Goal: Task Accomplishment & Management: Complete application form

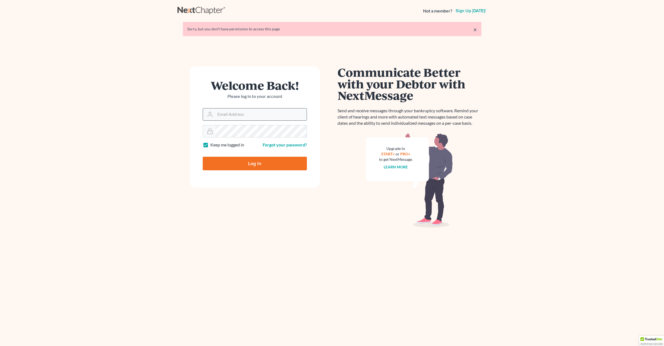
click at [229, 117] on input "Email Address" at bounding box center [260, 115] width 91 height 12
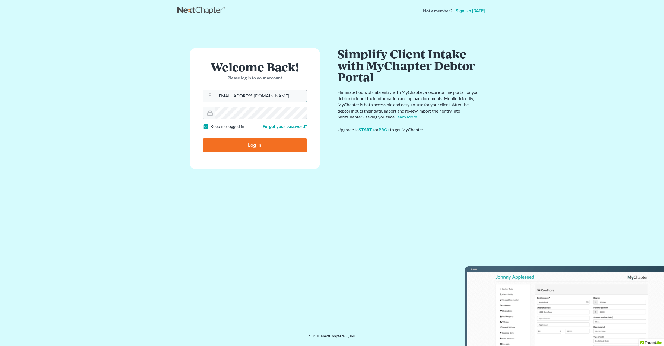
type input "[EMAIL_ADDRESS][DOMAIN_NAME]"
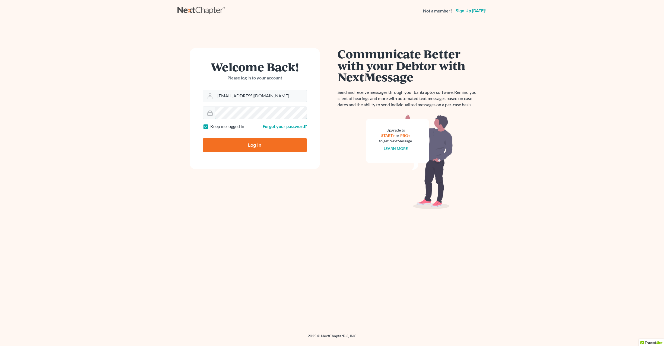
click at [203, 138] on input "Log In" at bounding box center [255, 145] width 104 height 14
type input "Thinking..."
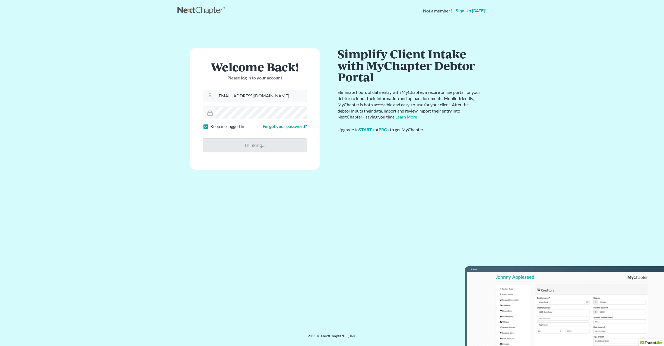
click at [426, 142] on div "Communicate Better with your Debtor with NextMessage Send and receive messages …" at bounding box center [410, 175] width 144 height 255
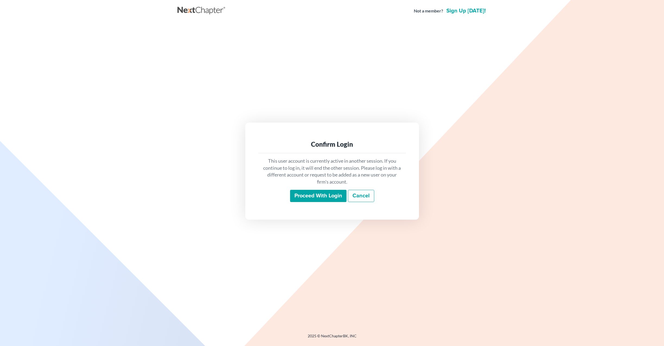
click at [318, 199] on input "Proceed with login" at bounding box center [318, 196] width 56 height 12
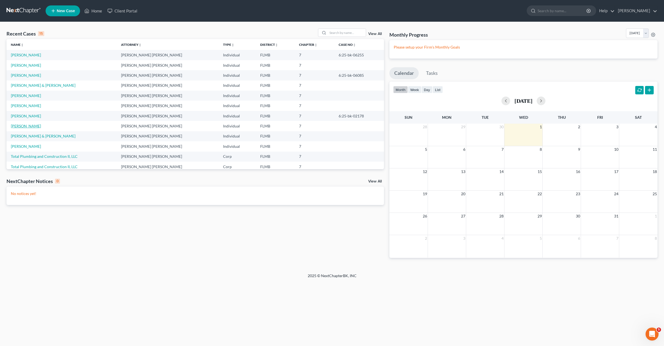
scroll to position [27, 0]
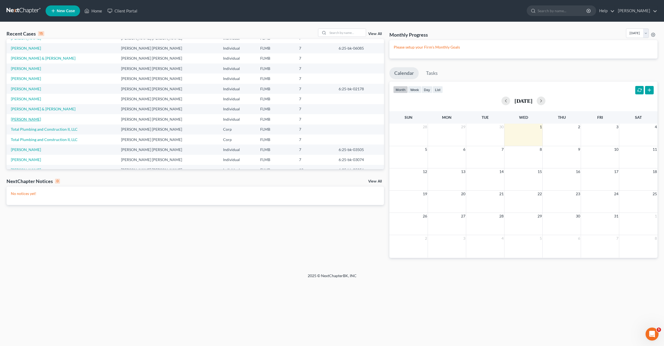
click at [22, 120] on link "Urdaneta, Nerio" at bounding box center [26, 119] width 30 height 5
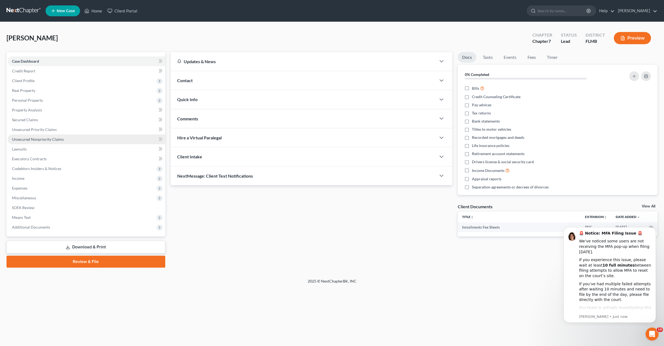
click at [36, 139] on span "Unsecured Nonpriority Claims" at bounding box center [38, 139] width 52 height 5
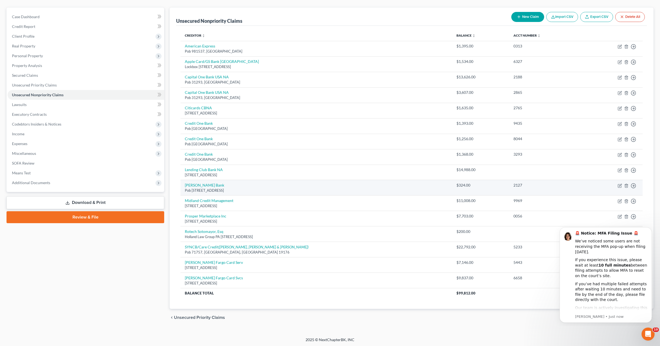
scroll to position [45, 0]
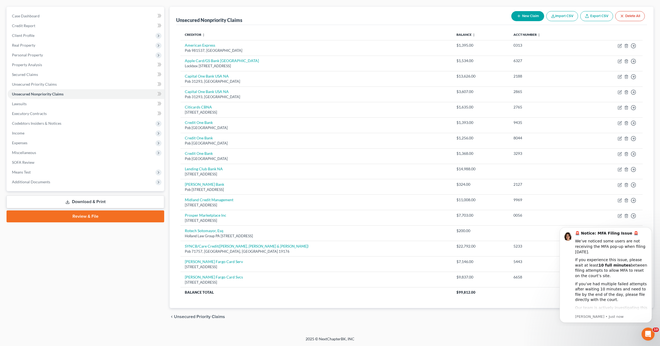
click at [527, 18] on button "New Claim" at bounding box center [527, 16] width 33 height 10
select select "0"
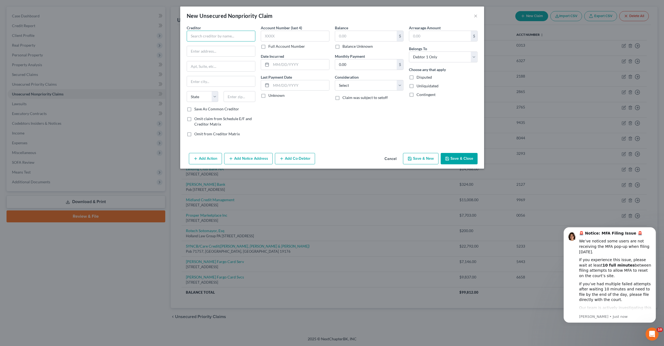
click at [211, 37] on input "text" at bounding box center [221, 36] width 69 height 11
type input "Internal Revenue Service"
click at [354, 34] on input "text" at bounding box center [366, 36] width 62 height 10
type input "5"
type input "69,635"
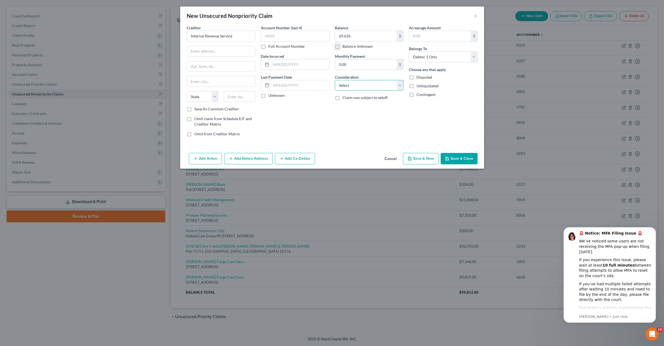
click at [368, 84] on select "Select Cable / Satellite Services Collection Agency Credit Card Debt Debt Couns…" at bounding box center [369, 85] width 69 height 11
select select "14"
click at [335, 80] on select "Select Cable / Satellite Services Collection Agency Credit Card Debt Debt Couns…" at bounding box center [369, 85] width 69 height 11
click at [350, 104] on input "text" at bounding box center [369, 106] width 68 height 10
type input "O"
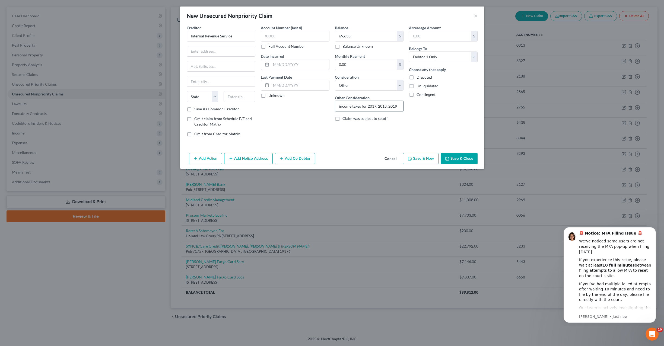
type input "income taxes for 2017, 2018, 2019"
drag, startPoint x: 259, startPoint y: 177, endPoint x: 266, endPoint y: 174, distance: 7.6
click at [262, 176] on div "New Unsecured Nonpriority Claim × Creditor * Internal Revenue Service State AL …" at bounding box center [332, 173] width 664 height 346
click at [231, 52] on input "text" at bounding box center [221, 51] width 68 height 10
type input "Pob"
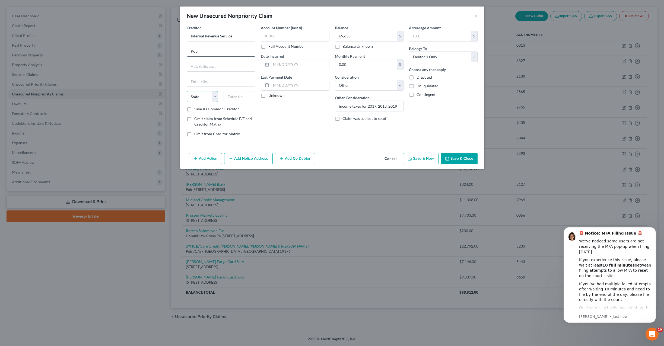
select select "36"
click at [202, 79] on input "text" at bounding box center [221, 81] width 68 height 10
type input "Philadelphia"
select select "39"
click at [240, 97] on input "text" at bounding box center [240, 96] width 32 height 11
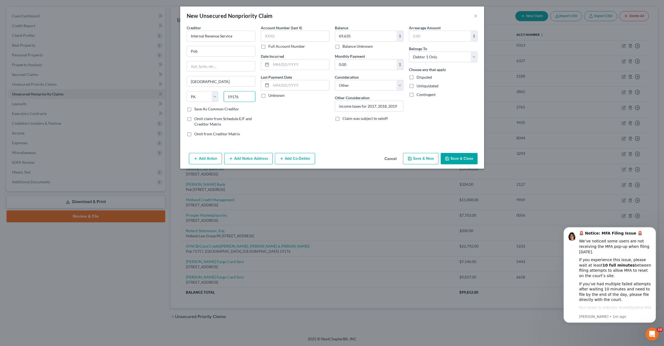
type input "19176"
click at [213, 50] on input "Pob" at bounding box center [221, 51] width 68 height 10
type input "Pob 7346"
click at [466, 157] on button "Save & Close" at bounding box center [459, 158] width 37 height 11
type input "69,635.00"
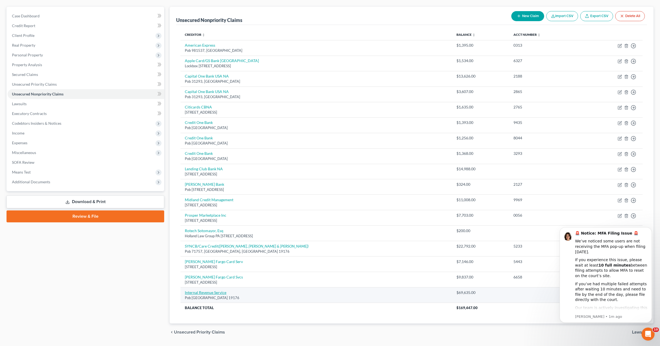
click at [211, 293] on link "Internal Revenue Service" at bounding box center [206, 292] width 42 height 5
select select "39"
select select "14"
select select "0"
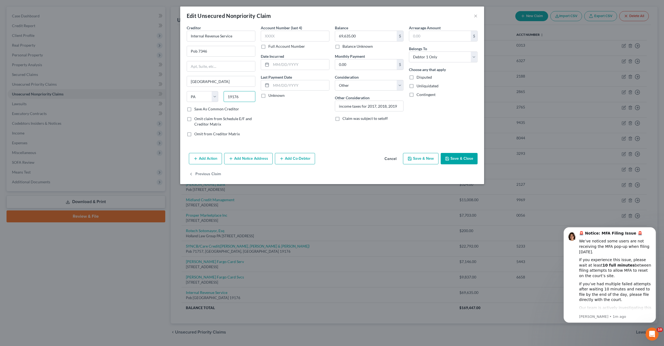
click at [244, 97] on input "19176" at bounding box center [240, 96] width 32 height 11
type input "19101"
click at [450, 158] on button "Save & Close" at bounding box center [459, 158] width 37 height 11
type input "0"
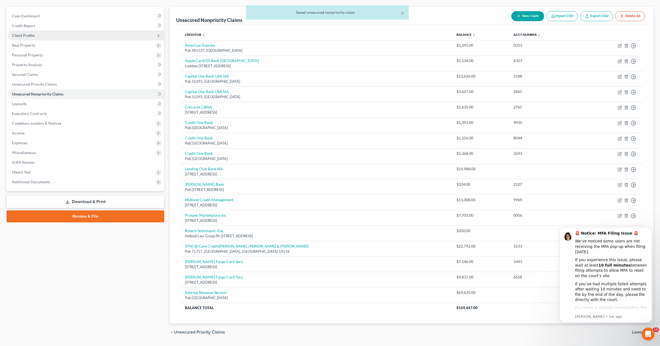
click at [31, 31] on span "Client Profile" at bounding box center [86, 36] width 157 height 10
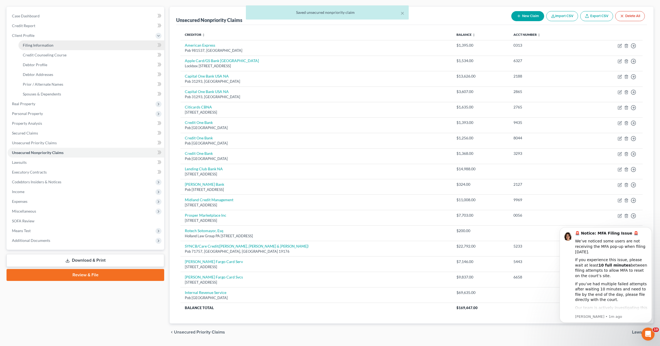
click at [37, 47] on span "Filing Information" at bounding box center [38, 45] width 31 height 5
select select "1"
select select "0"
select select "9"
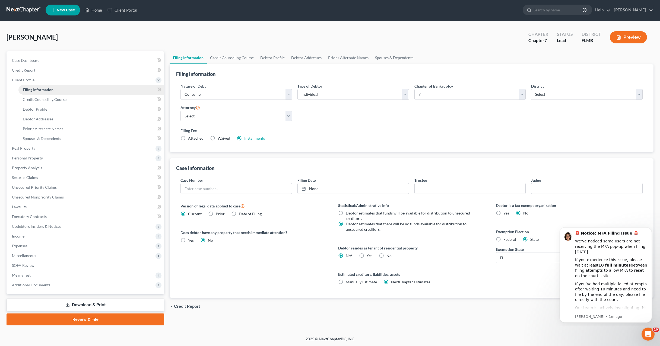
scroll to position [11, 0]
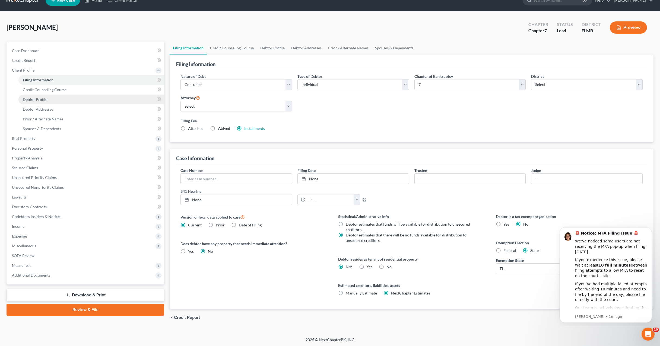
drag, startPoint x: 346, startPoint y: 120, endPoint x: 93, endPoint y: 95, distance: 253.9
click at [346, 120] on label "Filing Fee" at bounding box center [411, 121] width 462 height 6
click at [248, 129] on link "Installments" at bounding box center [254, 128] width 21 height 5
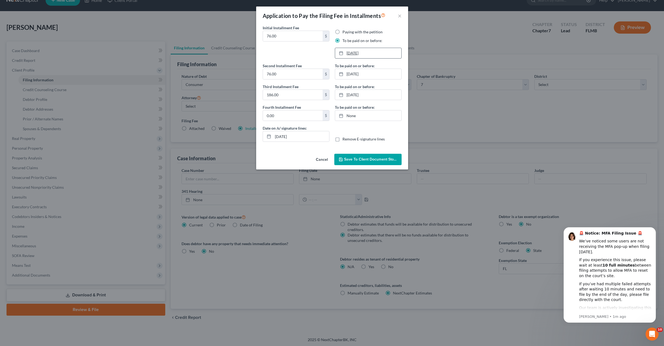
click at [358, 54] on link "10/4/2025" at bounding box center [368, 53] width 66 height 10
click at [371, 55] on link "10/30/2025" at bounding box center [368, 53] width 66 height 10
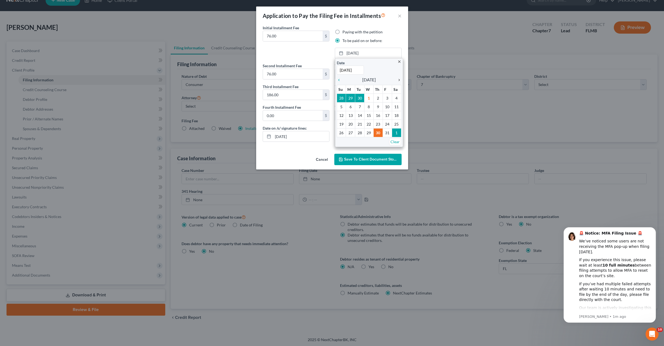
click at [399, 81] on icon "chevron_right" at bounding box center [397, 80] width 7 height 4
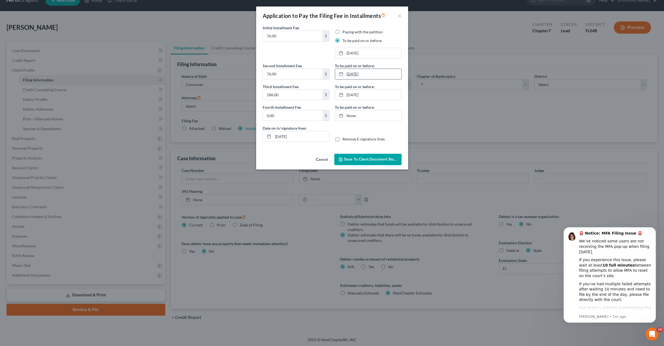
click at [357, 74] on link "11/3/2025" at bounding box center [368, 74] width 66 height 10
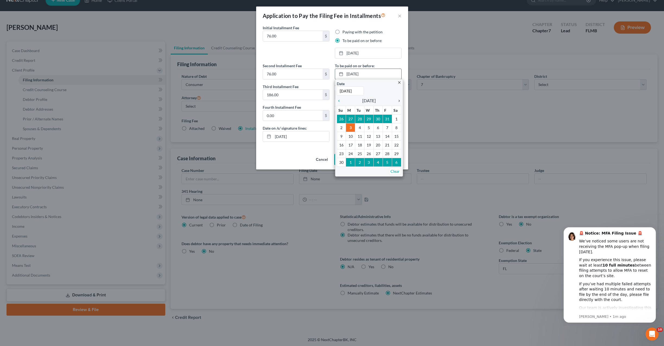
click at [400, 101] on icon "chevron_right" at bounding box center [397, 101] width 7 height 4
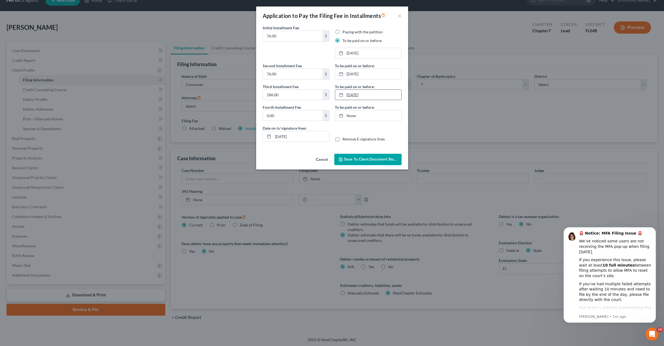
click at [362, 94] on link "12/3/2025" at bounding box center [368, 95] width 66 height 10
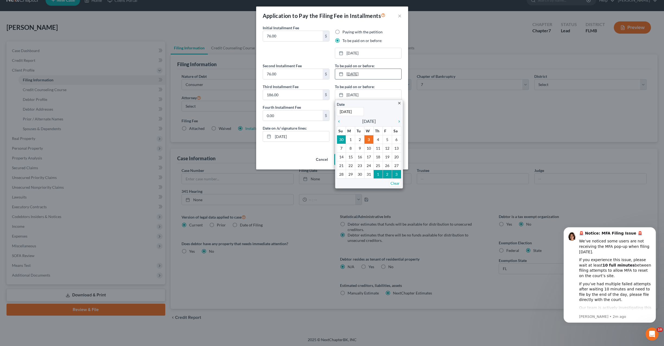
click at [380, 69] on link "12/1/2025" at bounding box center [368, 74] width 66 height 10
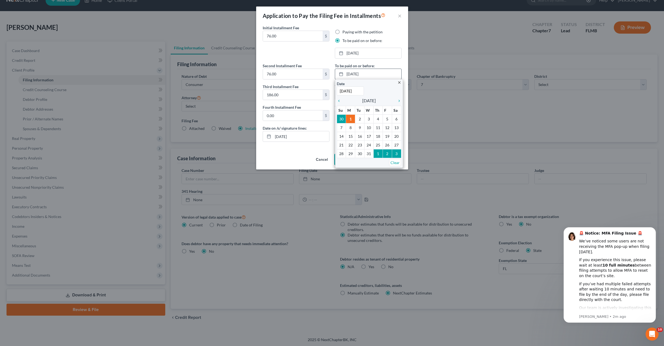
click at [401, 82] on icon "close" at bounding box center [399, 83] width 4 height 4
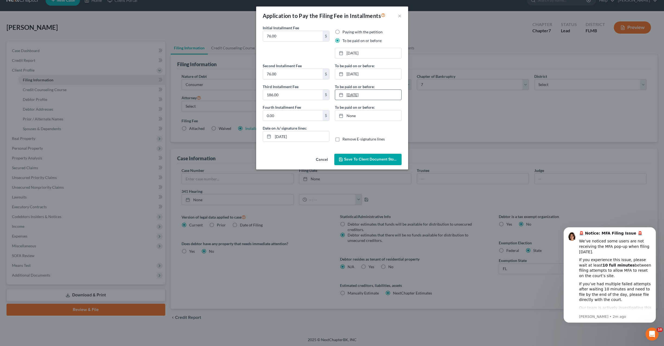
click at [355, 94] on link "12/3/2025" at bounding box center [368, 95] width 66 height 10
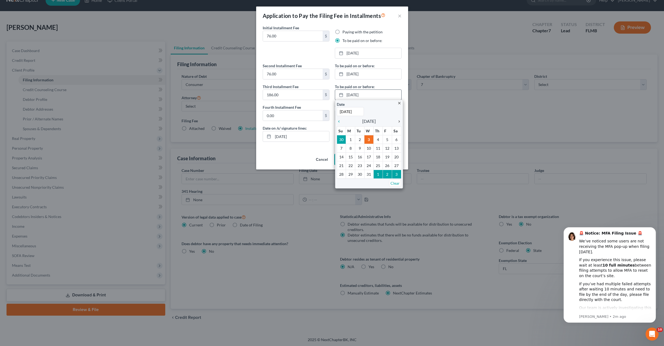
click at [399, 120] on icon "chevron_right" at bounding box center [397, 121] width 7 height 4
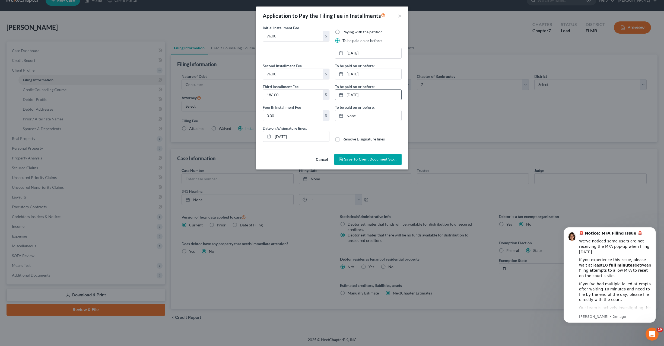
click at [391, 134] on div "Date on /s/ signature lines: 10/01/2025 Remove E-signature lines" at bounding box center [332, 135] width 144 height 21
click at [395, 142] on div "Date on /s/ signature lines: 10/01/2025 Remove E-signature lines" at bounding box center [332, 135] width 144 height 21
click at [395, 141] on div "Remove E-signature lines" at bounding box center [368, 138] width 67 height 5
click at [396, 131] on div "Date on /s/ signature lines: 10/01/2025 Remove E-signature lines" at bounding box center [332, 135] width 144 height 21
click at [365, 161] on span "Save to Client Document Storage" at bounding box center [373, 159] width 58 height 5
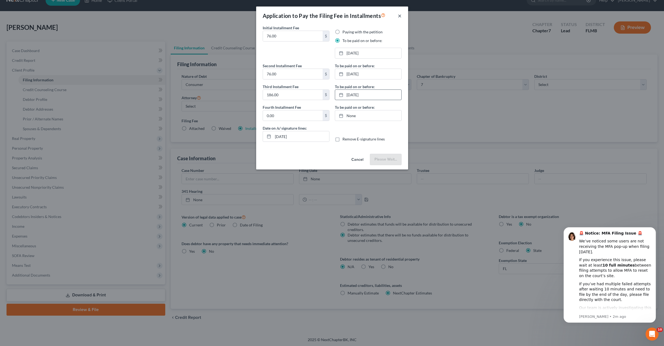
click at [401, 15] on button "×" at bounding box center [400, 15] width 4 height 7
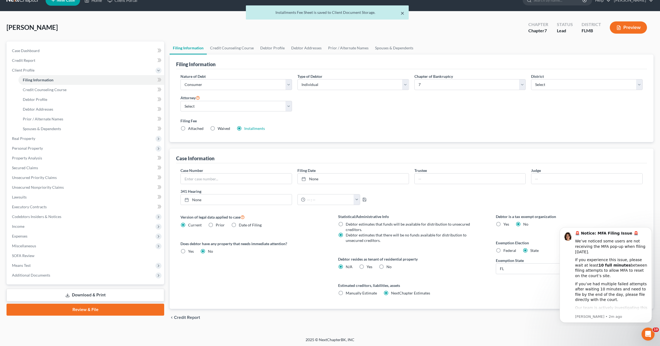
drag, startPoint x: 401, startPoint y: 15, endPoint x: 430, endPoint y: 25, distance: 30.6
click at [430, 25] on div "× Installments Fee Sheet is saved to Client Document Storage. Urdaneta, Nerio U…" at bounding box center [330, 174] width 660 height 326
drag, startPoint x: 430, startPoint y: 25, endPoint x: 273, endPoint y: 89, distance: 169.5
click at [429, 25] on div "Urdaneta, Nerio Upgraded Chapter Chapter 7 Status Lead District FLMB Preview" at bounding box center [330, 30] width 647 height 24
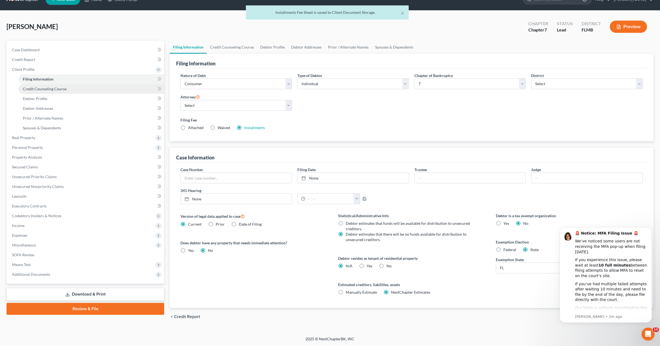
click at [30, 85] on link "Credit Counseling Course" at bounding box center [91, 89] width 146 height 10
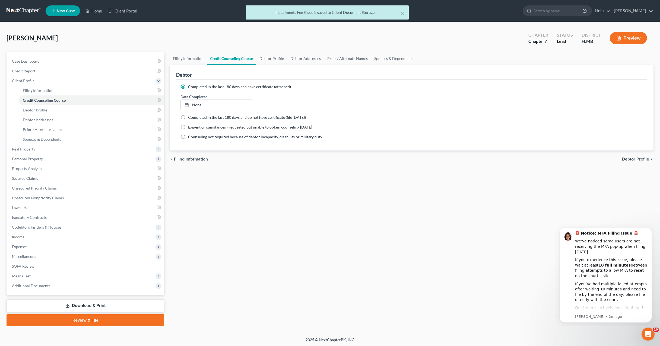
click at [255, 170] on div "Filing Information Credit Counseling Course Debtor Profile Debtor Addresses Pri…" at bounding box center [411, 189] width 489 height 274
click at [30, 110] on span "Debtor Profile" at bounding box center [35, 110] width 24 height 5
select select "1"
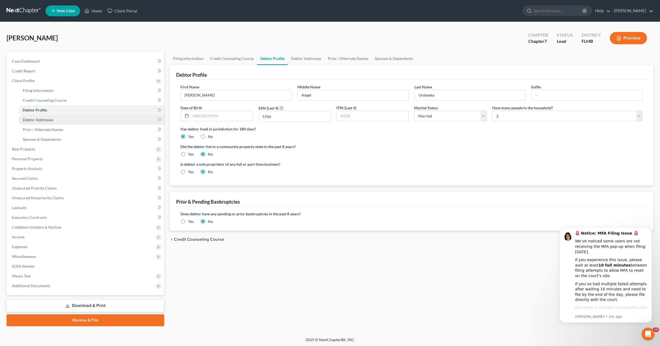
click at [51, 117] on span "Debtor Addresses" at bounding box center [38, 119] width 30 height 5
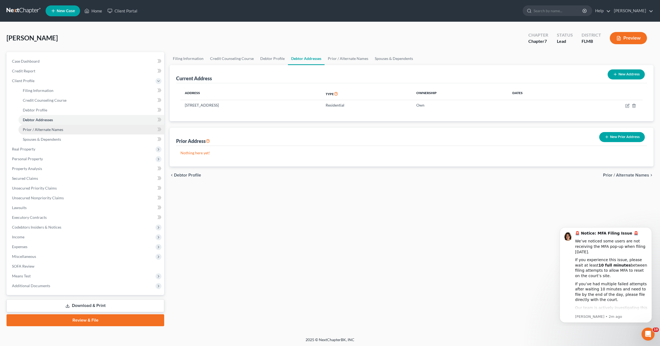
click at [46, 129] on span "Prior / Alternate Names" at bounding box center [43, 129] width 40 height 5
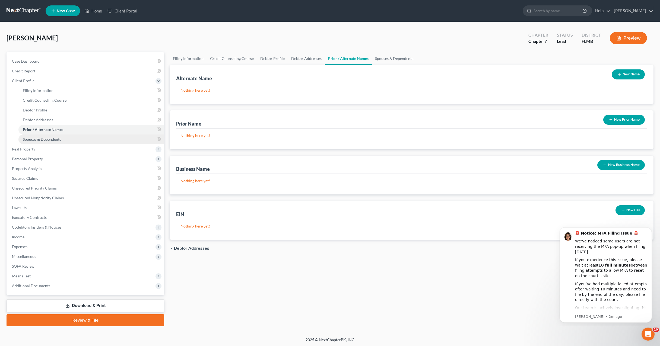
click at [43, 136] on link "Spouses & Dependents" at bounding box center [91, 140] width 146 height 10
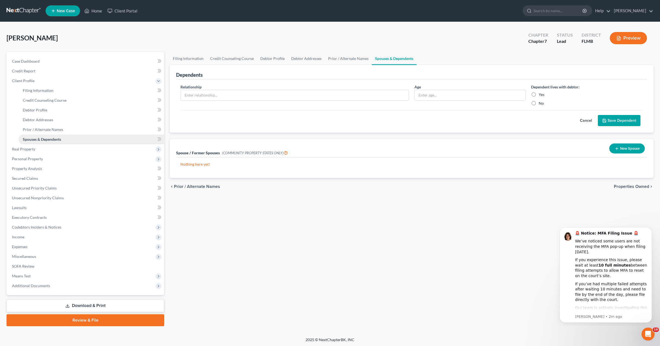
click at [40, 141] on span "Spouses & Dependents" at bounding box center [42, 139] width 38 height 5
click at [39, 126] on link "Prior / Alternate Names" at bounding box center [91, 130] width 146 height 10
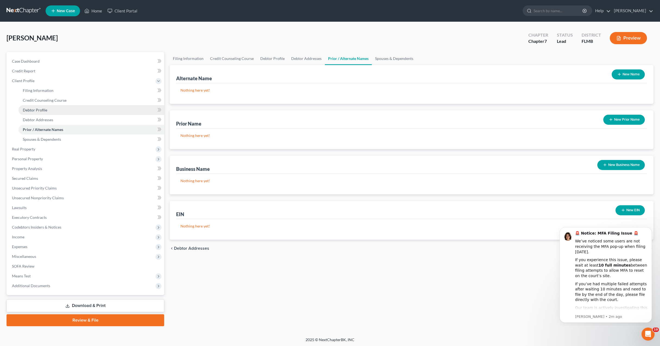
click at [36, 113] on link "Debtor Profile" at bounding box center [91, 110] width 146 height 10
select select "1"
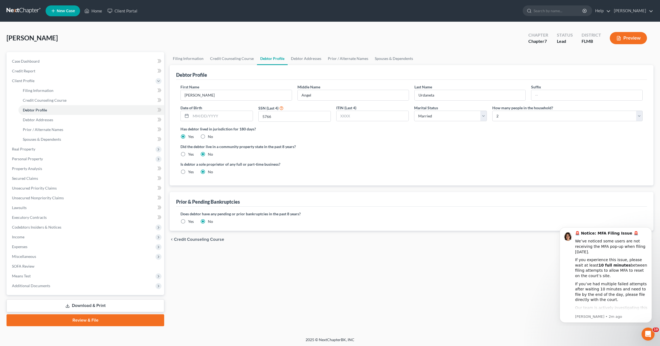
drag, startPoint x: 417, startPoint y: 155, endPoint x: 330, endPoint y: 164, distance: 88.1
click at [417, 155] on div "Did the debtor live in a community property state in the past 8 years? Yes No" at bounding box center [411, 150] width 462 height 13
click at [55, 144] on link "Spouses & Dependents" at bounding box center [91, 140] width 146 height 10
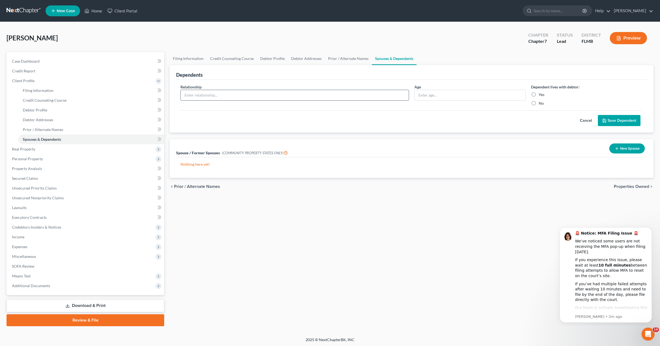
click at [216, 97] on input "text" at bounding box center [295, 95] width 228 height 10
type input "Wife"
click at [539, 97] on label "Yes" at bounding box center [542, 94] width 6 height 5
click at [541, 96] on input "Yes" at bounding box center [543, 94] width 4 height 4
radio input "true"
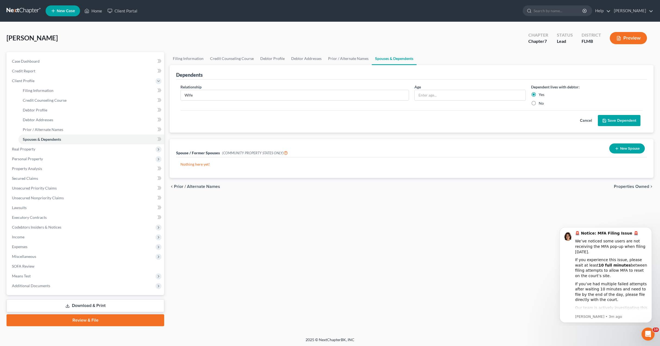
click at [608, 125] on button "Save Dependent" at bounding box center [619, 120] width 43 height 11
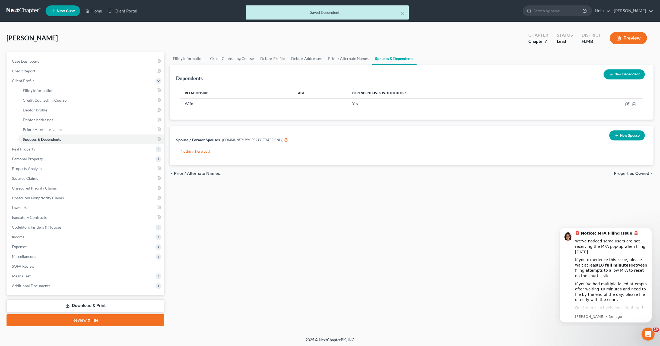
click at [352, 269] on div "Filing Information Credit Counseling Course Debtor Profile Debtor Addresses Pri…" at bounding box center [411, 189] width 489 height 274
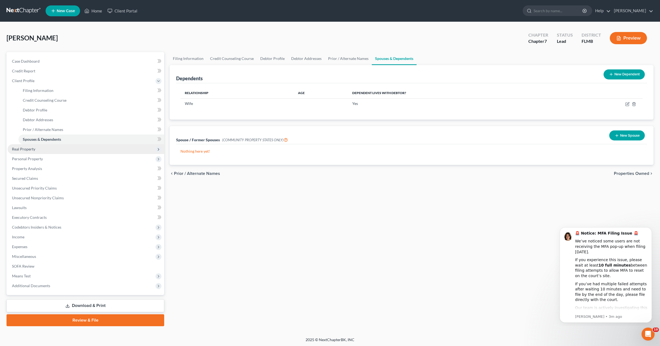
click at [22, 151] on span "Real Property" at bounding box center [23, 149] width 23 height 5
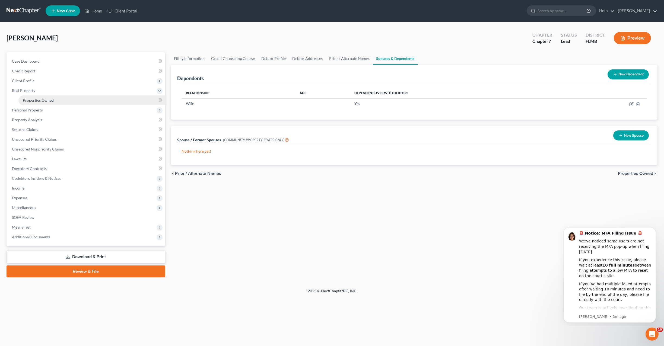
click at [31, 100] on span "Properties Owned" at bounding box center [38, 100] width 31 height 5
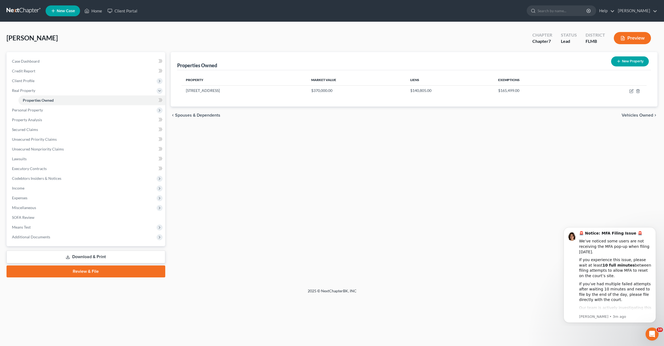
drag, startPoint x: 376, startPoint y: 194, endPoint x: 373, endPoint y: 196, distance: 3.4
click at [376, 196] on div "Properties Owned New Property Property Market Value Liens Exemptions 4380 Creek…" at bounding box center [414, 164] width 492 height 225
click at [632, 91] on icon "button" at bounding box center [631, 91] width 4 height 4
select select "9"
select select "0"
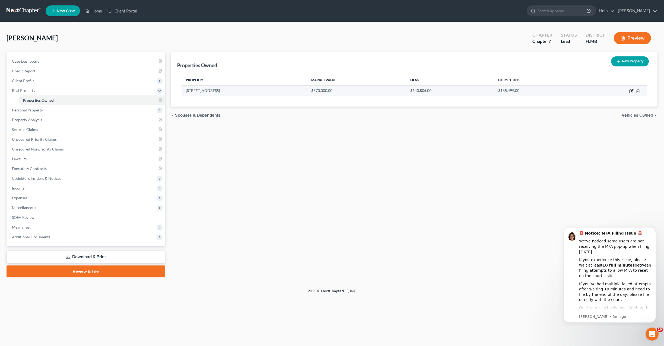
select select "0"
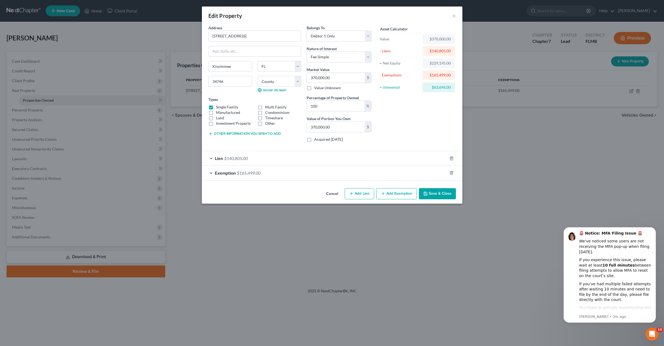
click at [427, 125] on div "Asset Calculator Value $370,000.00 - Liens $140,805.00 = Net Equity $229,195.00…" at bounding box center [416, 86] width 84 height 122
drag, startPoint x: 389, startPoint y: 195, endPoint x: 361, endPoint y: 193, distance: 27.4
click at [361, 193] on div "Cancel Add Lien Add Lease Add Exemption Save & Close" at bounding box center [332, 195] width 261 height 18
click at [361, 193] on button "Add Lien" at bounding box center [360, 193] width 30 height 11
select select "0"
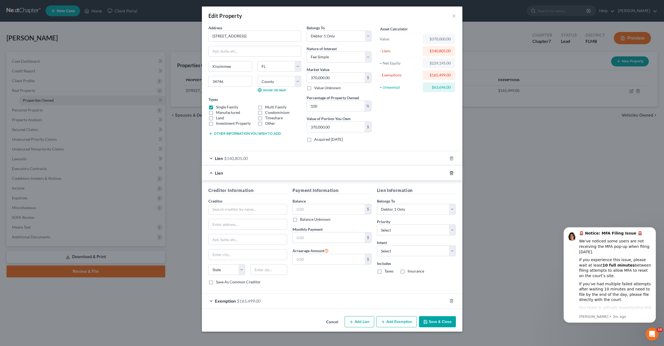
click at [453, 175] on icon "button" at bounding box center [451, 173] width 4 height 4
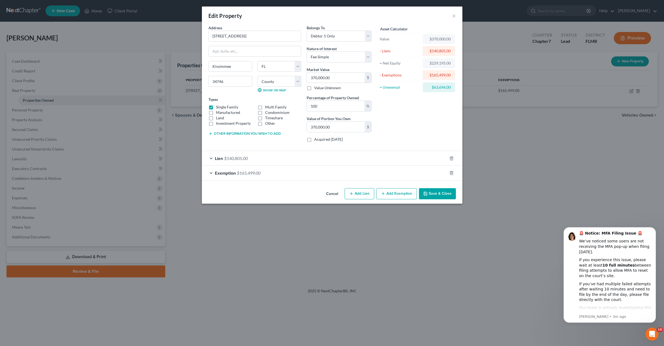
click at [225, 173] on span "Exemption" at bounding box center [225, 172] width 21 height 5
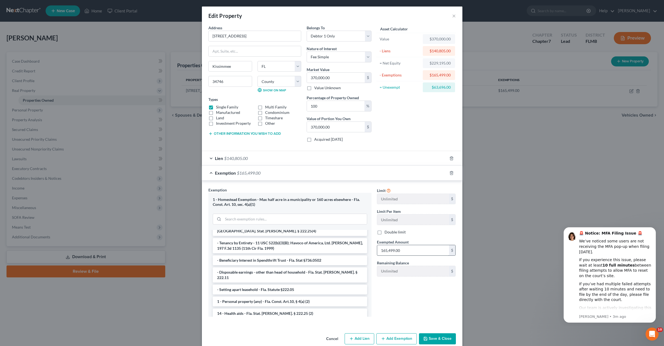
scroll to position [54, 0]
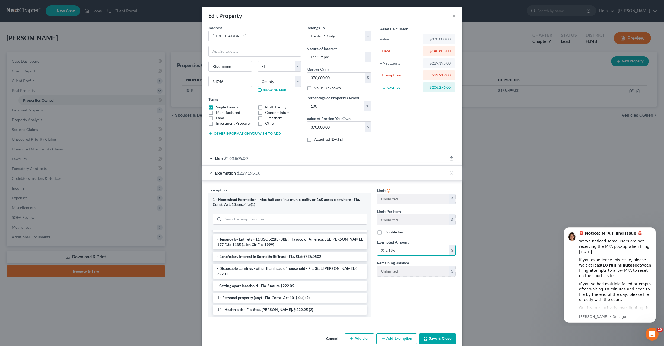
type input "229,195"
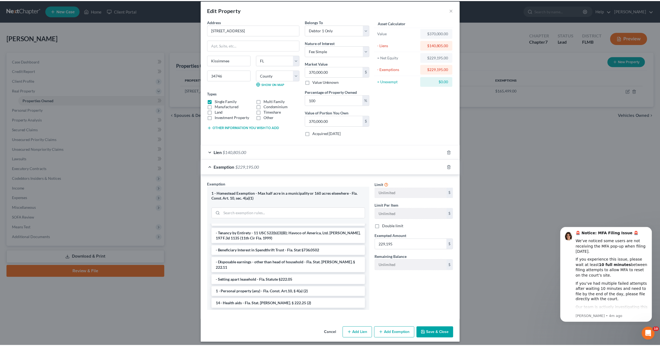
scroll to position [9, 0]
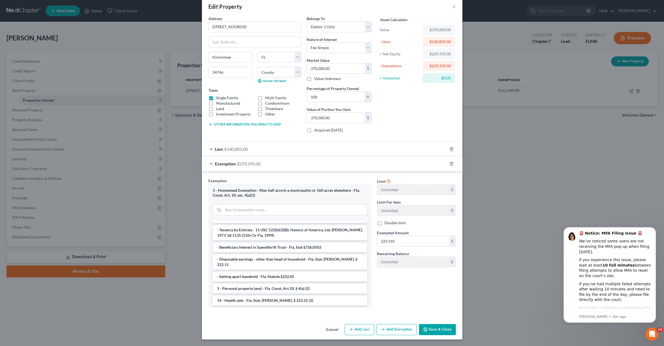
click at [429, 329] on button "Save & Close" at bounding box center [437, 329] width 37 height 11
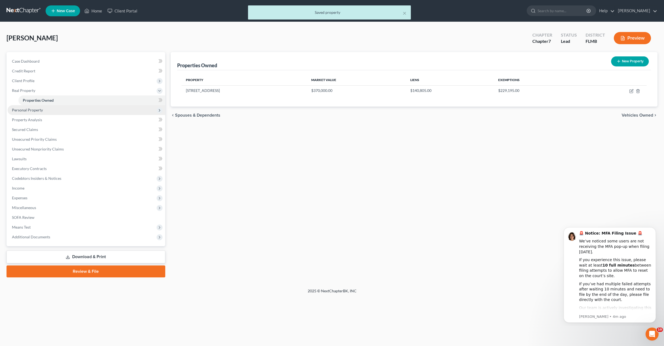
click at [28, 107] on span "Personal Property" at bounding box center [87, 110] width 158 height 10
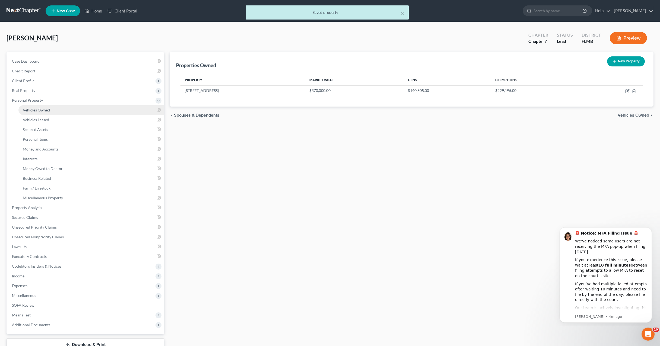
click at [34, 112] on span "Vehicles Owned" at bounding box center [36, 110] width 27 height 5
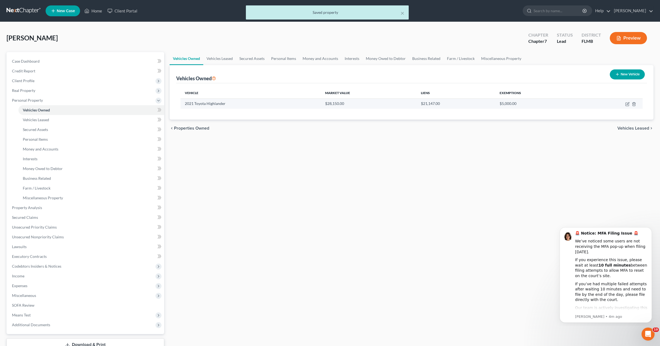
drag, startPoint x: 307, startPoint y: 202, endPoint x: 543, endPoint y: 102, distance: 256.6
click at [312, 199] on div "Vehicles Owned Vehicles Leased Secured Assets Personal Items Money and Accounts…" at bounding box center [411, 208] width 489 height 313
click at [627, 104] on icon "button" at bounding box center [627, 104] width 4 height 4
select select "0"
select select "5"
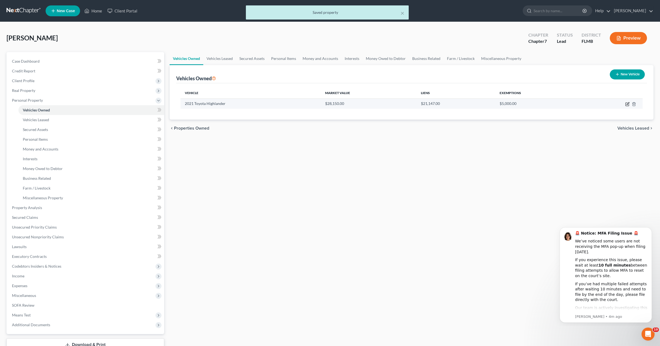
select select "2"
select select "0"
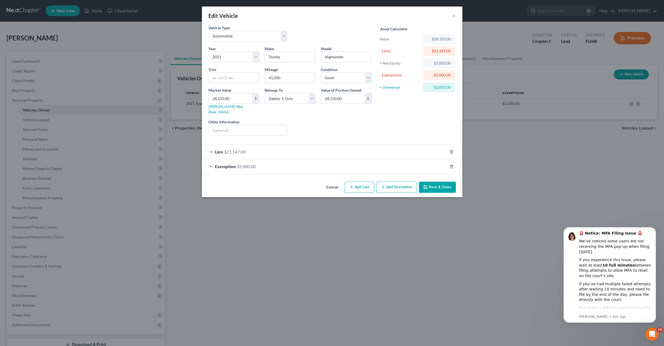
click at [404, 125] on div "Asset Calculator Value $28,150.00 - Liens $21,147.00 = Net Equity $7,003.00 - E…" at bounding box center [416, 82] width 84 height 115
click at [453, 15] on button "×" at bounding box center [454, 15] width 4 height 7
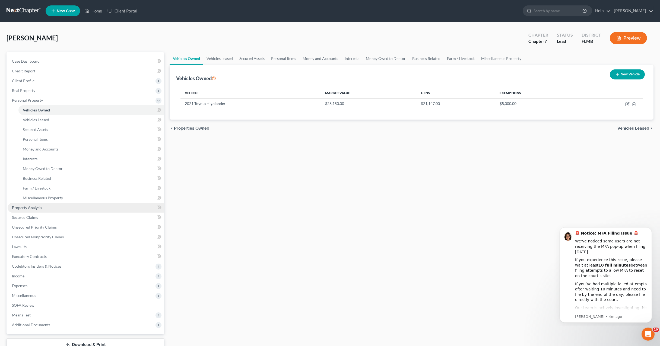
click at [34, 207] on span "Property Analysis" at bounding box center [27, 207] width 30 height 5
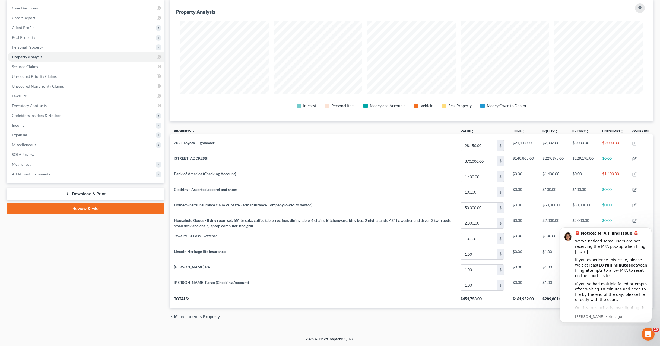
drag, startPoint x: 352, startPoint y: 321, endPoint x: 351, endPoint y: 324, distance: 3.4
click at [353, 321] on div "chevron_left Miscellaneous Property Secured Claims chevron_right" at bounding box center [412, 316] width 484 height 17
click at [650, 228] on icon "Dismiss notification" at bounding box center [650, 229] width 2 height 2
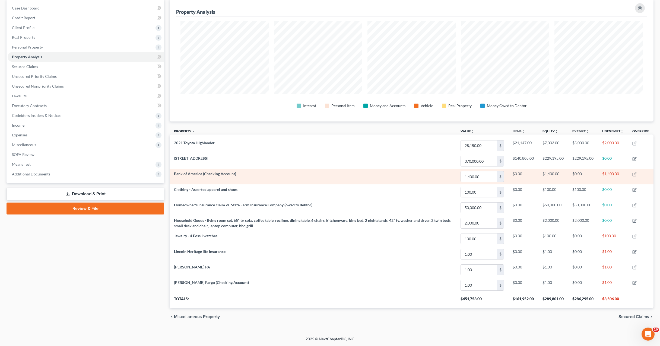
click at [227, 175] on span "Bank of America (Checking Account)" at bounding box center [205, 173] width 62 height 5
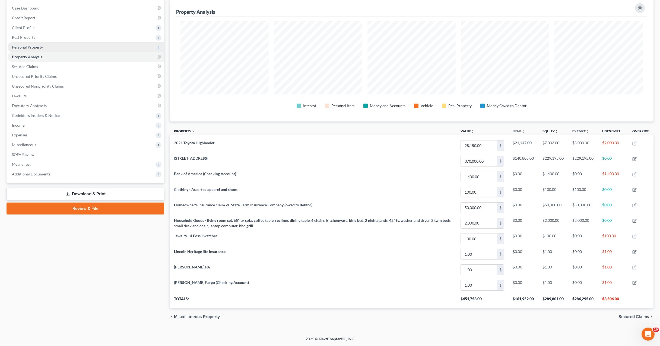
click at [27, 49] on span "Personal Property" at bounding box center [27, 47] width 31 height 5
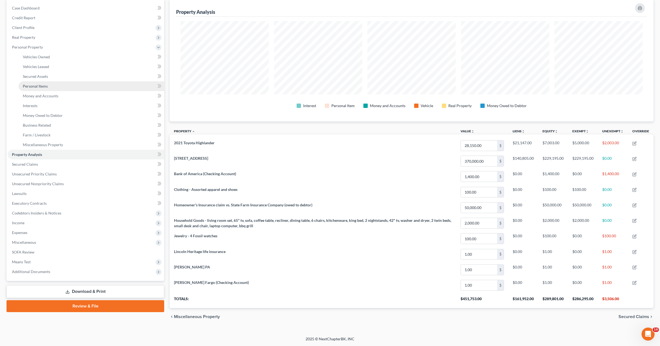
drag, startPoint x: 45, startPoint y: 87, endPoint x: 35, endPoint y: 87, distance: 9.5
click at [45, 87] on span "Personal Items" at bounding box center [35, 86] width 25 height 5
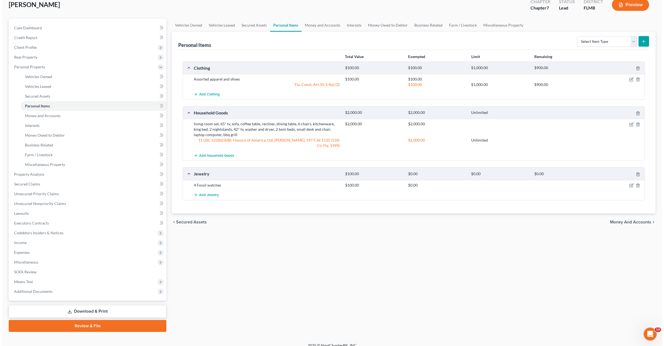
scroll to position [40, 0]
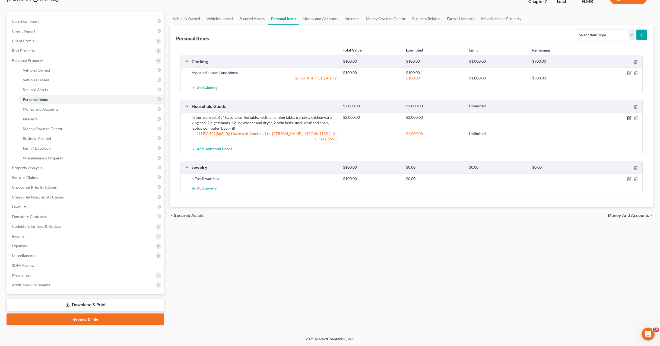
click at [629, 118] on icon "button" at bounding box center [629, 117] width 2 height 2
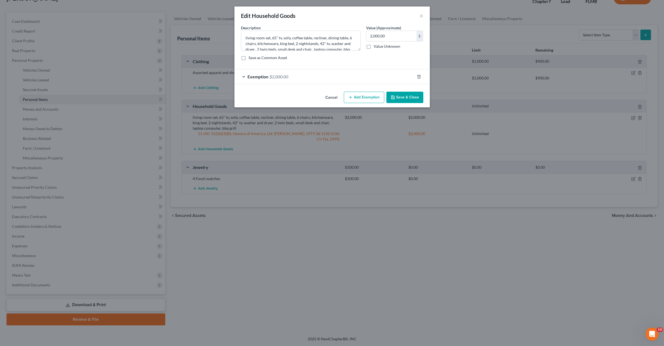
click at [260, 75] on span "Exemption" at bounding box center [257, 76] width 21 height 5
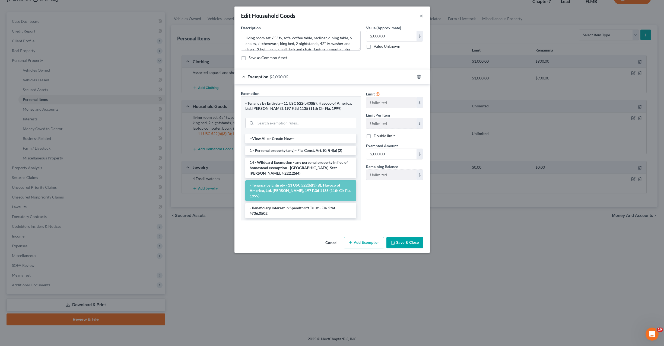
click at [421, 14] on button "×" at bounding box center [422, 15] width 4 height 7
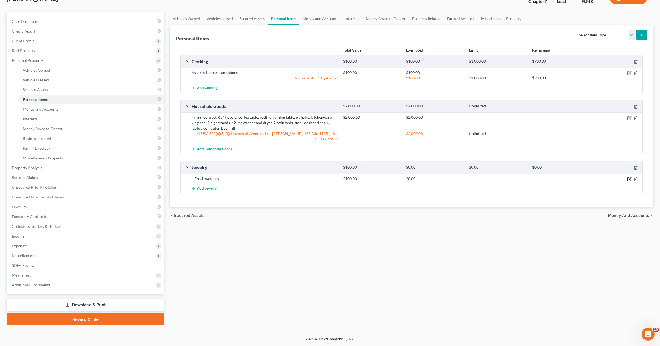
click at [630, 177] on icon "button" at bounding box center [629, 178] width 2 height 2
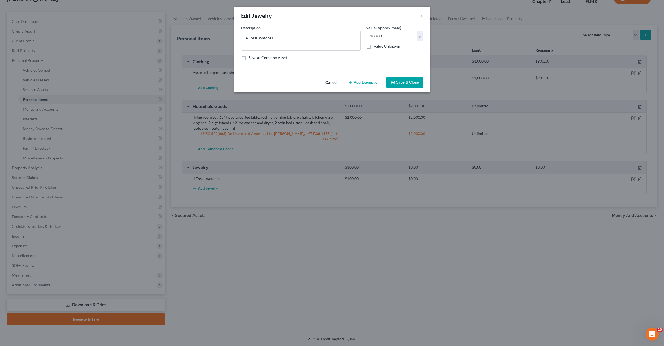
click at [366, 82] on button "Add Exemption" at bounding box center [364, 82] width 40 height 11
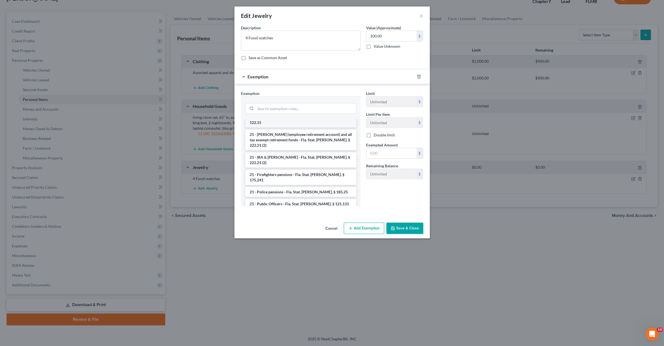
scroll to position [163, 0]
click at [268, 109] on input "search" at bounding box center [306, 108] width 100 height 10
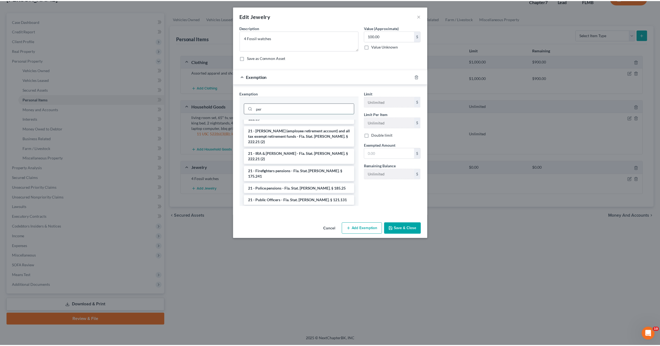
scroll to position [0, 0]
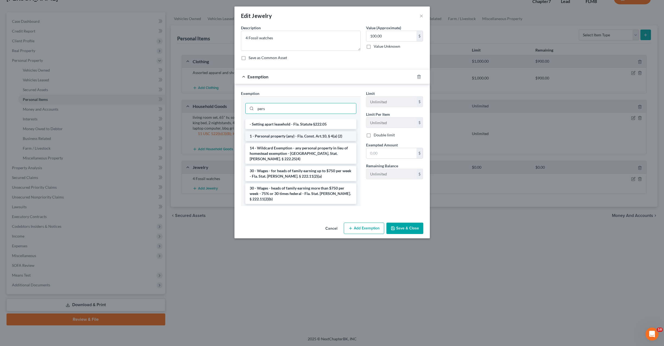
type input "pers"
click at [265, 139] on li "1 - Personal property (any) - Fla. Const. Art.10, § 4(a) (2)" at bounding box center [300, 136] width 111 height 10
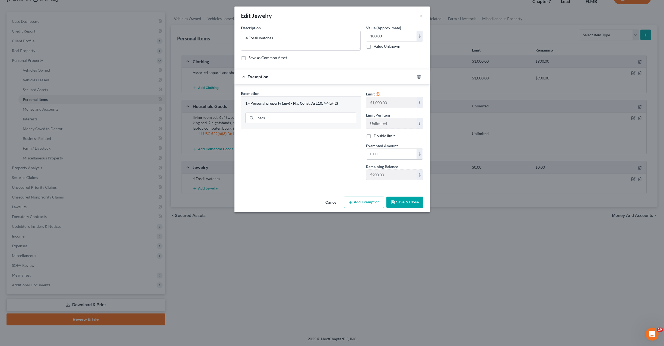
click at [378, 154] on input "text" at bounding box center [391, 154] width 50 height 10
type input "100"
click at [399, 206] on button "Save & Close" at bounding box center [404, 202] width 37 height 11
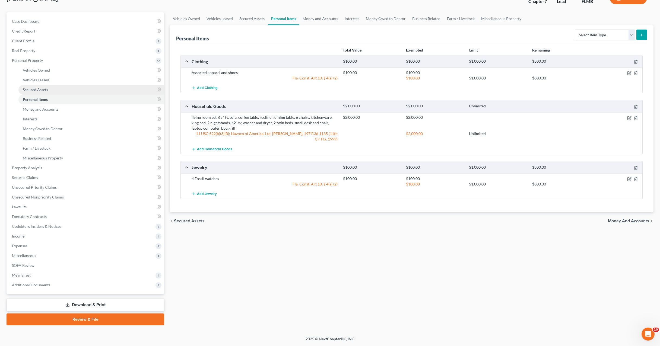
click at [41, 89] on span "Secured Assets" at bounding box center [35, 89] width 25 height 5
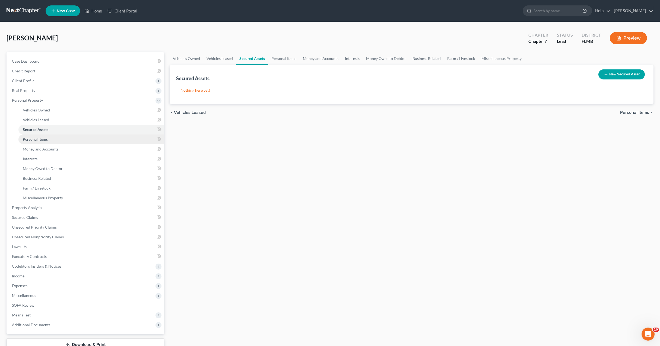
click at [36, 140] on span "Personal Items" at bounding box center [35, 139] width 25 height 5
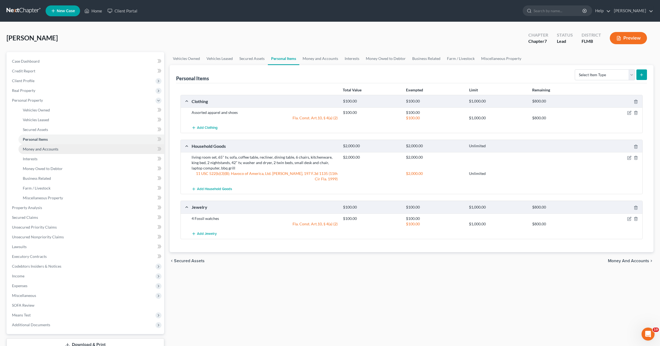
click at [35, 148] on span "Money and Accounts" at bounding box center [41, 149] width 36 height 5
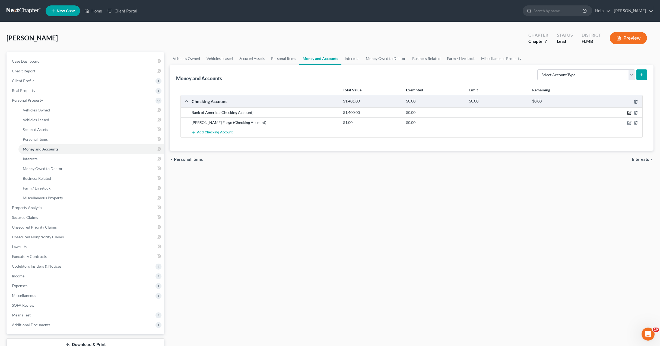
click at [629, 112] on icon "button" at bounding box center [629, 113] width 4 height 4
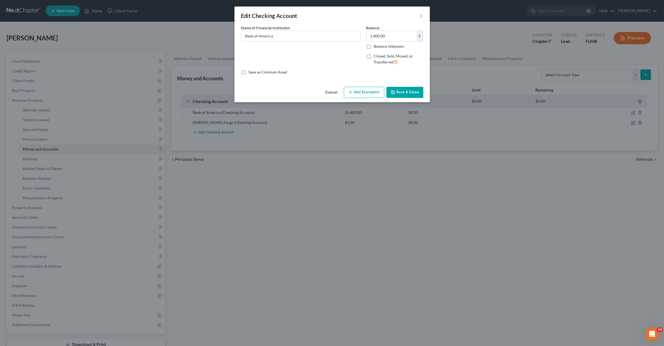
click at [354, 93] on button "Add Exemption" at bounding box center [364, 92] width 40 height 11
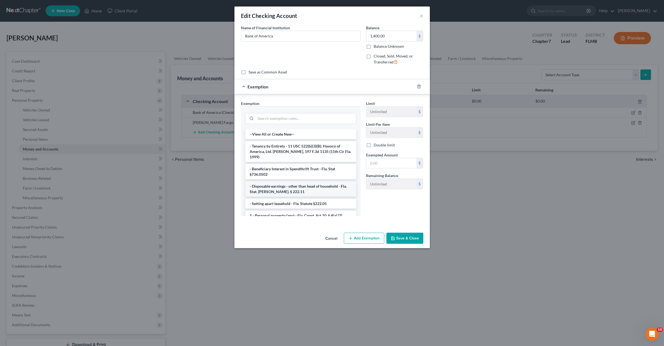
click at [304, 187] on li "- Disposable earnings - other than head of household - Fla. Stat. Ann. § 222.11" at bounding box center [300, 189] width 111 height 15
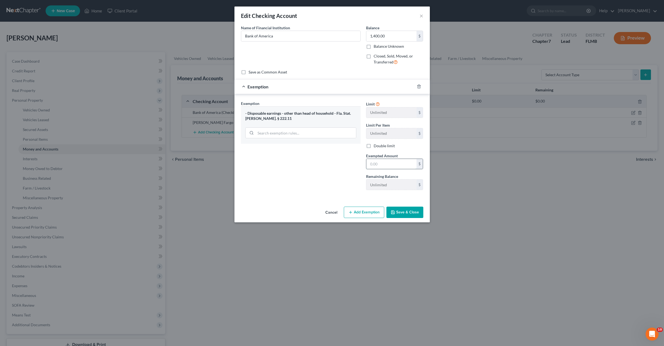
click at [382, 164] on input "text" at bounding box center [391, 164] width 50 height 10
type input "1,400"
click at [406, 209] on button "Save & Close" at bounding box center [404, 212] width 37 height 11
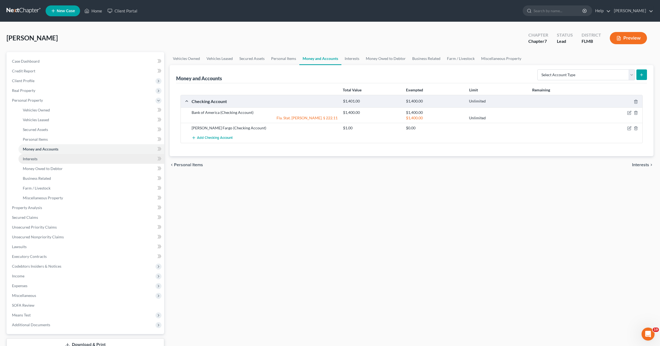
click at [33, 161] on span "Interests" at bounding box center [30, 159] width 15 height 5
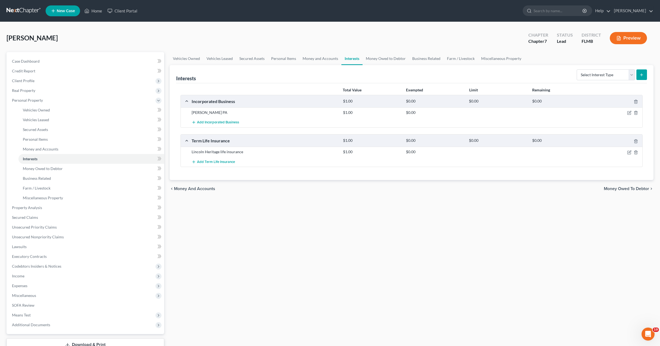
click at [340, 229] on div "Vehicles Owned Vehicles Leased Secured Assets Personal Items Money and Accounts…" at bounding box center [411, 208] width 489 height 313
click at [330, 243] on div "Vehicles Owned Vehicles Leased Secured Assets Personal Items Money and Accounts…" at bounding box center [411, 208] width 489 height 313
click at [630, 152] on icon "button" at bounding box center [629, 152] width 4 height 4
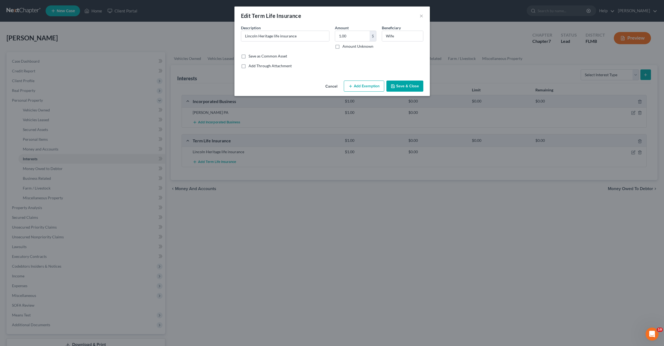
click at [365, 87] on button "Add Exemption" at bounding box center [364, 86] width 40 height 11
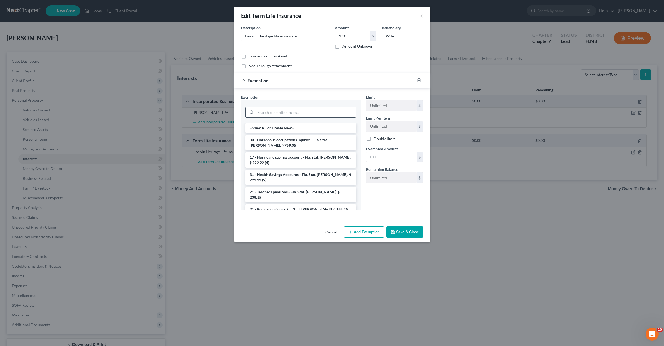
click at [284, 115] on input "search" at bounding box center [306, 112] width 100 height 10
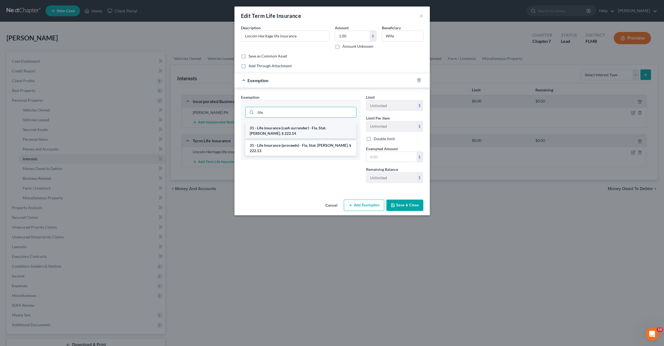
type input "life"
click at [303, 127] on li "31 - Life insurance (cash surrender) - Fla. Stat. Ann. § 222.14" at bounding box center [300, 130] width 111 height 15
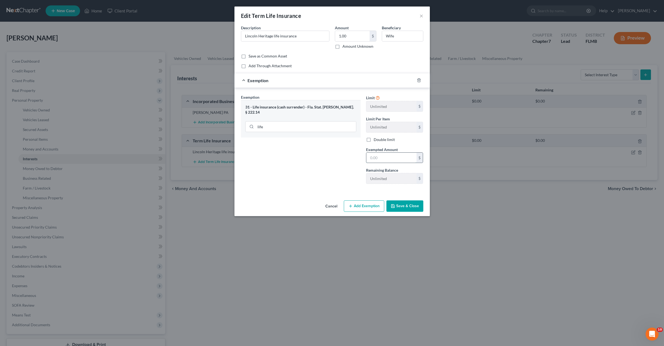
click at [373, 155] on input "text" at bounding box center [391, 158] width 50 height 10
type input "1"
click at [410, 208] on button "Save & Close" at bounding box center [404, 206] width 37 height 11
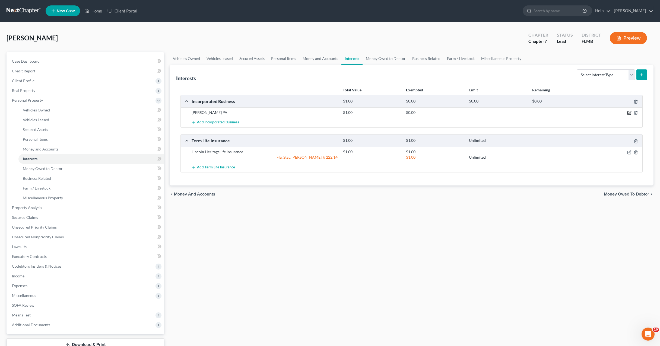
click at [629, 112] on icon "button" at bounding box center [629, 113] width 4 height 4
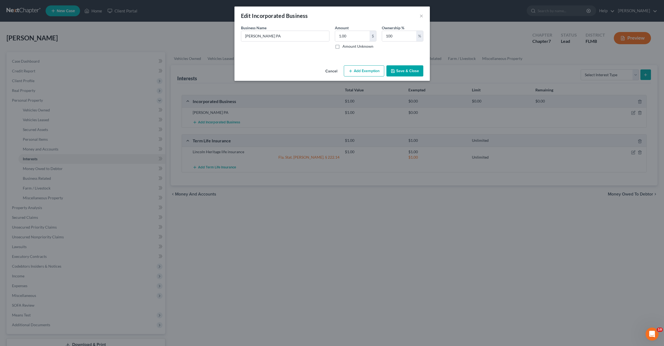
click at [357, 69] on button "Add Exemption" at bounding box center [364, 70] width 40 height 11
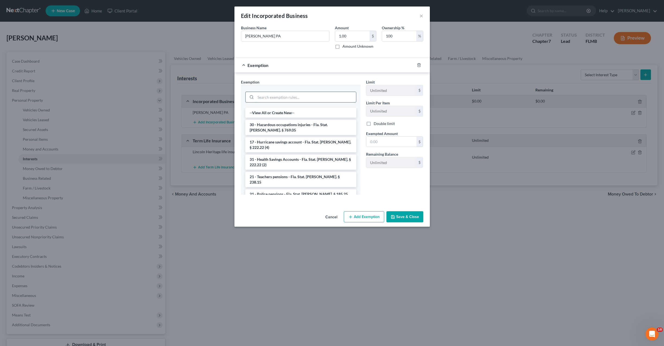
click at [280, 99] on input "search" at bounding box center [306, 97] width 100 height 10
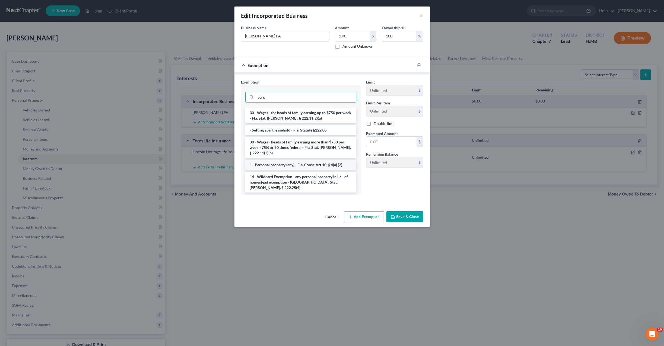
type input "pers"
click at [291, 160] on li "1 - Personal property (any) - Fla. Const. Art.10, § 4(a) (2)" at bounding box center [300, 165] width 111 height 10
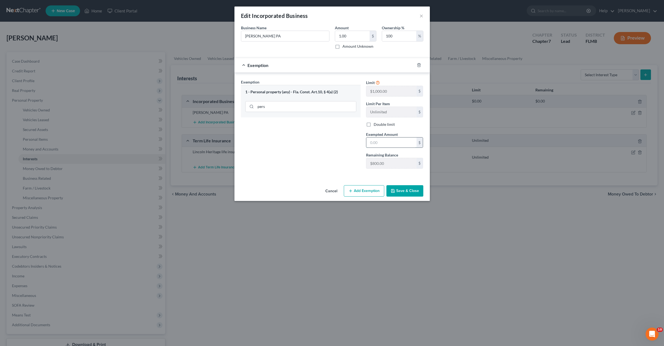
click at [389, 143] on input "text" at bounding box center [391, 143] width 50 height 10
type input "1"
drag, startPoint x: 325, startPoint y: 180, endPoint x: 373, endPoint y: 186, distance: 48.8
click at [325, 180] on div "An exemption set must first be selected from the Filing Information section. Bu…" at bounding box center [331, 104] width 195 height 158
click at [407, 192] on button "Save & Close" at bounding box center [404, 190] width 37 height 11
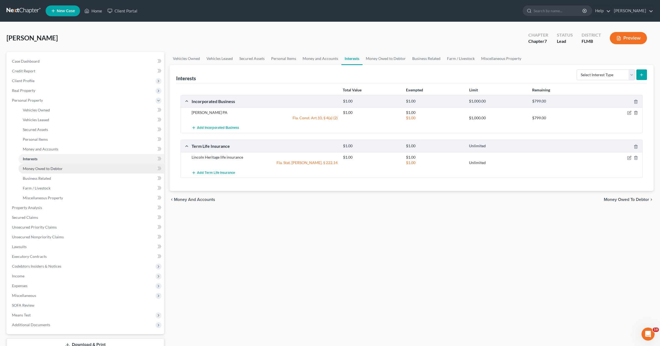
click at [37, 171] on link "Money Owed to Debtor" at bounding box center [91, 169] width 146 height 10
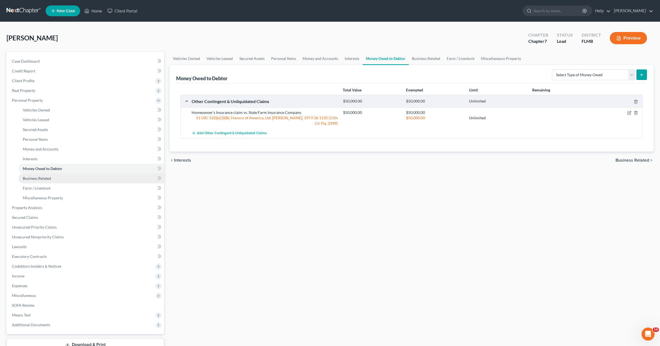
click at [38, 179] on span "Business Related" at bounding box center [37, 178] width 28 height 5
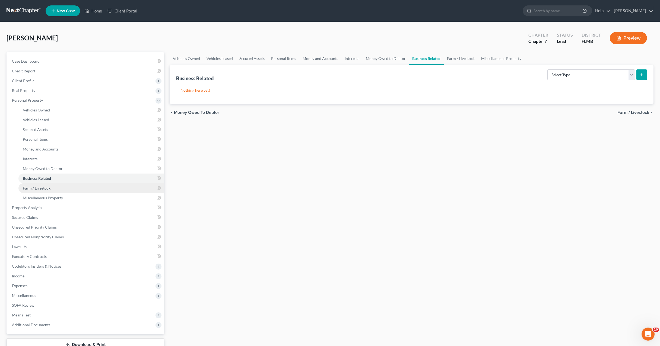
click at [36, 188] on span "Farm / Livestock" at bounding box center [37, 188] width 28 height 5
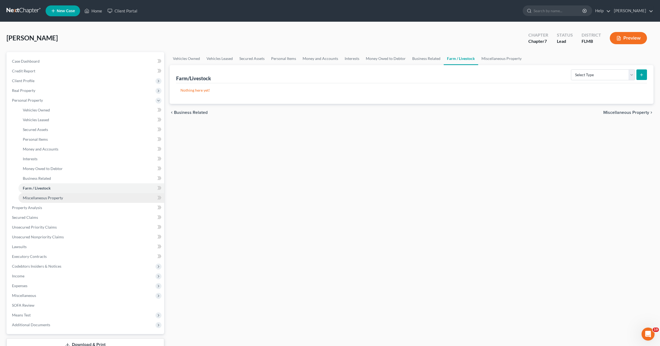
click at [39, 201] on link "Miscellaneous Property" at bounding box center [91, 198] width 146 height 10
click at [33, 153] on link "Money and Accounts" at bounding box center [91, 149] width 146 height 10
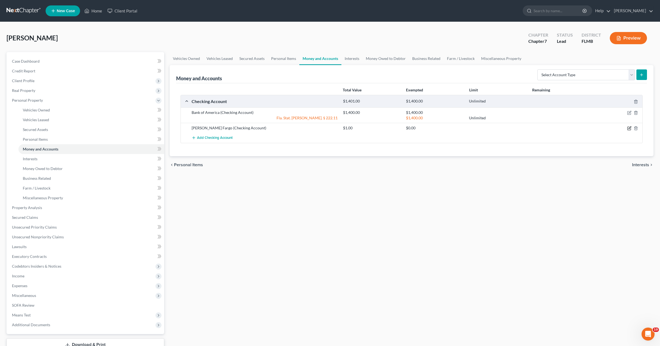
click at [628, 127] on icon "button" at bounding box center [629, 128] width 4 height 4
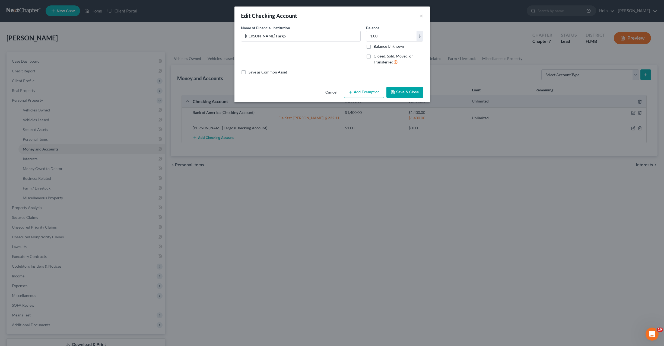
click at [355, 94] on button "Add Exemption" at bounding box center [364, 92] width 40 height 11
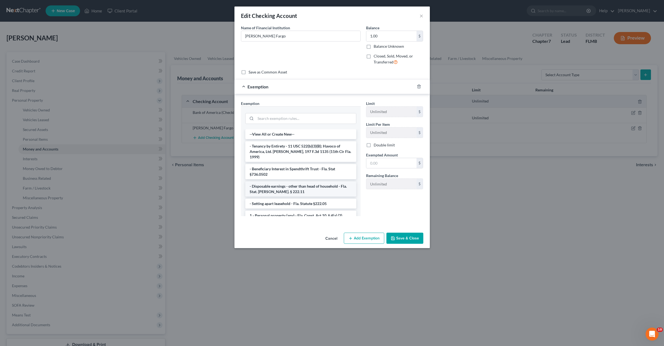
click at [285, 183] on li "- Disposable earnings - other than head of household - Fla. Stat. Ann. § 222.11" at bounding box center [300, 189] width 111 height 15
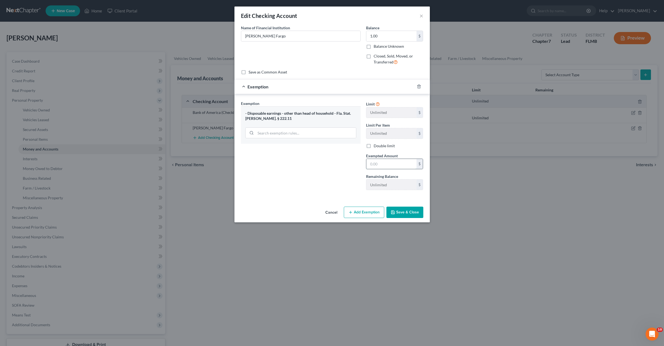
click at [387, 164] on input "text" at bounding box center [391, 164] width 50 height 10
type input "1"
click at [295, 187] on div "Exemption Set must be selected for CA. Exemption * - Disposable earnings - othe…" at bounding box center [300, 148] width 125 height 94
click at [409, 213] on button "Save & Close" at bounding box center [404, 212] width 37 height 11
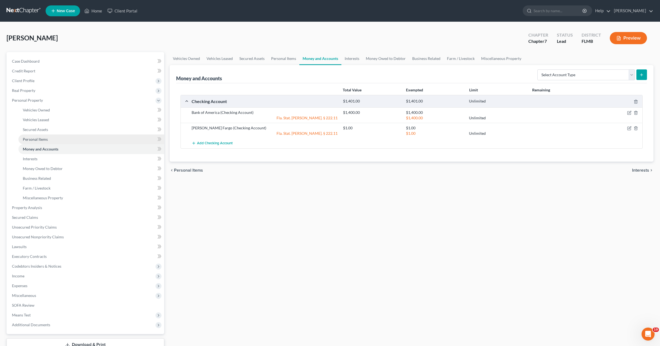
click at [41, 140] on span "Personal Items" at bounding box center [35, 139] width 25 height 5
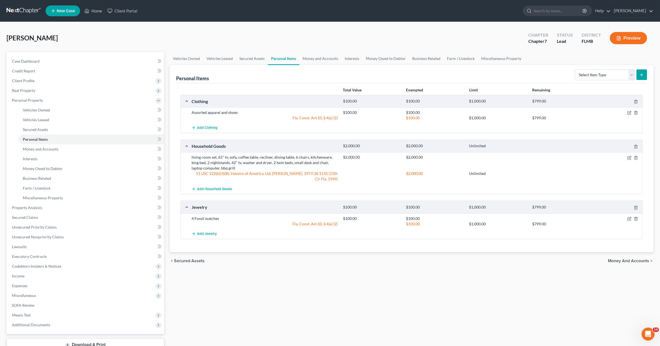
click at [304, 282] on div "Vehicles Owned Vehicles Leased Secured Assets Personal Items Money and Accounts…" at bounding box center [411, 208] width 489 height 313
click at [28, 109] on span "Vehicles Owned" at bounding box center [36, 110] width 27 height 5
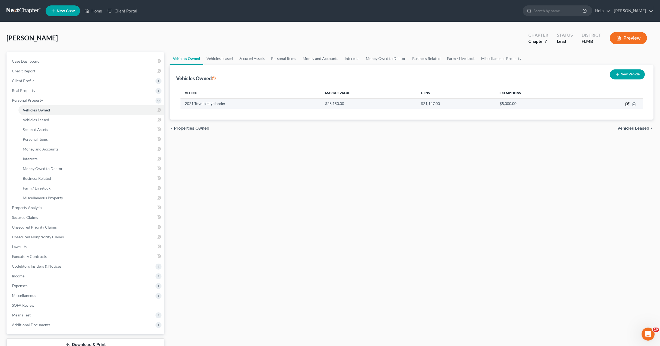
click at [626, 105] on icon "button" at bounding box center [627, 104] width 4 height 4
select select "0"
select select "5"
select select "2"
select select "0"
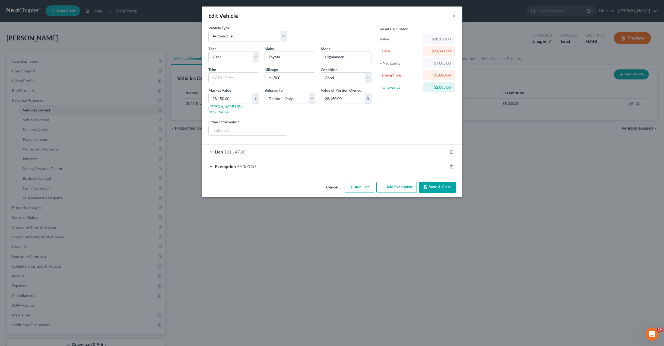
click at [403, 182] on button "Add Exemption" at bounding box center [396, 187] width 40 height 11
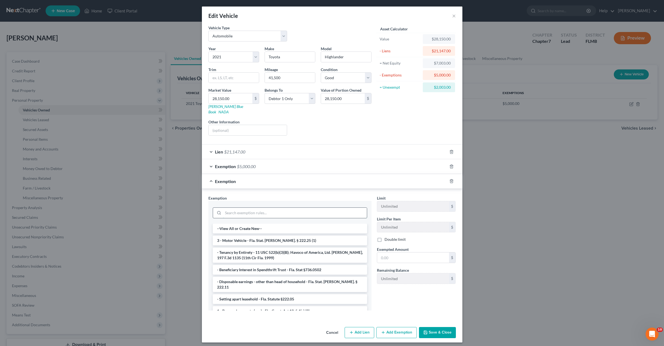
click at [250, 211] on input "search" at bounding box center [295, 213] width 144 height 10
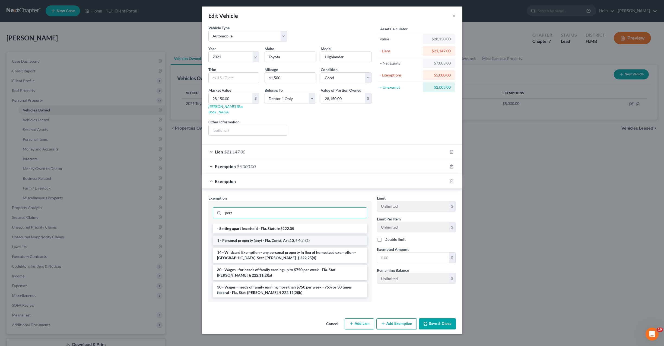
type input "pers"
click at [262, 237] on li "1 - Personal property (any) - Fla. Const. Art.10, § 4(a) (2)" at bounding box center [290, 241] width 154 height 10
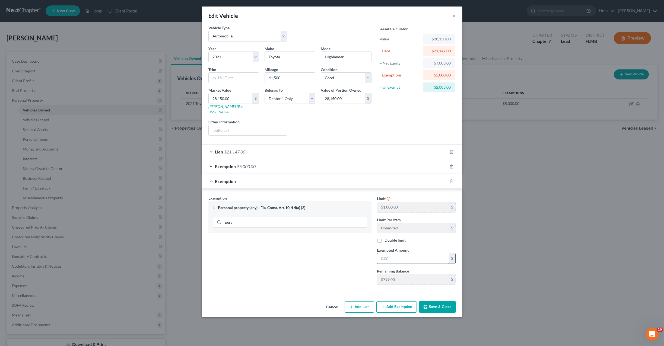
click at [401, 253] on input "text" at bounding box center [413, 258] width 72 height 10
type input "799"
click at [435, 302] on button "Save & Close" at bounding box center [437, 306] width 37 height 11
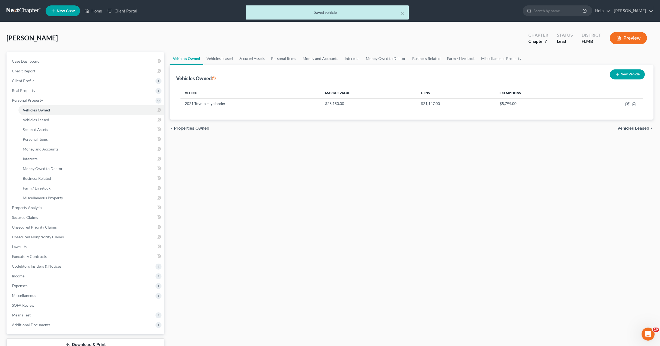
drag, startPoint x: 386, startPoint y: 292, endPoint x: 288, endPoint y: 261, distance: 102.8
click at [31, 208] on span "Property Analysis" at bounding box center [27, 207] width 30 height 5
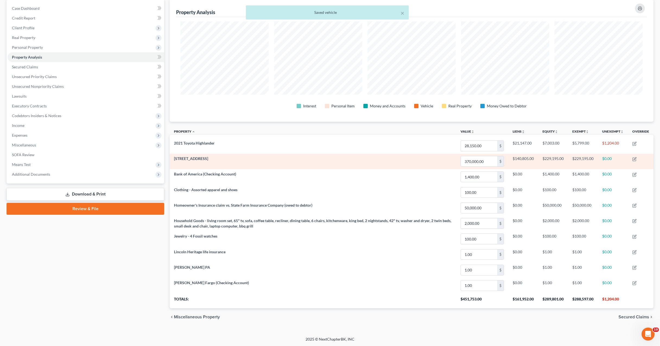
scroll to position [271232, 270871]
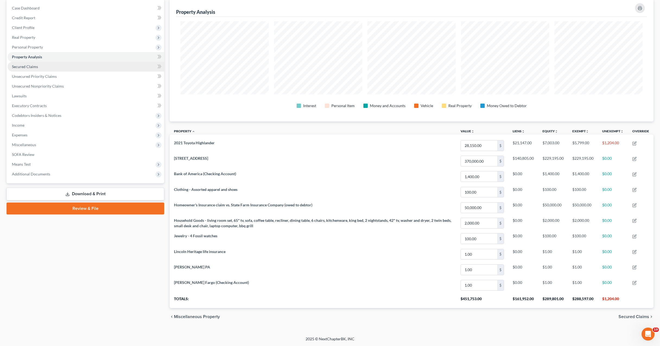
click at [27, 66] on span "Secured Claims" at bounding box center [25, 66] width 26 height 5
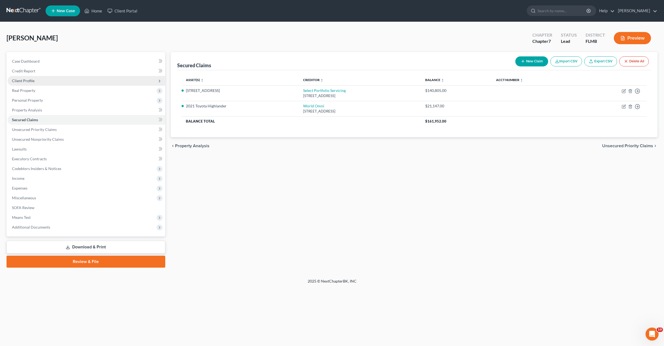
click at [30, 81] on span "Client Profile" at bounding box center [23, 80] width 23 height 5
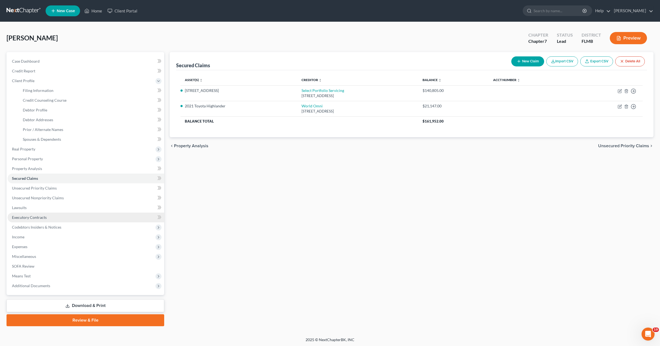
scroll to position [1, 0]
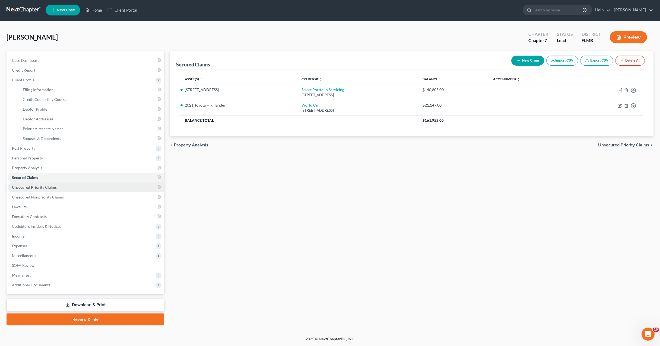
click at [35, 189] on span "Unsecured Priority Claims" at bounding box center [34, 187] width 45 height 5
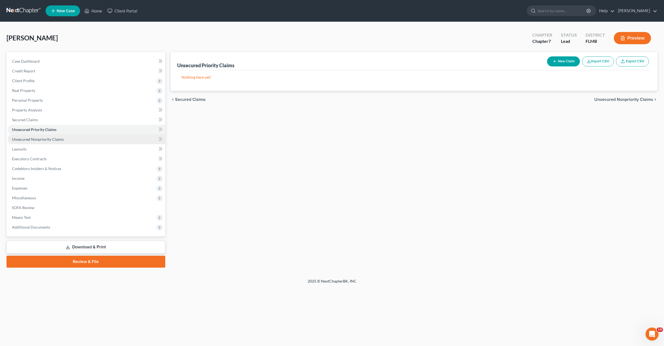
click at [37, 140] on span "Unsecured Nonpriority Claims" at bounding box center [38, 139] width 52 height 5
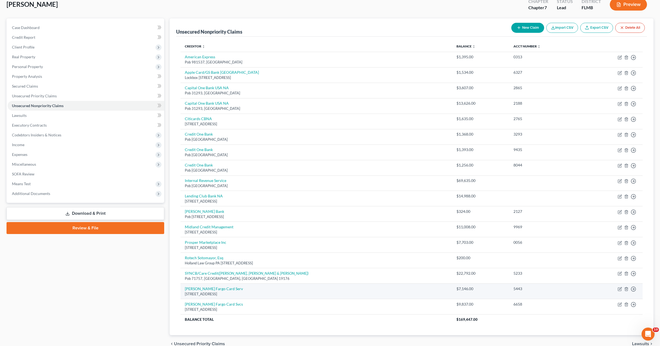
scroll to position [61, 0]
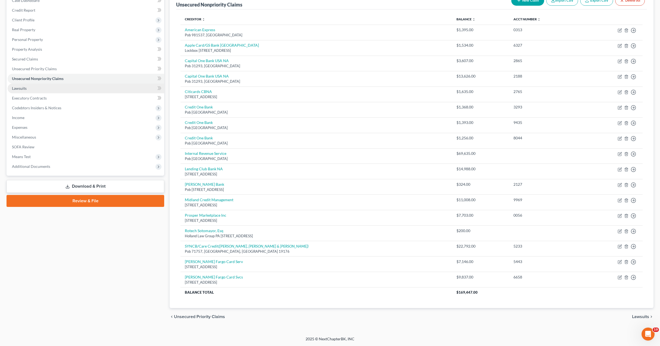
click at [23, 89] on span "Lawsuits" at bounding box center [19, 88] width 15 height 5
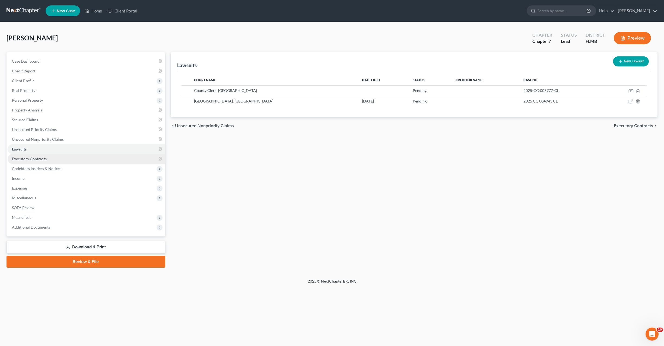
drag, startPoint x: 338, startPoint y: 177, endPoint x: 77, endPoint y: 162, distance: 262.3
click at [332, 177] on div "Lawsuits New Lawsuit Court Name Date Filed Status Creditor Name Case No County …" at bounding box center [414, 160] width 492 height 216
click at [25, 158] on span "Executory Contracts" at bounding box center [29, 159] width 35 height 5
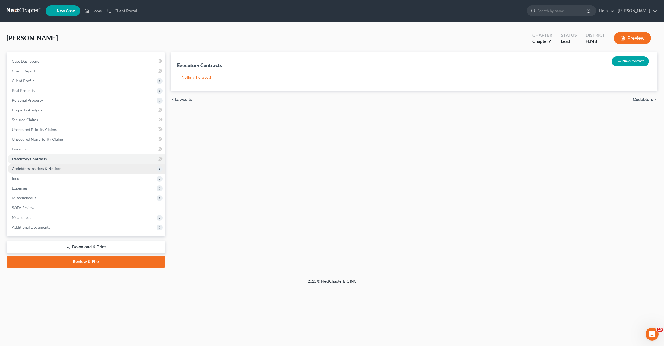
click at [34, 164] on span "Codebtors Insiders & Notices" at bounding box center [87, 169] width 158 height 10
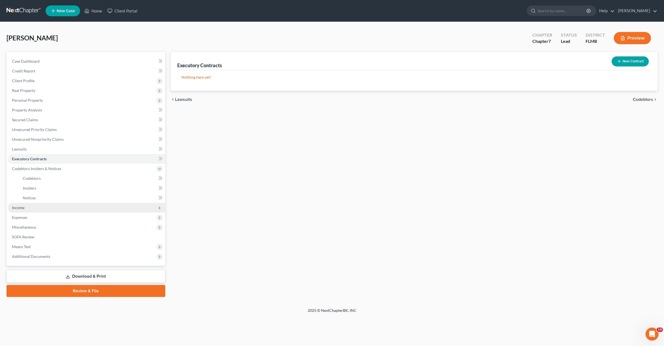
click at [20, 205] on span "Income" at bounding box center [87, 208] width 158 height 10
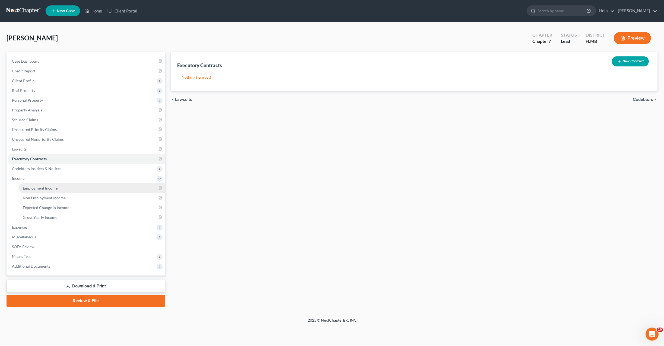
click at [43, 188] on span "Employment Income" at bounding box center [40, 188] width 35 height 5
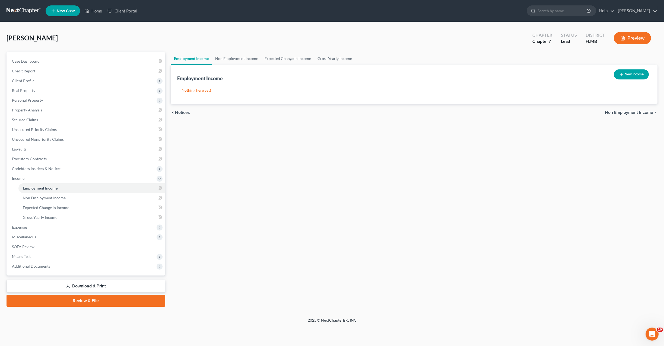
click at [633, 74] on button "New Income" at bounding box center [631, 74] width 35 height 10
select select "0"
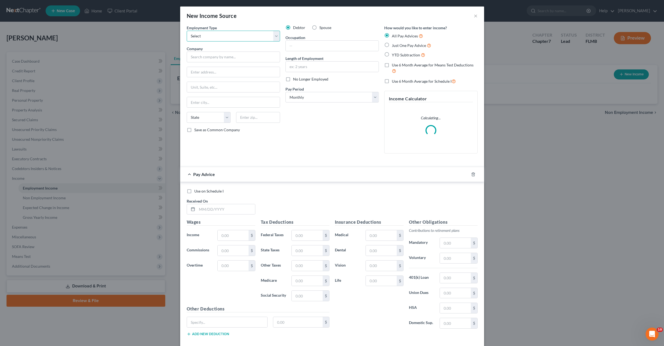
click at [216, 38] on select "Select Full or Part Time Employment Self Employment" at bounding box center [233, 36] width 93 height 11
select select "0"
click at [187, 31] on select "Select Full or Part Time Employment Self Employment" at bounding box center [233, 36] width 93 height 11
click at [218, 56] on input "text" at bounding box center [233, 57] width 93 height 11
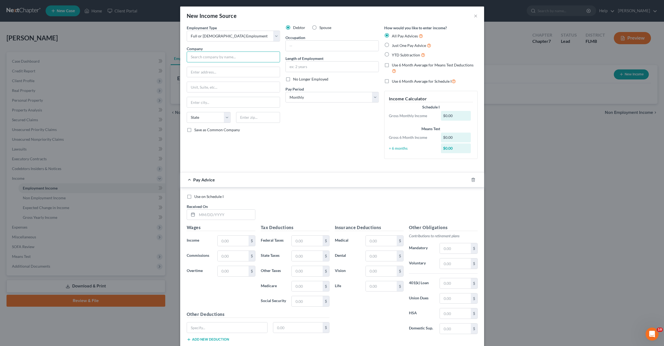
click at [221, 53] on input "text" at bounding box center [233, 57] width 93 height 11
type input "Orange Lake County Club Realty Inc"
type input "8505 W Irlo Bronson Mem Hwy"
type input "34747"
type input "Kissimmee"
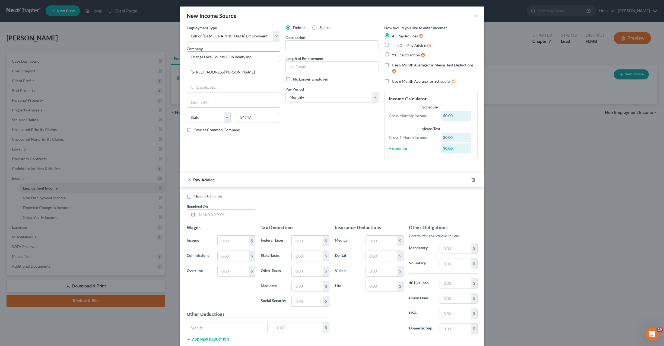
select select "9"
click at [289, 47] on input "text" at bounding box center [332, 46] width 93 height 10
click at [299, 154] on div "Debtor Spouse Occupation Length of Employment No Longer Employed Pay Period * S…" at bounding box center [332, 94] width 99 height 138
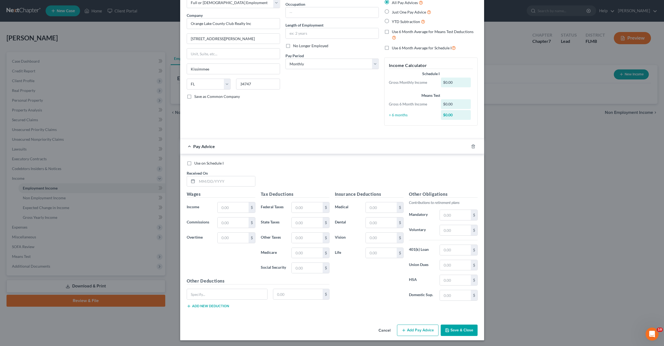
scroll to position [34, 0]
click at [307, 63] on select "Select Monthly Twice Monthly Every Other Week Weekly" at bounding box center [331, 63] width 93 height 11
click at [461, 334] on button "Save & Close" at bounding box center [459, 329] width 37 height 11
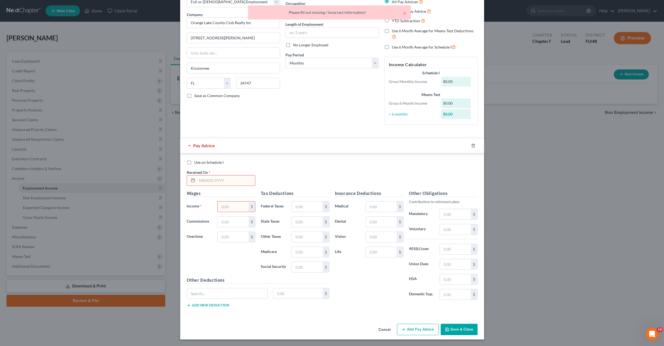
click at [453, 327] on button "Save & Close" at bounding box center [459, 329] width 37 height 11
click at [230, 203] on input "text" at bounding box center [233, 207] width 31 height 10
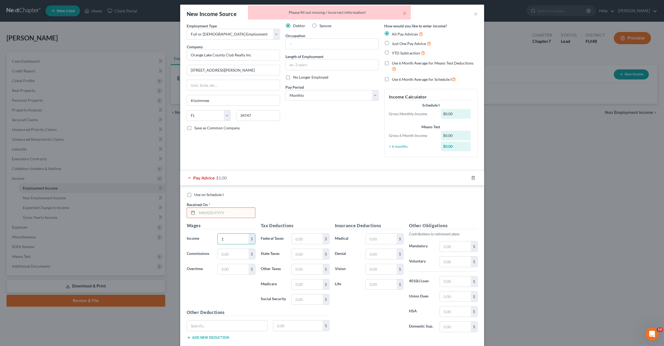
scroll to position [0, 0]
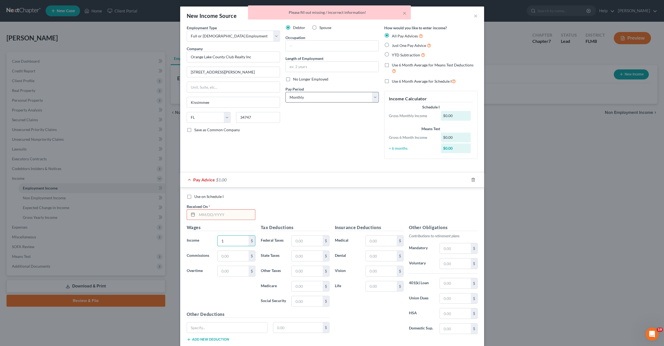
type input "1"
click at [315, 97] on select "Select Monthly Twice Monthly Every Other Week Weekly" at bounding box center [331, 97] width 93 height 11
select select "3"
click at [285, 92] on select "Select Monthly Twice Monthly Every Other Week Weekly" at bounding box center [331, 97] width 93 height 11
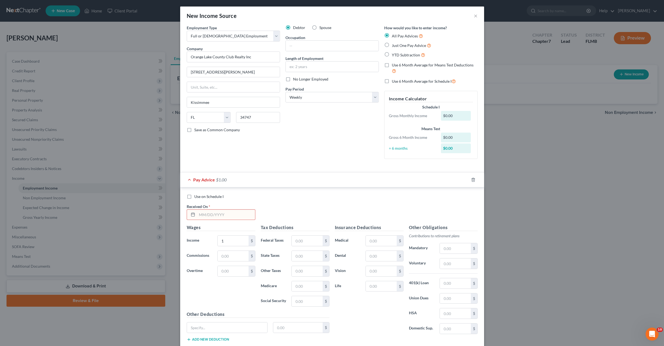
click at [303, 138] on div "Debtor Spouse Occupation Length of Employment No Longer Employed Pay Period * S…" at bounding box center [332, 94] width 99 height 138
click at [329, 155] on div "Debtor Spouse Occupation Length of Employment No Longer Employed Pay Period * S…" at bounding box center [332, 94] width 99 height 138
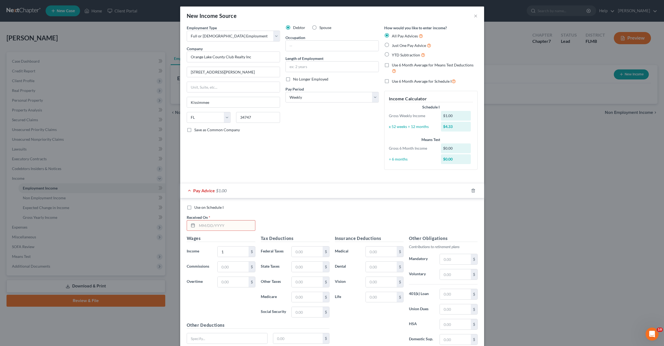
click at [159, 156] on div "New Income Source × Employment Type * Select Full or Part Time Employment Self …" at bounding box center [332, 173] width 664 height 346
click at [474, 15] on button "×" at bounding box center [476, 15] width 4 height 7
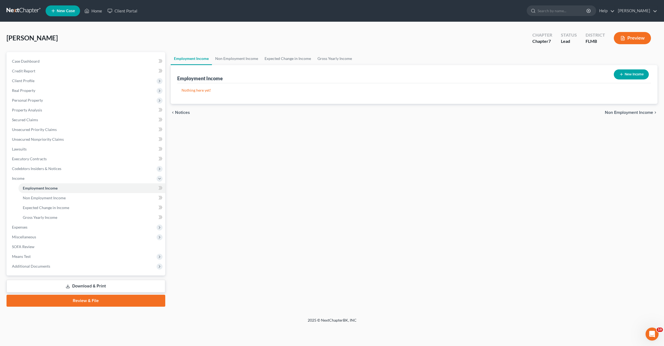
click at [627, 77] on button "New Income" at bounding box center [631, 74] width 35 height 10
select select "0"
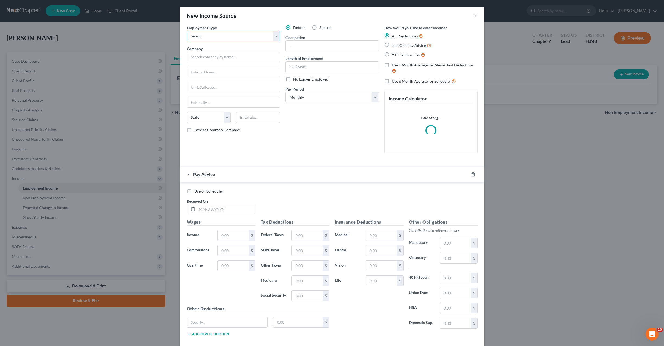
click at [212, 36] on select "Select Full or Part Time Employment Self Employment" at bounding box center [233, 36] width 93 height 11
select select "0"
click at [187, 31] on select "Select Full or Part Time Employment Self Employment" at bounding box center [233, 36] width 93 height 11
click at [205, 58] on input "text" at bounding box center [233, 57] width 93 height 11
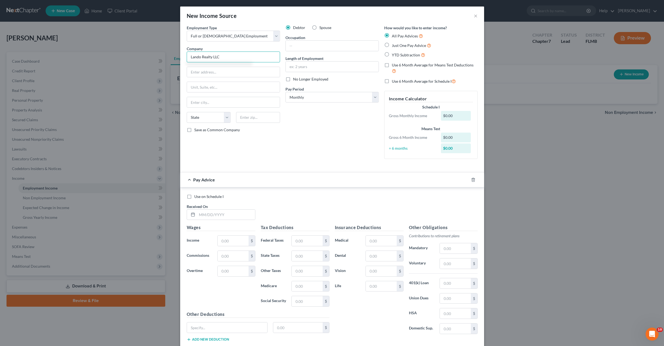
type input "Lando Realty LLC"
click at [308, 50] on input "text" at bounding box center [332, 46] width 93 height 10
type input "Timeshare sales"
type input "2 weeks"
click at [221, 78] on div "Employment Type * Select Full or Part Time Employment Self Employment Company *…" at bounding box center [233, 94] width 99 height 138
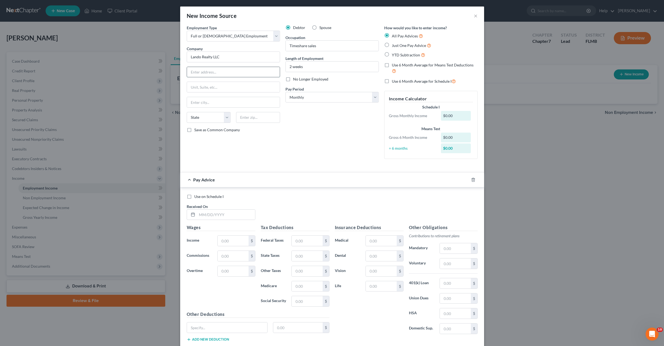
click at [217, 71] on input "text" at bounding box center [233, 72] width 93 height 10
type input "2626 E Oakland Park Blvd"
type input "2nd Floor"
type input "33306"
type input "Fort Lauderdale"
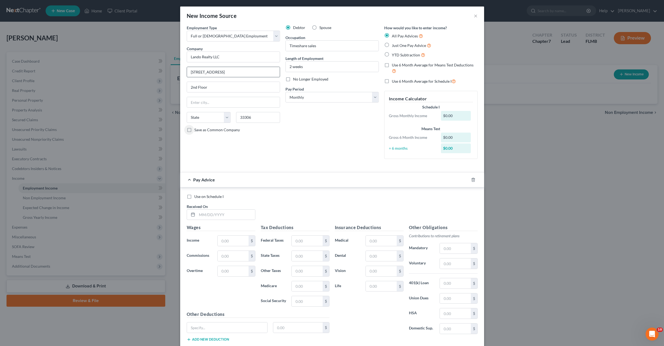
select select "9"
click at [319, 160] on div "Debtor Spouse Occupation Timeshare sales Length of Employment 2 weeks No Longer…" at bounding box center [332, 94] width 99 height 138
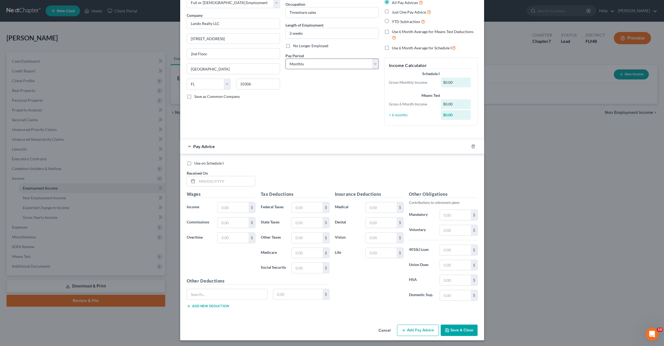
scroll to position [34, 0]
drag, startPoint x: 303, startPoint y: 63, endPoint x: 302, endPoint y: 69, distance: 6.1
click at [303, 63] on select "Select Monthly Twice Monthly Every Other Week Weekly" at bounding box center [331, 63] width 93 height 11
select select "3"
click at [285, 58] on select "Select Monthly Twice Monthly Every Other Week Weekly" at bounding box center [331, 63] width 93 height 11
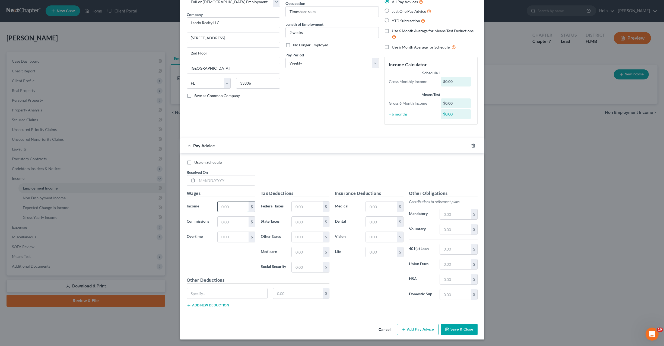
click at [227, 207] on input "text" at bounding box center [233, 207] width 31 height 10
type input "600"
click at [299, 209] on input "text" at bounding box center [307, 207] width 31 height 10
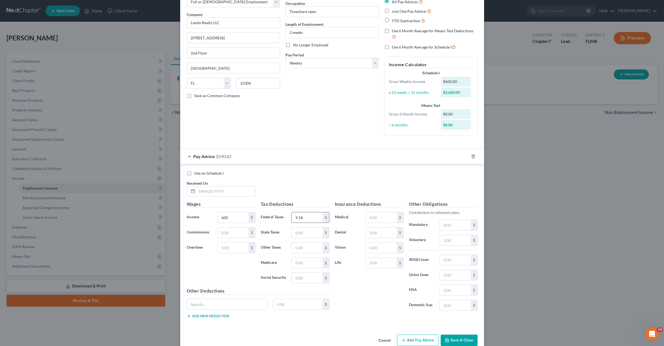
type input "9.18"
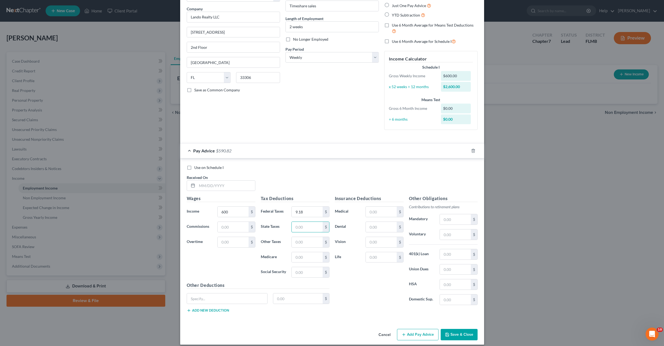
scroll to position [45, 0]
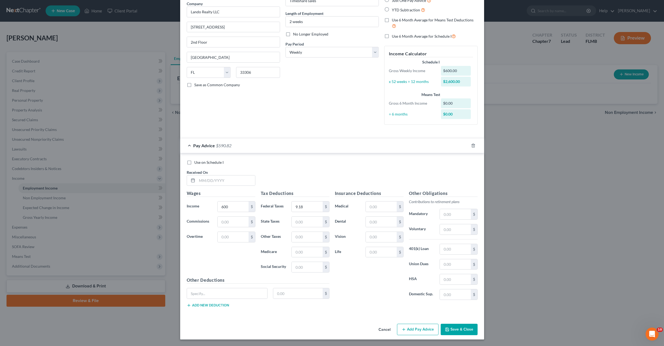
click at [455, 333] on button "Save & Close" at bounding box center [459, 329] width 37 height 11
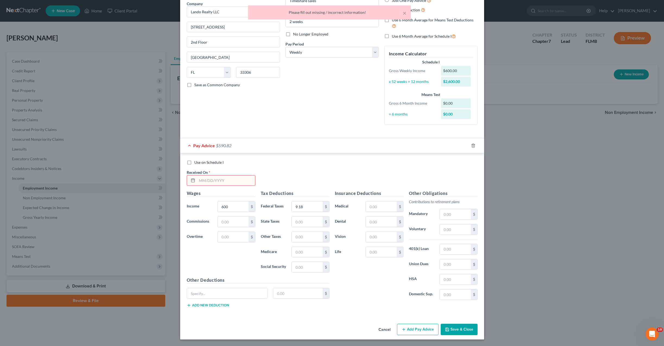
click at [315, 128] on div "Debtor Spouse Occupation Timeshare sales Length of Employment 2 weeks No Longer…" at bounding box center [332, 54] width 99 height 149
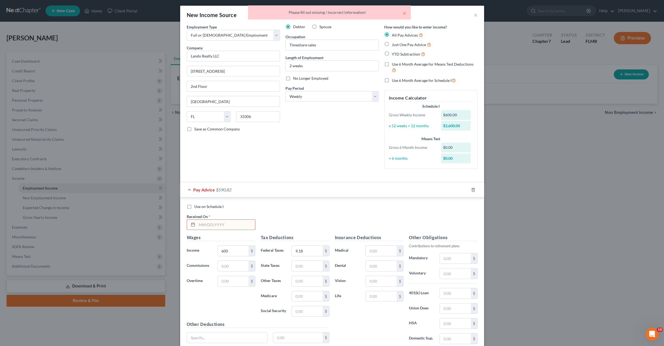
scroll to position [0, 0]
click at [392, 46] on label "Just One Pay Advice" at bounding box center [411, 45] width 39 height 6
click at [394, 46] on input "Just One Pay Advice" at bounding box center [396, 44] width 4 height 4
radio input "true"
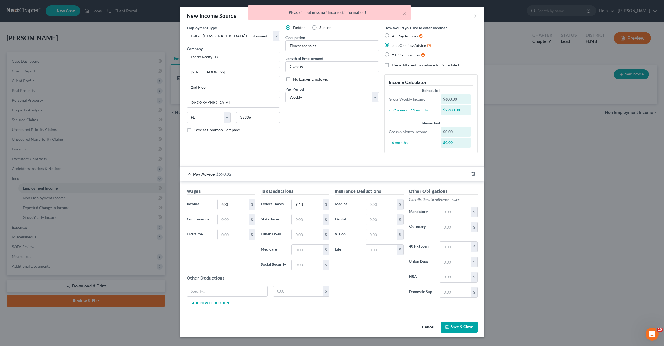
click at [335, 132] on div "Debtor Spouse Occupation Timeshare sales Length of Employment 2 weeks No Longer…" at bounding box center [332, 91] width 99 height 133
click at [454, 327] on button "Save & Close" at bounding box center [459, 327] width 37 height 11
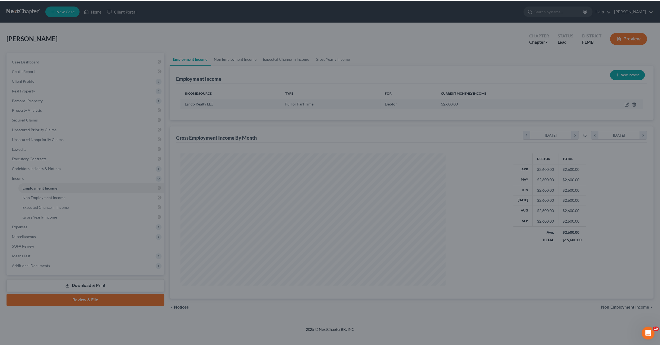
scroll to position [133, 278]
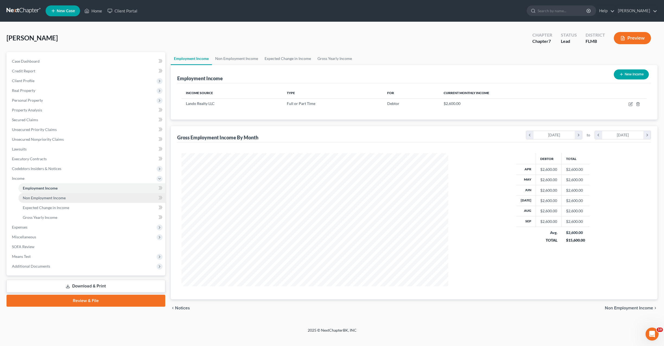
click at [30, 199] on span "Non Employment Income" at bounding box center [44, 198] width 43 height 5
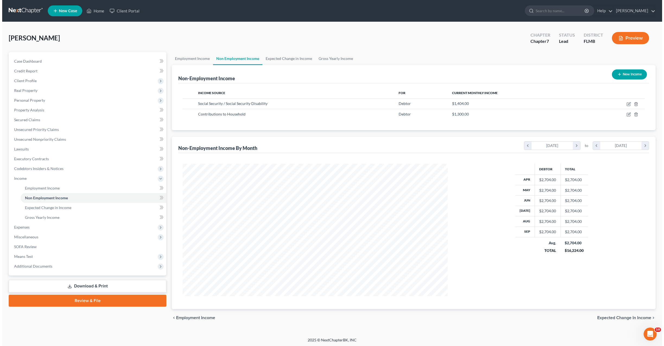
scroll to position [1, 0]
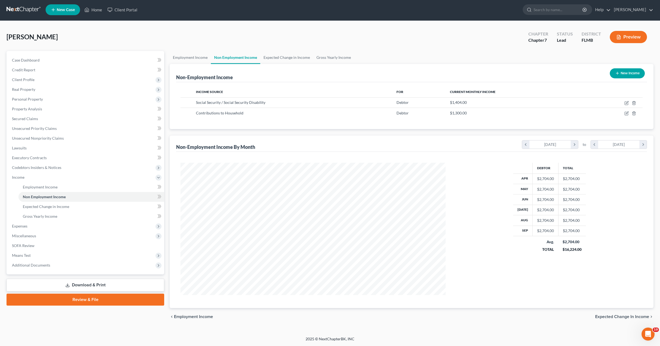
click at [628, 74] on button "New Income" at bounding box center [627, 73] width 35 height 10
select select "0"
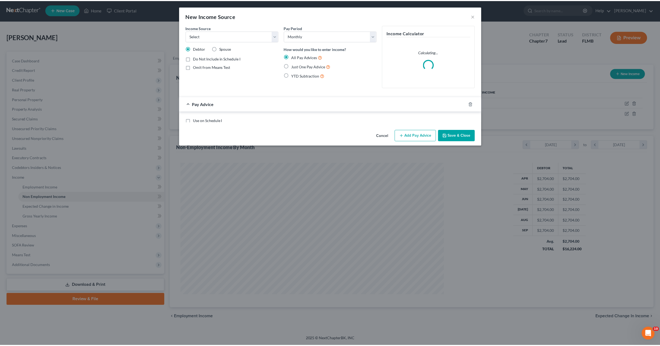
scroll to position [133, 278]
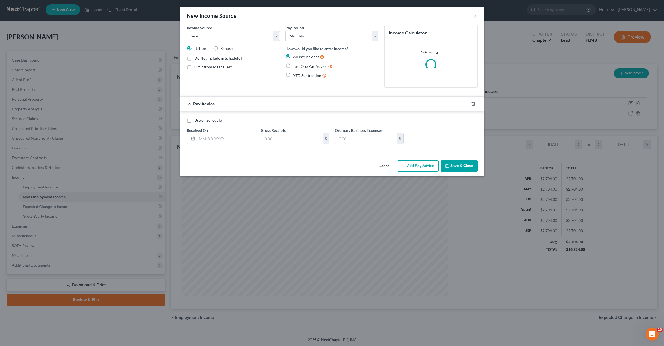
click at [222, 31] on select "Select Unemployment Disability (from employer) Pension Retirement Social Securi…" at bounding box center [233, 36] width 93 height 11
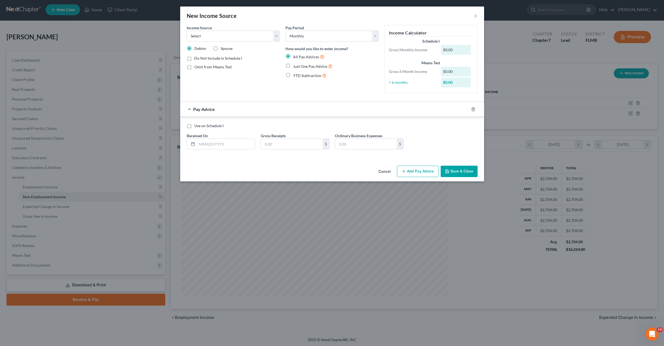
drag, startPoint x: 364, startPoint y: 76, endPoint x: 420, endPoint y: 50, distance: 61.6
click at [365, 76] on div "YTD Subtraction" at bounding box center [331, 75] width 93 height 6
click at [476, 14] on button "×" at bounding box center [476, 15] width 4 height 7
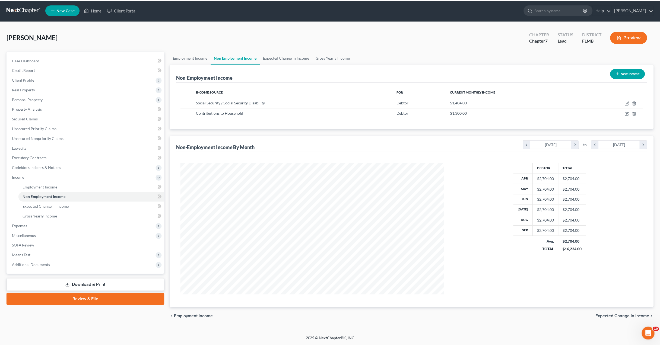
scroll to position [271222, 271079]
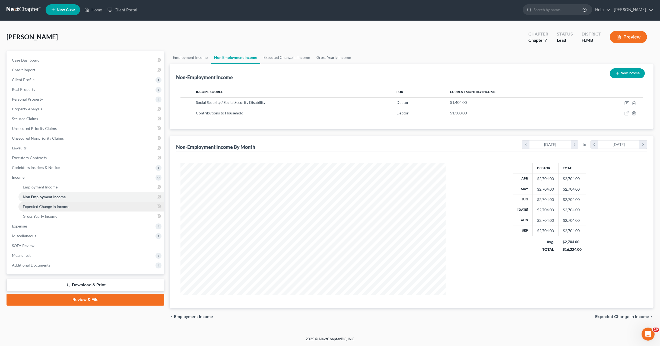
click at [40, 208] on span "Expected Change in Income" at bounding box center [46, 206] width 46 height 5
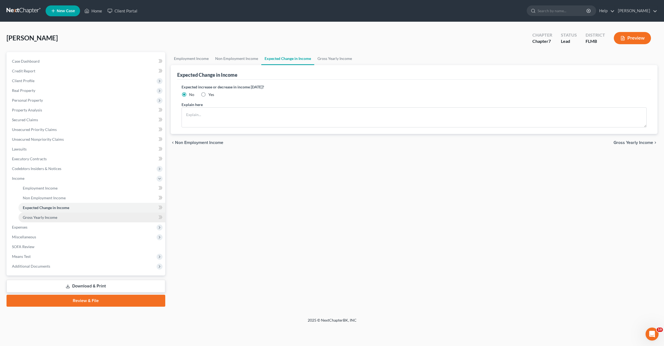
click at [40, 215] on span "Gross Yearly Income" at bounding box center [40, 217] width 34 height 5
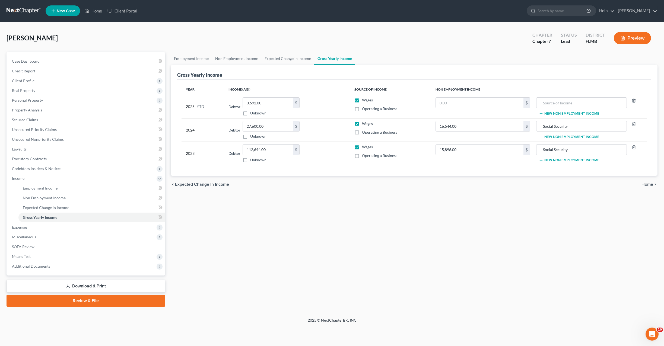
click at [252, 225] on div "Employment Income Non Employment Income Expected Change in Income Gross Yearly …" at bounding box center [414, 179] width 492 height 255
click at [20, 228] on span "Expenses" at bounding box center [19, 227] width 15 height 5
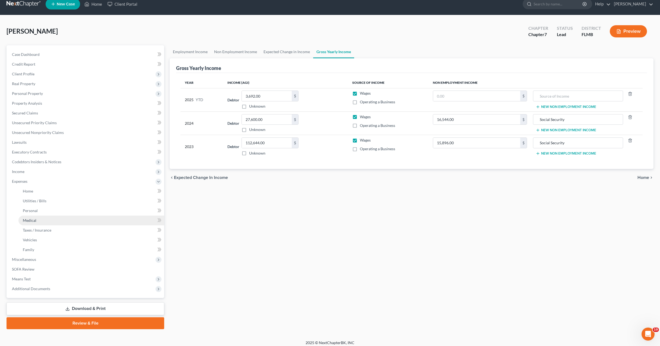
scroll to position [11, 0]
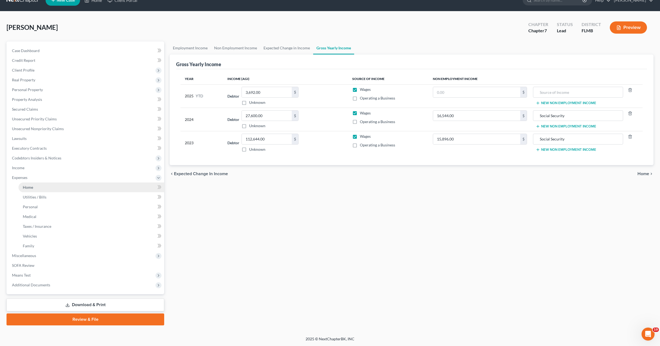
click at [34, 190] on link "Home" at bounding box center [91, 188] width 146 height 10
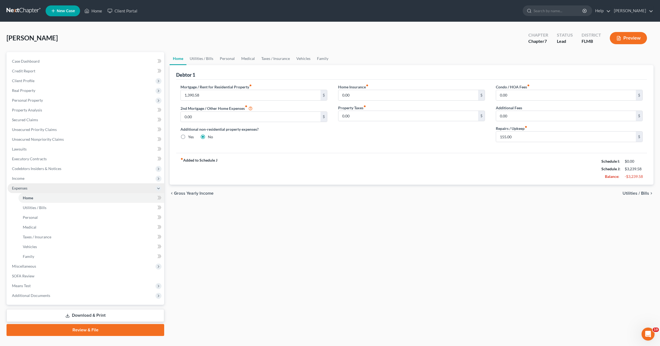
scroll to position [11, 0]
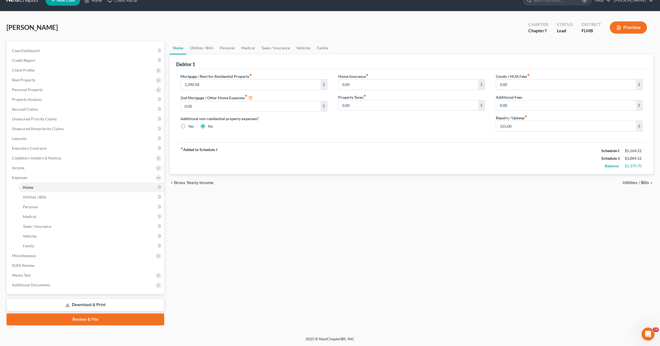
click at [310, 235] on div "Home Utilities / Bills Personal Medical Taxes / Insurance Vehicles Family Debto…" at bounding box center [411, 184] width 489 height 284
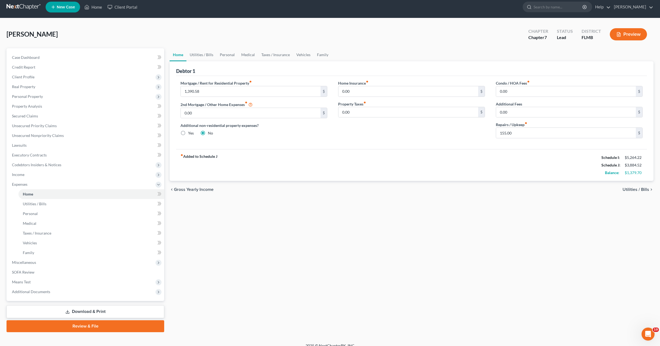
scroll to position [0, 0]
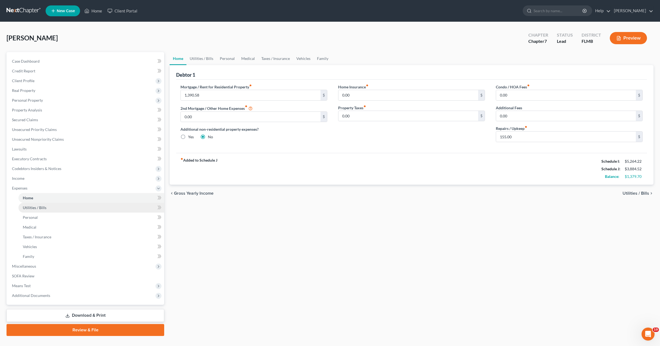
click at [33, 208] on span "Utilities / Bills" at bounding box center [35, 207] width 24 height 5
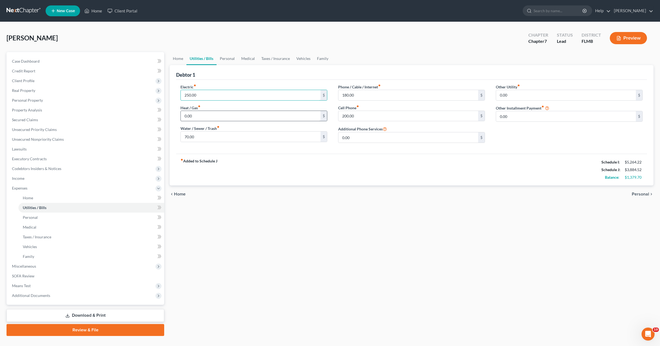
drag, startPoint x: 210, startPoint y: 94, endPoint x: 215, endPoint y: 117, distance: 22.8
click at [211, 94] on input "250.00" at bounding box center [251, 95] width 140 height 10
click at [250, 299] on div "Home Utilities / Bills Personal Medical Taxes / Insurance Vehicles Family Debto…" at bounding box center [411, 194] width 489 height 284
click at [29, 197] on span "Home" at bounding box center [28, 198] width 10 height 5
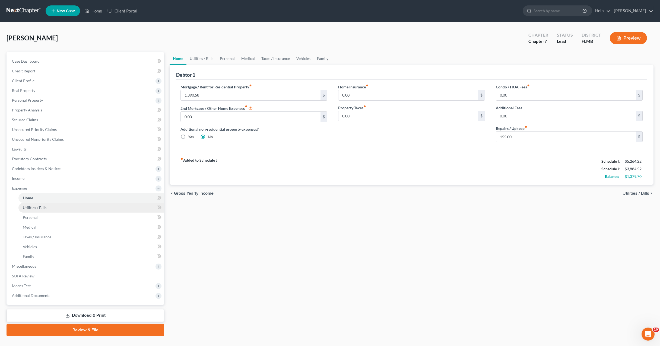
click at [42, 209] on span "Utilities / Bills" at bounding box center [35, 207] width 24 height 5
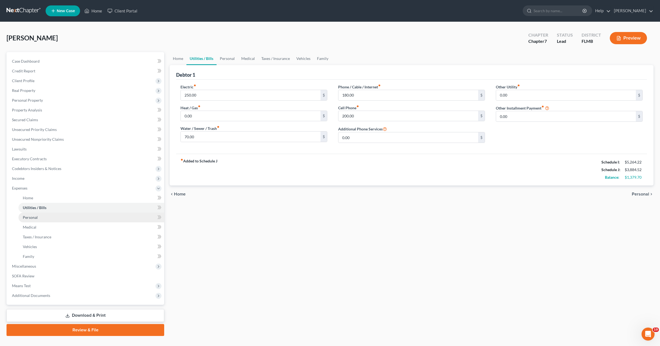
click at [23, 218] on span "Personal" at bounding box center [30, 217] width 15 height 5
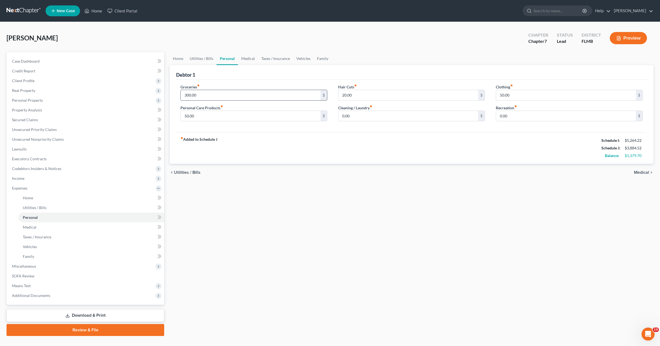
click at [209, 94] on input "300.00" at bounding box center [251, 95] width 140 height 10
click at [228, 97] on input "300.00" at bounding box center [251, 95] width 140 height 10
click at [36, 211] on link "Utilities / Bills" at bounding box center [91, 208] width 146 height 10
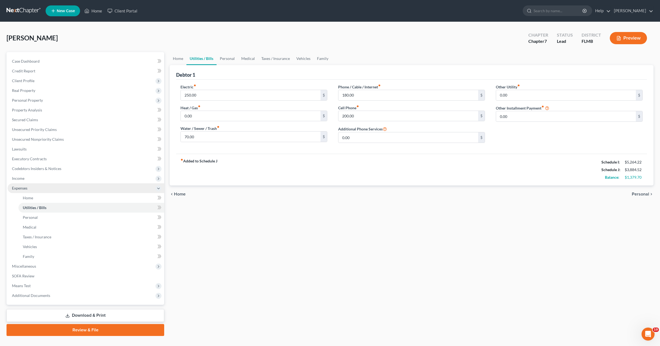
click at [18, 186] on span "Expenses" at bounding box center [19, 188] width 15 height 5
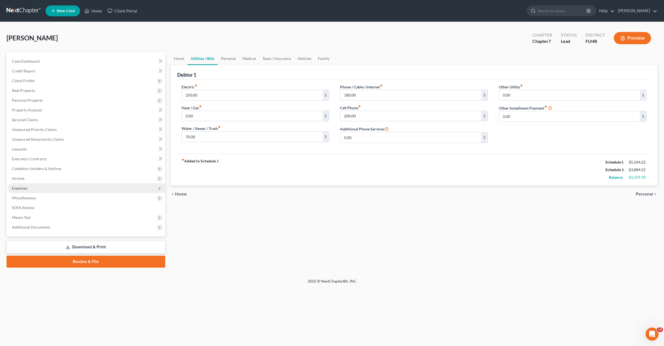
click at [14, 190] on span "Expenses" at bounding box center [19, 188] width 15 height 5
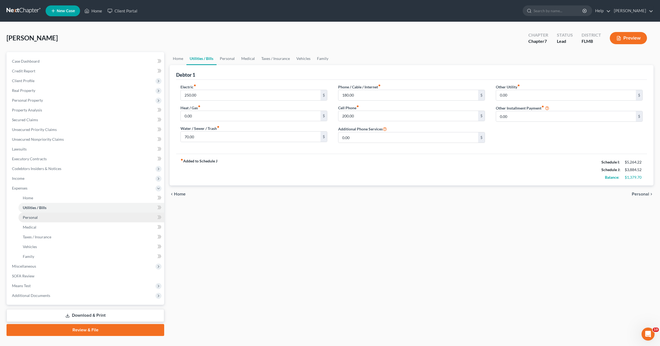
click at [35, 218] on span "Personal" at bounding box center [30, 217] width 15 height 5
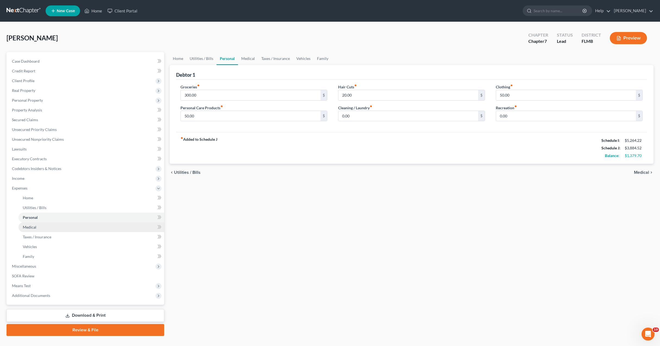
click at [31, 227] on span "Medical" at bounding box center [30, 227] width 14 height 5
click at [36, 215] on span "Personal" at bounding box center [30, 217] width 15 height 5
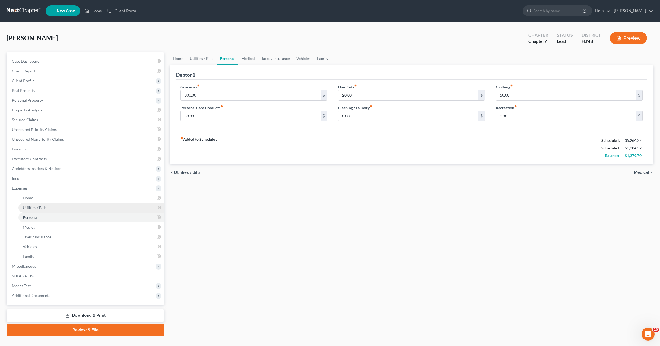
click at [28, 208] on span "Utilities / Bills" at bounding box center [35, 207] width 24 height 5
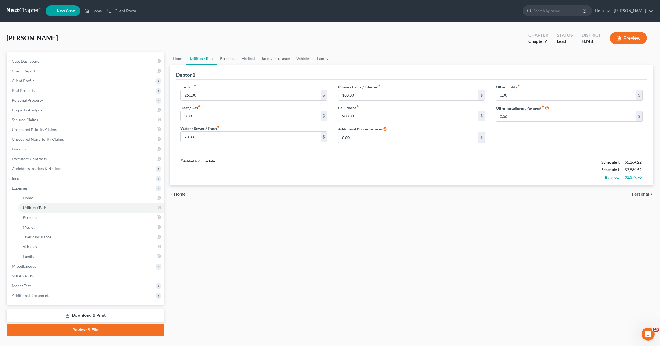
click at [306, 220] on div "Home Utilities / Bills Personal Medical Taxes / Insurance Vehicles Family Debto…" at bounding box center [411, 194] width 489 height 284
click at [21, 214] on link "Personal" at bounding box center [91, 218] width 146 height 10
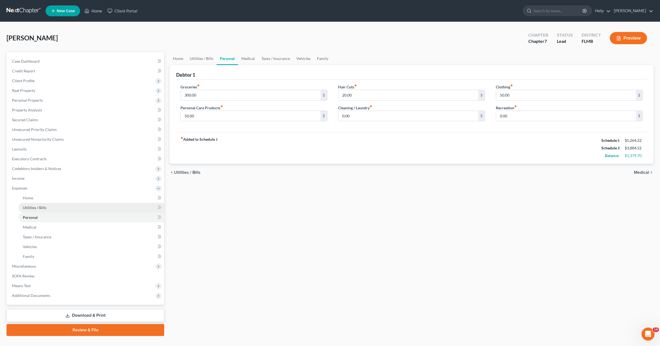
click at [34, 209] on span "Utilities / Bills" at bounding box center [35, 207] width 24 height 5
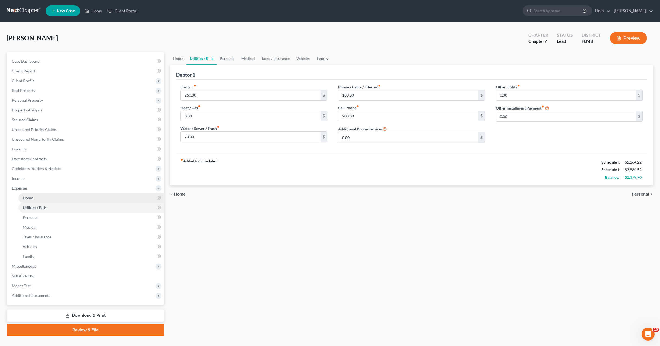
click at [28, 197] on span "Home" at bounding box center [28, 198] width 10 height 5
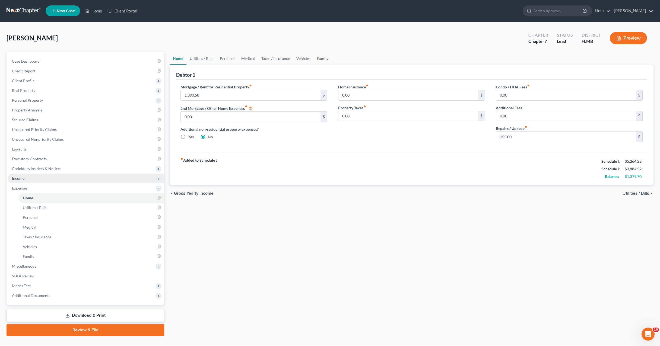
click at [19, 180] on span "Income" at bounding box center [86, 179] width 157 height 10
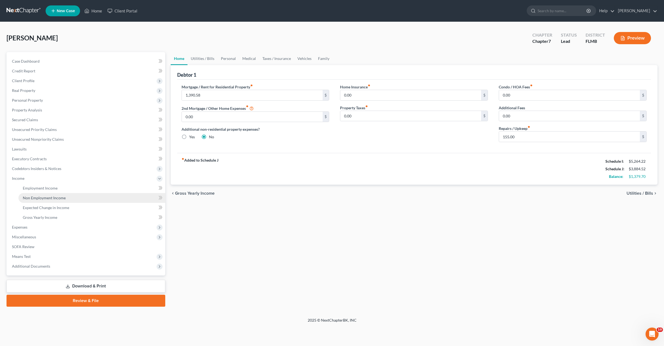
click at [48, 197] on span "Non Employment Income" at bounding box center [44, 198] width 43 height 5
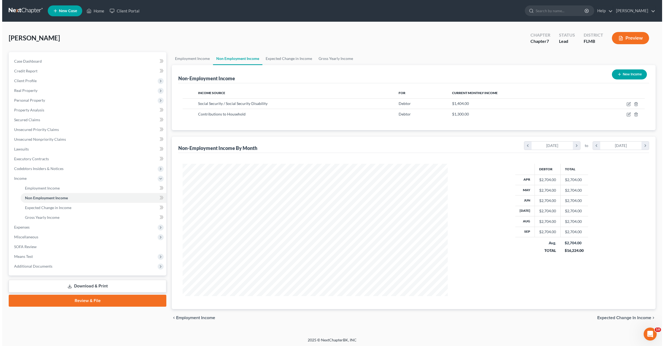
scroll to position [132, 276]
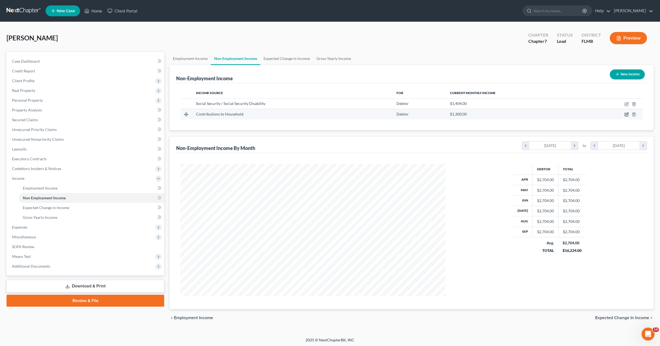
click at [627, 114] on icon "button" at bounding box center [626, 114] width 4 height 4
select select "8"
select select "0"
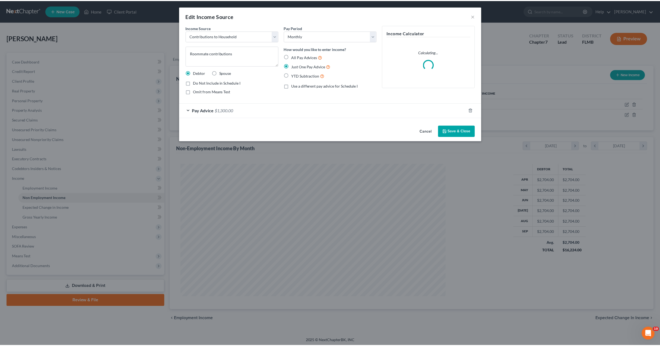
scroll to position [133, 278]
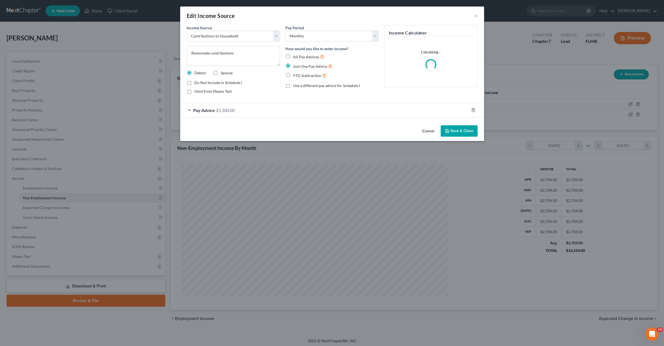
click at [205, 110] on span "Pay Advice" at bounding box center [204, 110] width 22 height 5
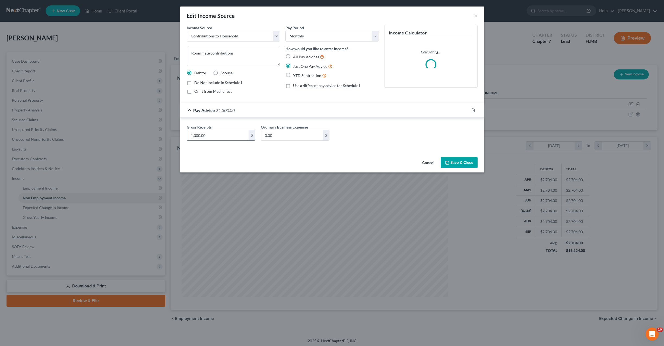
click at [235, 139] on input "1,300.00" at bounding box center [218, 135] width 62 height 10
click at [251, 56] on textarea "Roommate contributions" at bounding box center [233, 56] width 93 height 20
click at [221, 137] on input "1,300.00" at bounding box center [218, 135] width 62 height 10
type input "200"
click at [449, 161] on icon "button" at bounding box center [447, 163] width 4 height 4
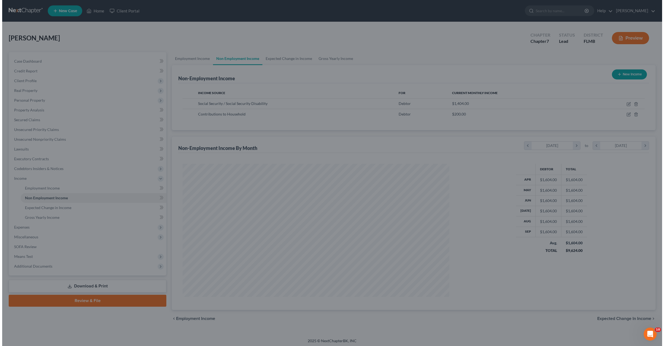
scroll to position [271222, 271079]
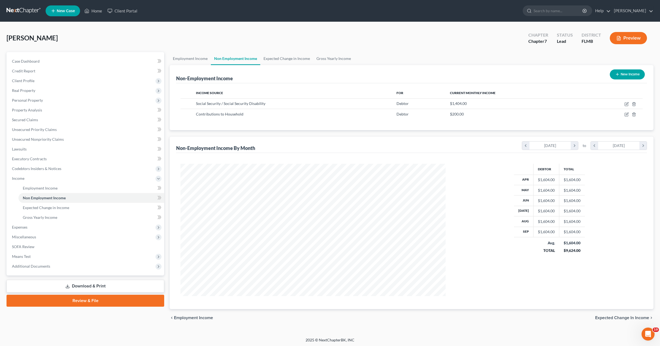
click at [621, 73] on button "New Income" at bounding box center [627, 74] width 35 height 10
select select "0"
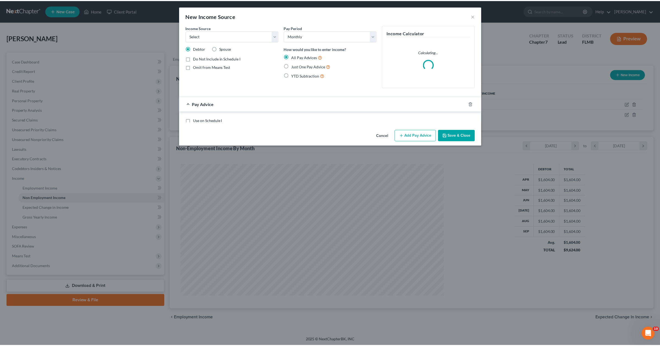
scroll to position [133, 278]
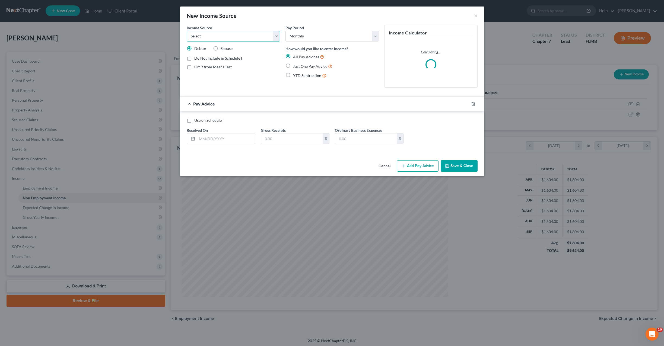
click at [210, 31] on select "Select Unemployment Disability (from employer) Pension Retirement Social Securi…" at bounding box center [233, 36] width 93 height 11
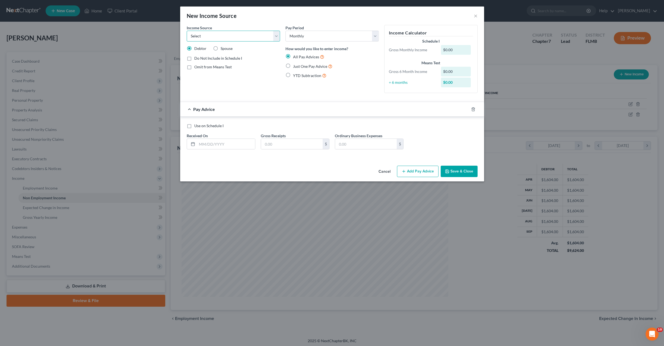
select select "5"
click at [187, 31] on select "Select Unemployment Disability (from employer) Pension Retirement Social Securi…" at bounding box center [233, 36] width 93 height 11
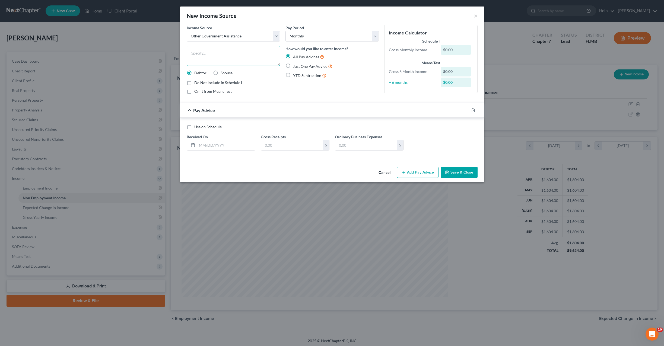
click at [207, 59] on textarea at bounding box center [233, 56] width 93 height 20
type textarea "Food stamps"
click at [237, 94] on div "Income Source * Select Unemployment Disability (from employer) Pension Retireme…" at bounding box center [233, 62] width 99 height 74
click at [289, 98] on div "Pay Period Select Monthly Twice Monthly Every Other Week Weekly How would you l…" at bounding box center [332, 62] width 99 height 74
click at [251, 90] on div "Omit from Means Test" at bounding box center [233, 91] width 93 height 5
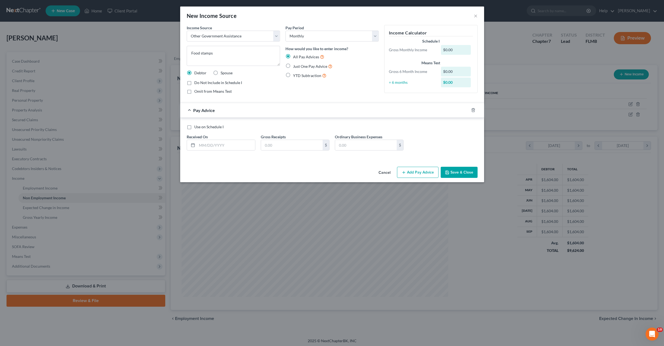
click at [257, 84] on div "Do Not Include in Schedule I" at bounding box center [233, 82] width 93 height 5
click at [282, 145] on input "text" at bounding box center [292, 145] width 62 height 10
type input "550"
drag, startPoint x: 453, startPoint y: 173, endPoint x: 449, endPoint y: 174, distance: 4.6
click at [453, 173] on button "Save & Close" at bounding box center [459, 172] width 37 height 11
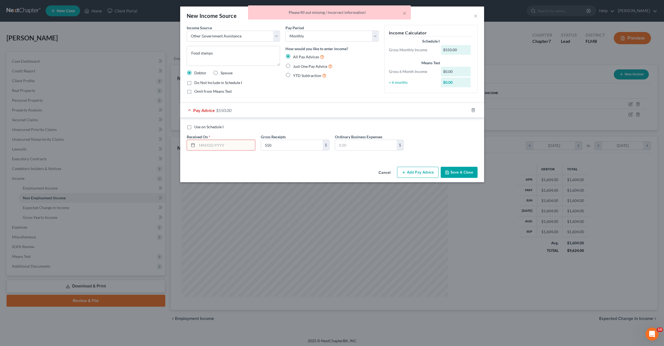
click at [293, 66] on label "Just One Pay Advice" at bounding box center [312, 66] width 39 height 6
click at [295, 66] on input "Just One Pay Advice" at bounding box center [297, 65] width 4 height 4
radio input "true"
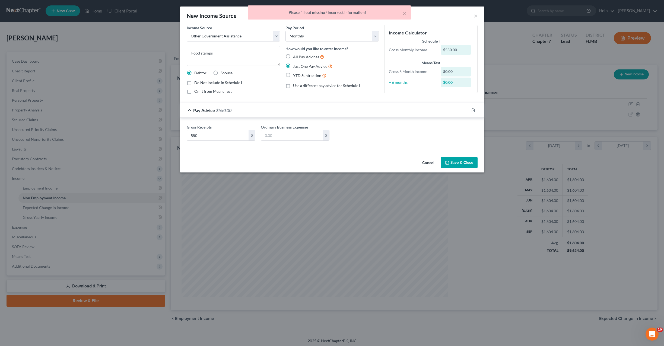
click at [464, 162] on button "Save & Close" at bounding box center [459, 162] width 37 height 11
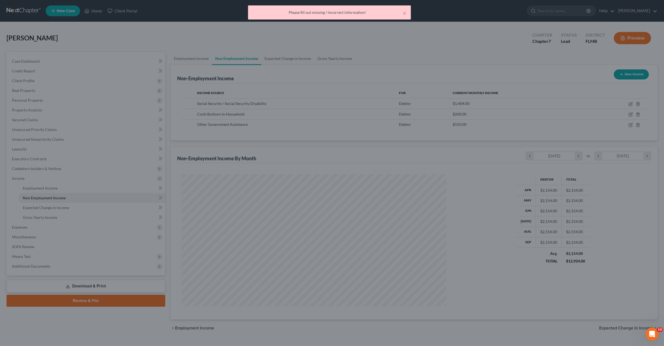
scroll to position [271222, 271079]
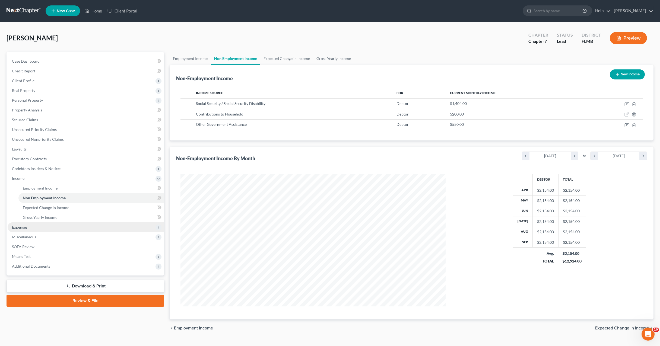
click at [26, 227] on span "Expenses" at bounding box center [19, 227] width 15 height 5
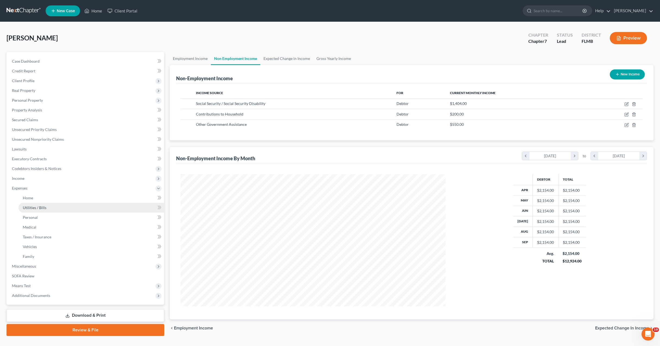
click at [38, 206] on span "Utilities / Bills" at bounding box center [35, 207] width 24 height 5
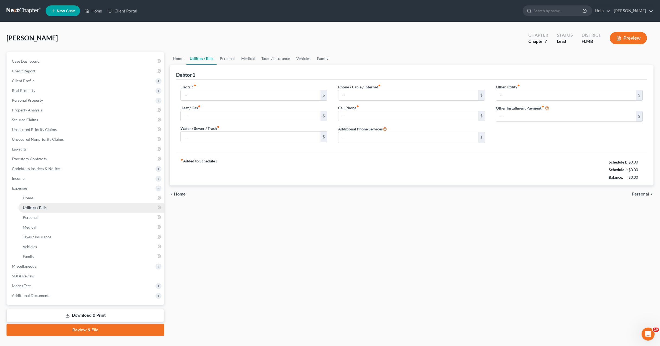
type input "250.00"
type input "0.00"
type input "70.00"
type input "180.00"
type input "200.00"
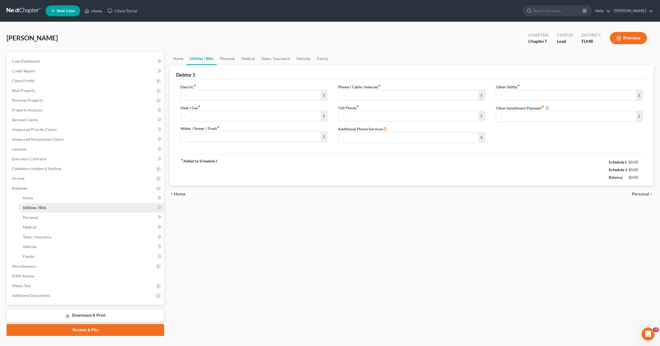
type input "0.00"
click at [31, 219] on span "Personal" at bounding box center [30, 217] width 15 height 5
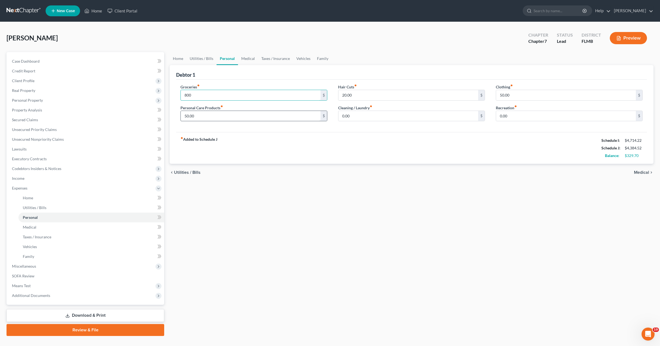
type input "800"
drag, startPoint x: 313, startPoint y: 128, endPoint x: 377, endPoint y: 151, distance: 68.2
click at [313, 128] on div "Groceries fiber_manual_record 800 $ Personal Care Products fiber_manual_record …" at bounding box center [411, 106] width 471 height 53
click at [390, 111] on div "0.00 $" at bounding box center [411, 116] width 147 height 11
click at [524, 94] on input "50.00" at bounding box center [566, 95] width 140 height 10
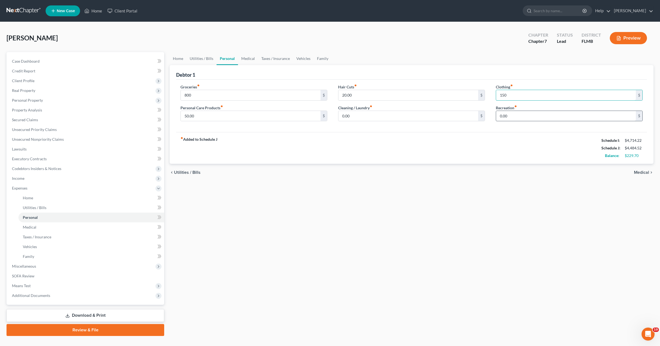
type input "150"
click at [531, 111] on input "0.00" at bounding box center [566, 116] width 140 height 10
type input "100"
click at [451, 154] on div "fiber_manual_record Added to Schedule J Schedule I: $4,714.22 Schedule J: $4,58…" at bounding box center [411, 148] width 471 height 32
click at [392, 113] on input "0.00" at bounding box center [408, 116] width 140 height 10
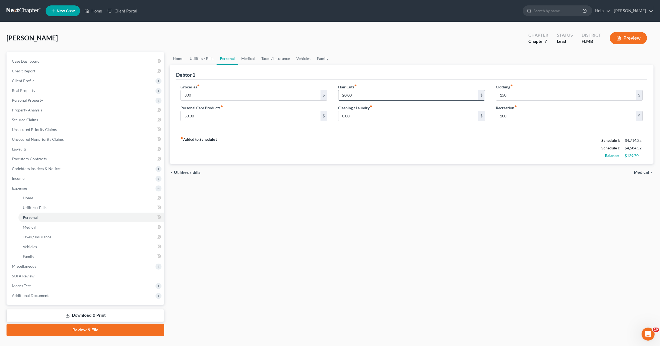
click at [373, 92] on input "20.00" at bounding box center [408, 95] width 140 height 10
type input "40"
click at [238, 115] on input "50.00" at bounding box center [251, 116] width 140 height 10
type input "80"
click at [254, 157] on div "fiber_manual_record Added to Schedule J Schedule I: $4,714.22 Schedule J: $4,63…" at bounding box center [411, 148] width 471 height 32
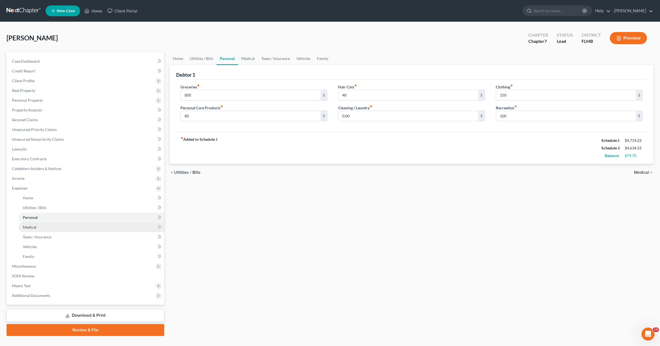
click at [27, 230] on link "Medical" at bounding box center [91, 228] width 146 height 10
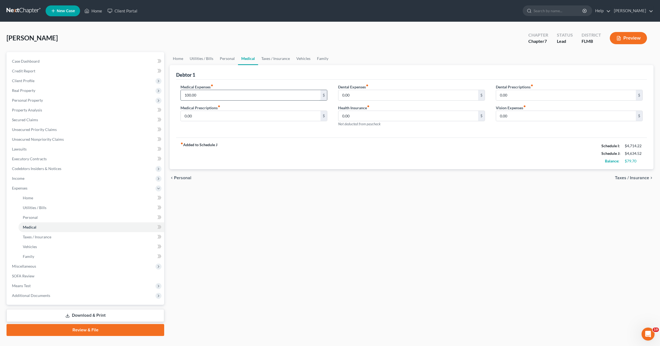
click at [236, 94] on input "100.00" at bounding box center [251, 95] width 140 height 10
type input "130"
click at [31, 239] on span "Taxes / Insurance" at bounding box center [37, 237] width 28 height 5
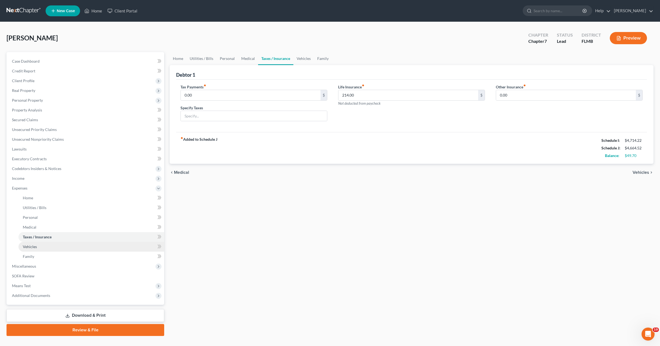
click at [35, 244] on link "Vehicles" at bounding box center [91, 247] width 146 height 10
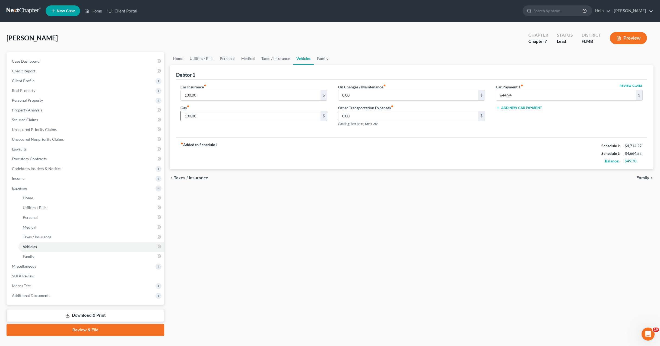
drag, startPoint x: 247, startPoint y: 123, endPoint x: 246, endPoint y: 119, distance: 4.2
click at [247, 123] on div "Car Insurance fiber_manual_record 130.00 $ Gas fiber_manual_record 130.00 $" at bounding box center [254, 107] width 158 height 47
click at [245, 118] on input "130.00" at bounding box center [251, 116] width 140 height 10
click at [370, 93] on input "0.00" at bounding box center [408, 95] width 140 height 10
click at [354, 96] on input "50" at bounding box center [408, 95] width 140 height 10
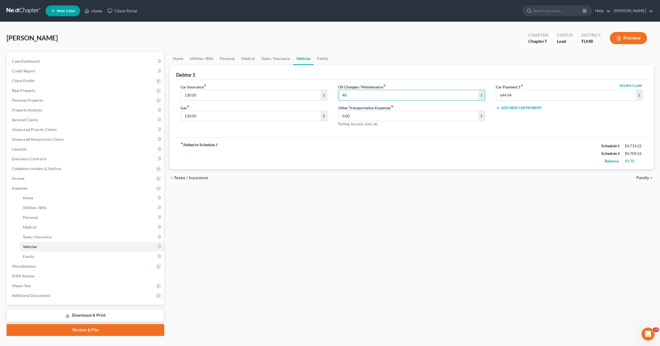
type input "40"
drag, startPoint x: 262, startPoint y: 220, endPoint x: 107, endPoint y: 217, distance: 155.8
click at [262, 220] on div "Home Utilities / Bills Personal Medical Taxes / Insurance Vehicles Family Debto…" at bounding box center [411, 194] width 489 height 284
click at [38, 237] on span "Taxes / Insurance" at bounding box center [37, 237] width 28 height 5
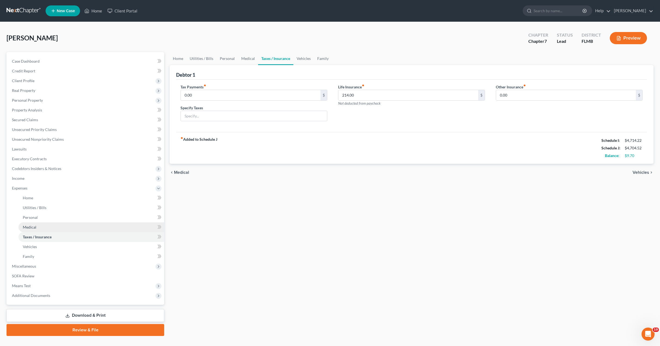
click at [32, 226] on span "Medical" at bounding box center [30, 227] width 14 height 5
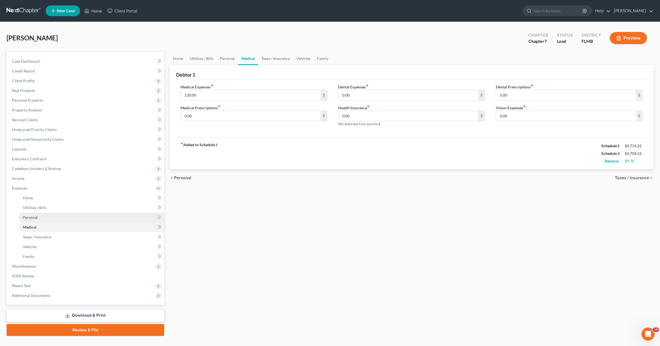
click at [32, 218] on span "Personal" at bounding box center [30, 217] width 15 height 5
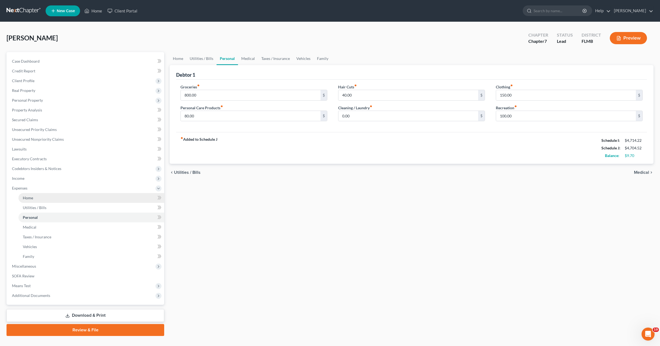
click at [29, 202] on link "Home" at bounding box center [91, 198] width 146 height 10
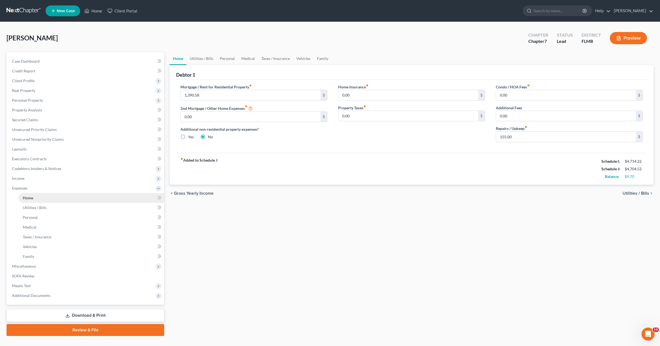
click at [28, 195] on link "Home" at bounding box center [91, 198] width 146 height 10
click at [288, 213] on div "Home Utilities / Bills Personal Medical Taxes / Insurance Vehicles Family Debto…" at bounding box center [411, 194] width 489 height 284
click at [22, 180] on span "Income" at bounding box center [18, 178] width 12 height 5
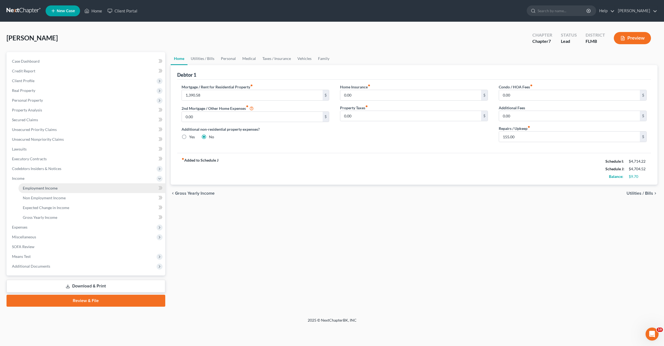
click at [33, 189] on span "Employment Income" at bounding box center [40, 188] width 35 height 5
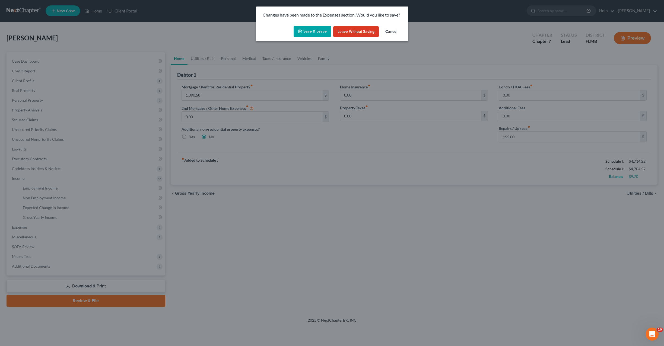
click at [315, 35] on button "Save & Leave" at bounding box center [312, 31] width 37 height 11
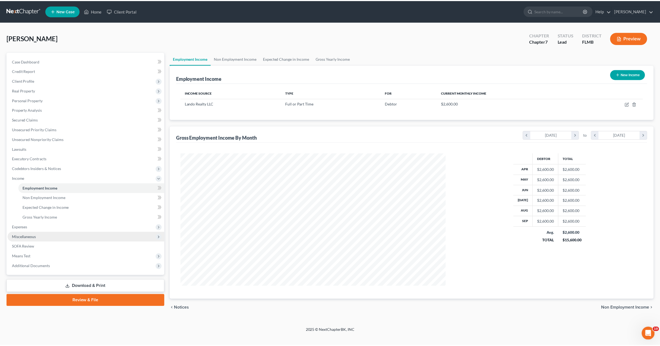
scroll to position [133, 278]
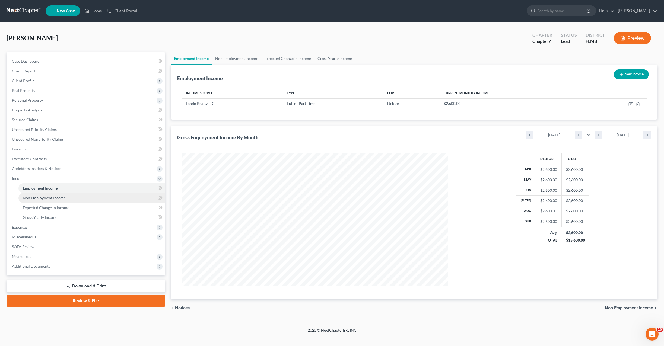
click at [33, 198] on span "Non Employment Income" at bounding box center [44, 198] width 43 height 5
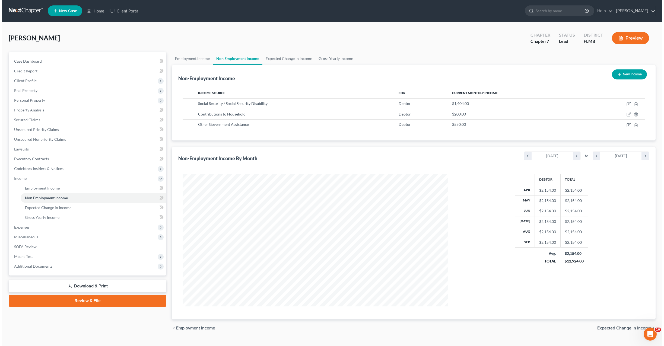
scroll to position [132, 276]
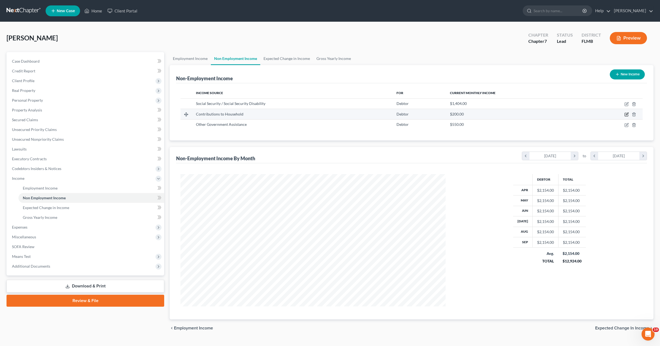
click at [627, 113] on icon "button" at bounding box center [626, 114] width 4 height 4
select select "8"
select select "0"
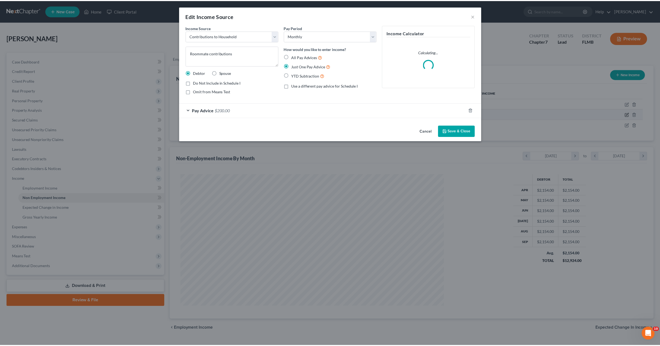
scroll to position [133, 278]
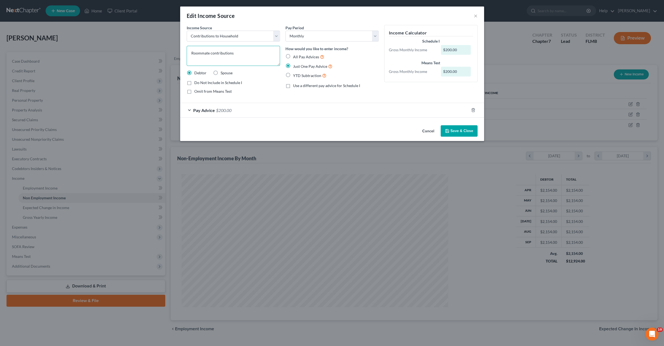
click at [242, 53] on textarea "Roommate contributions" at bounding box center [233, 56] width 93 height 20
click at [210, 52] on textarea "Roommate contributions" at bounding box center [233, 56] width 93 height 20
click at [233, 52] on textarea "Roommate contributions" at bounding box center [233, 56] width 93 height 20
drag, startPoint x: 210, startPoint y: 55, endPoint x: 151, endPoint y: 55, distance: 59.2
click at [151, 55] on div "Edit Income Source × Income Source * Select Unemployment Disability (from emplo…" at bounding box center [332, 173] width 664 height 346
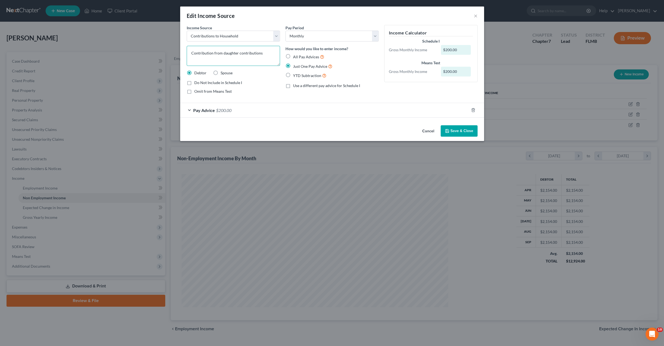
drag, startPoint x: 262, startPoint y: 53, endPoint x: 238, endPoint y: 54, distance: 23.3
click at [238, 54] on textarea "Contribution from daughter contributions" at bounding box center [233, 56] width 93 height 20
type textarea "Contribution from daughter"
click at [202, 111] on span "Pay Advice" at bounding box center [204, 110] width 22 height 5
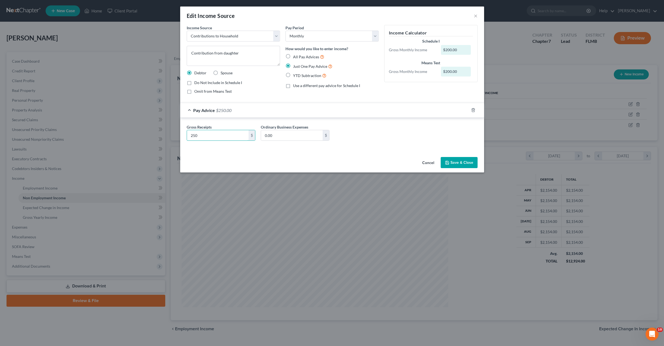
type input "250"
click at [459, 168] on button "Save & Close" at bounding box center [459, 162] width 37 height 11
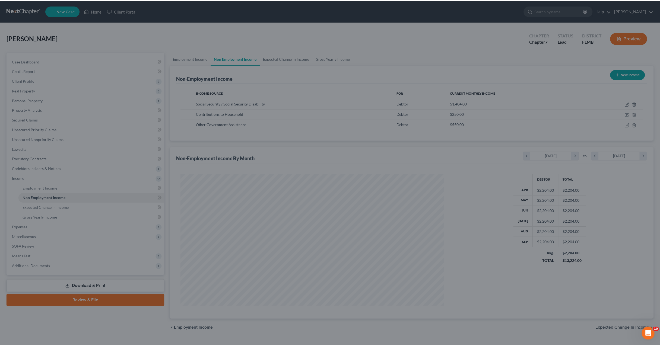
scroll to position [271222, 271079]
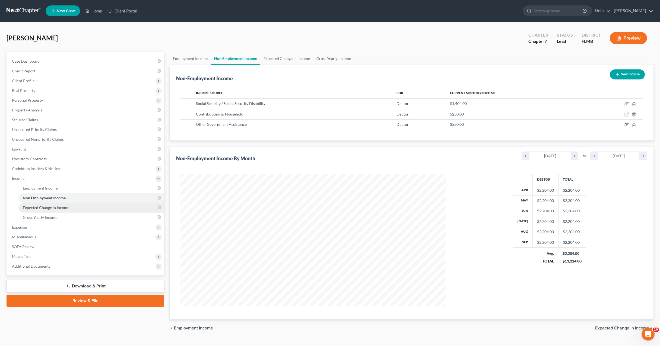
click at [44, 208] on span "Expected Change in Income" at bounding box center [46, 207] width 46 height 5
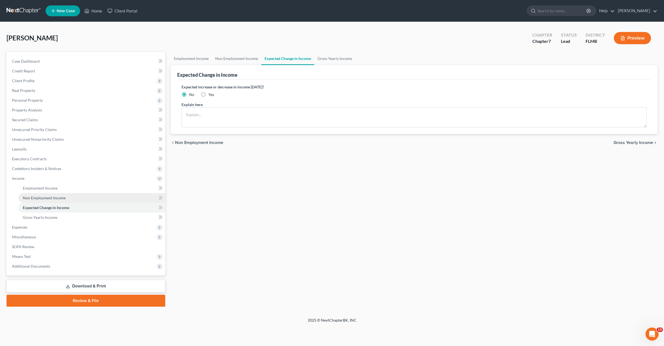
click at [46, 193] on link "Non Employment Income" at bounding box center [91, 198] width 147 height 10
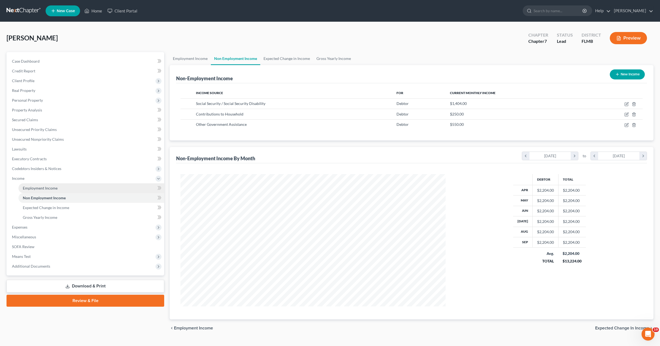
scroll to position [132, 276]
click at [40, 188] on span "Employment Income" at bounding box center [40, 188] width 35 height 5
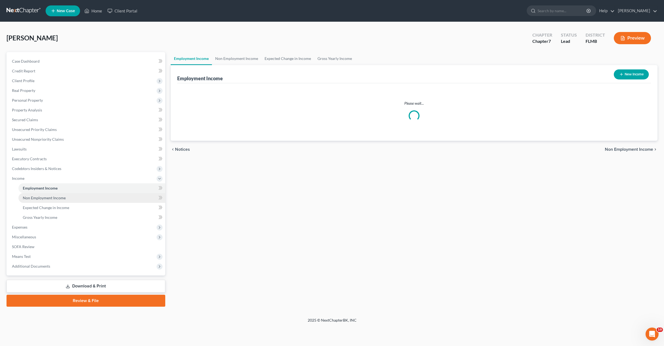
click at [43, 199] on span "Non Employment Income" at bounding box center [44, 198] width 43 height 5
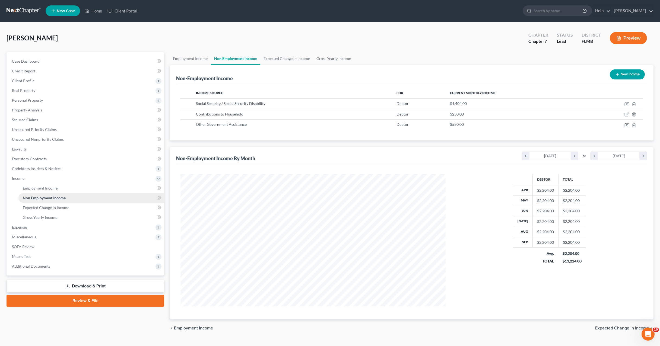
scroll to position [132, 276]
click at [19, 229] on span "Expenses" at bounding box center [19, 227] width 15 height 5
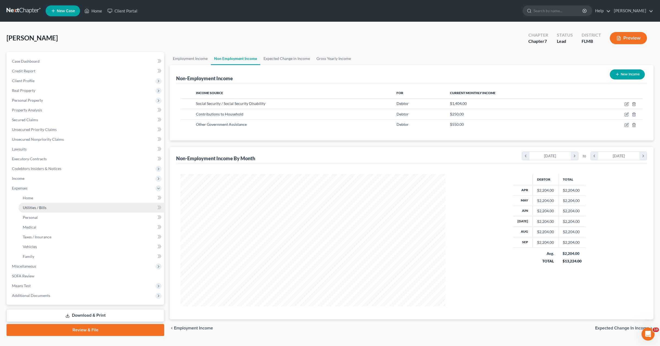
drag, startPoint x: 33, startPoint y: 208, endPoint x: 94, endPoint y: 207, distance: 61.3
click at [33, 208] on span "Utilities / Bills" at bounding box center [35, 207] width 24 height 5
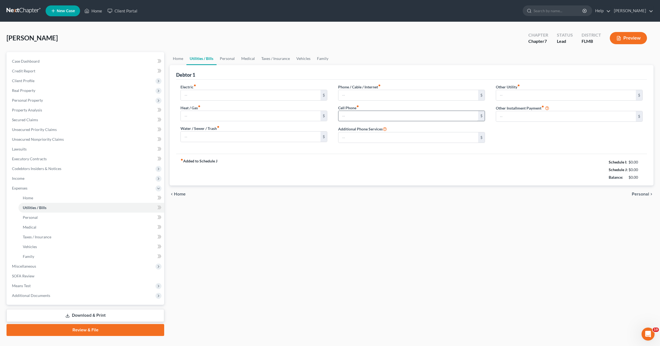
type input "250.00"
type input "0.00"
type input "70.00"
type input "180.00"
type input "200.00"
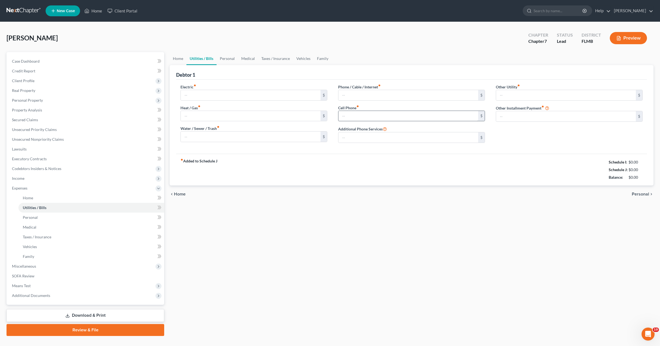
type input "0.00"
click at [360, 118] on input "200.00" at bounding box center [408, 116] width 140 height 10
type input "250"
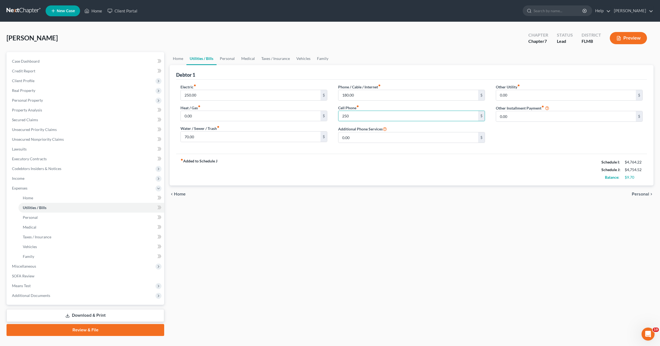
click at [408, 189] on ui-view "Home Utilities / Bills Personal Medical Taxes / Insurance Vehicles Family Debto…" at bounding box center [412, 127] width 484 height 151
click at [41, 217] on link "Personal" at bounding box center [91, 218] width 146 height 10
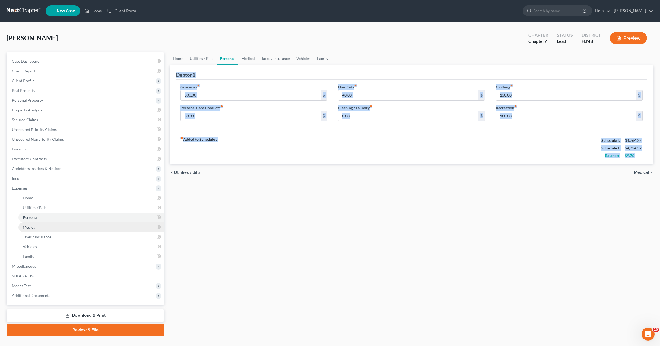
click at [31, 228] on span "Medical" at bounding box center [30, 227] width 14 height 5
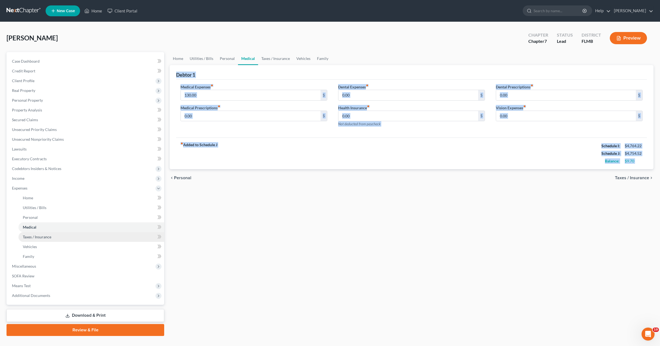
click at [21, 236] on link "Taxes / Insurance" at bounding box center [91, 237] width 146 height 10
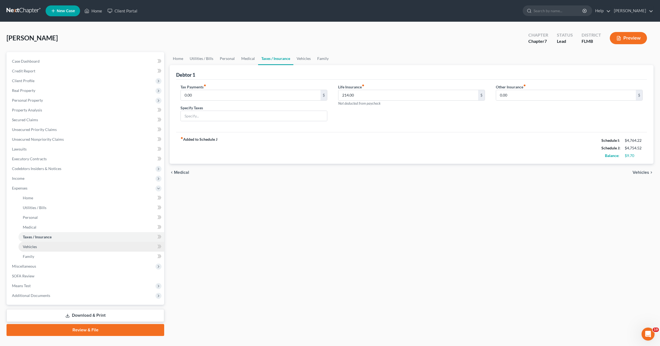
click at [31, 247] on span "Vehicles" at bounding box center [30, 246] width 14 height 5
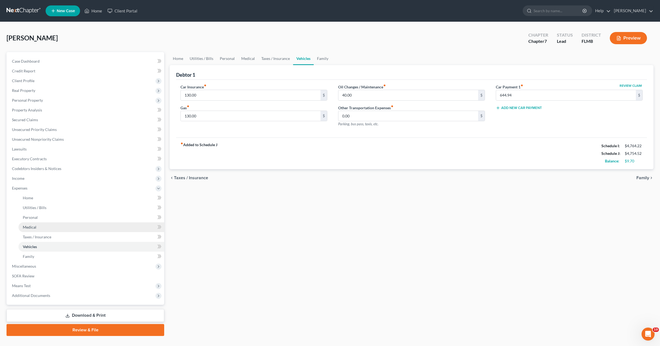
click at [32, 230] on link "Medical" at bounding box center [91, 228] width 146 height 10
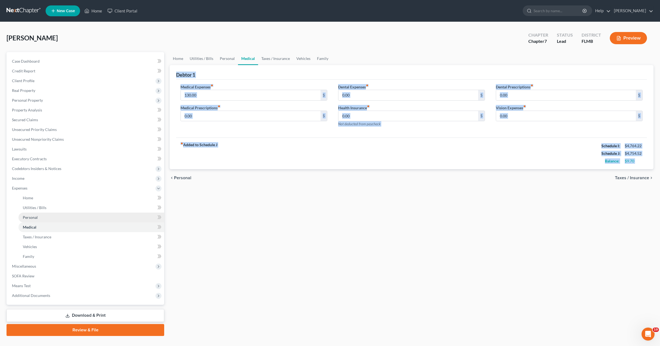
click at [32, 219] on span "Personal" at bounding box center [30, 217] width 15 height 5
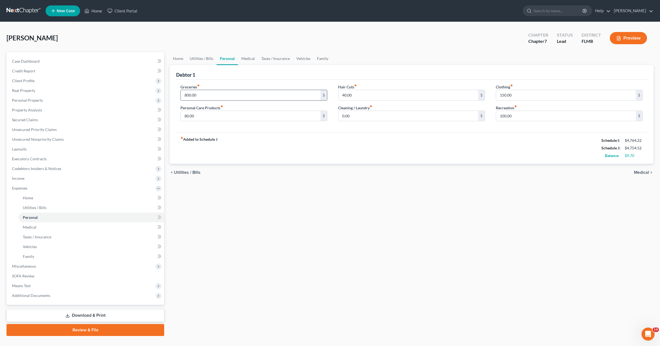
click at [218, 99] on input "800.00" at bounding box center [251, 95] width 140 height 10
click at [515, 93] on input "150.00" at bounding box center [566, 95] width 140 height 10
type input "120"
click at [432, 186] on div "Home Utilities / Bills Personal Medical Taxes / Insurance Vehicles Family Debto…" at bounding box center [411, 194] width 489 height 284
click at [374, 126] on div "Hair Cuts fiber_manual_record 40.00 $ Cleaning / Laundry fiber_manual_record 0.…" at bounding box center [412, 105] width 158 height 42
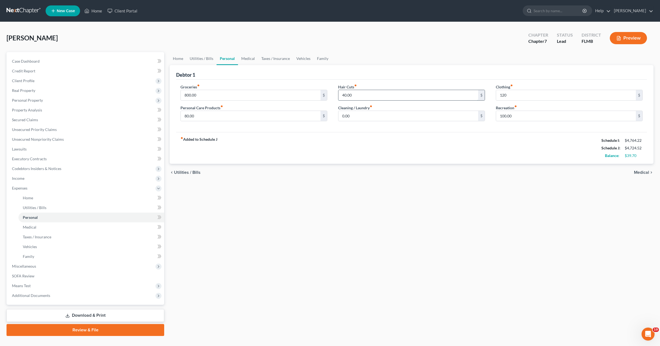
click at [359, 94] on input "40.00" at bounding box center [408, 95] width 140 height 10
drag, startPoint x: 362, startPoint y: 115, endPoint x: 265, endPoint y: 119, distance: 96.9
click at [362, 115] on input "0.00" at bounding box center [408, 116] width 140 height 10
click at [258, 120] on input "80.00" at bounding box center [251, 116] width 140 height 10
click at [218, 98] on input "800.00" at bounding box center [251, 95] width 140 height 10
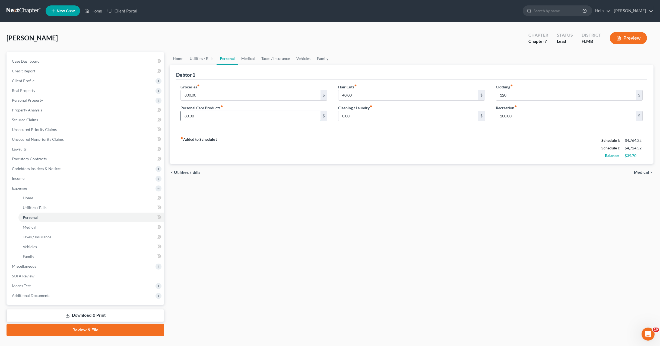
click at [208, 121] on input "80.00" at bounding box center [251, 116] width 140 height 10
click at [34, 230] on link "Medical" at bounding box center [91, 228] width 146 height 10
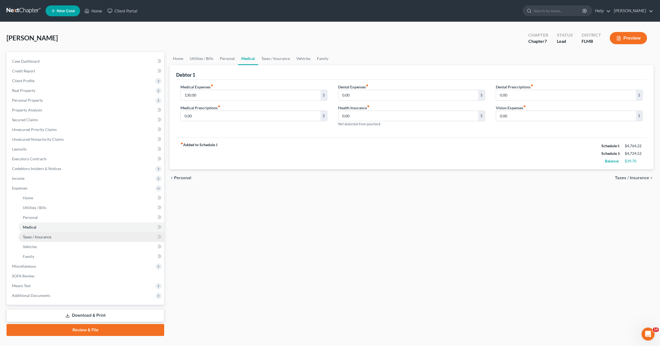
click at [30, 240] on link "Taxes / Insurance" at bounding box center [91, 237] width 146 height 10
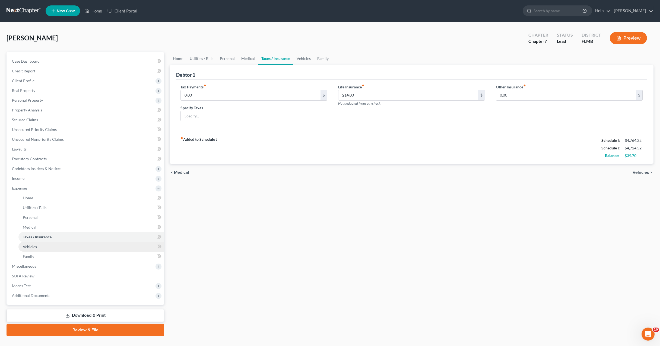
click at [26, 251] on link "Vehicles" at bounding box center [91, 247] width 146 height 10
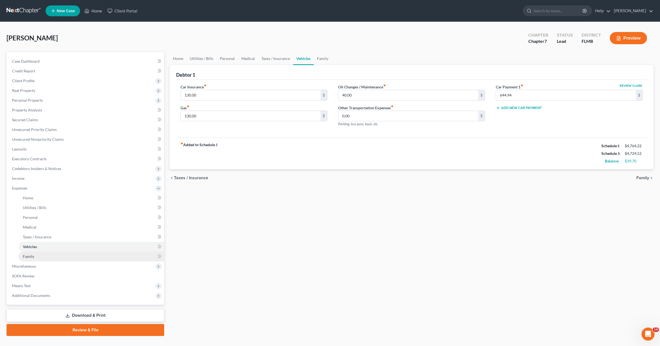
click at [28, 256] on span "Family" at bounding box center [28, 256] width 11 height 5
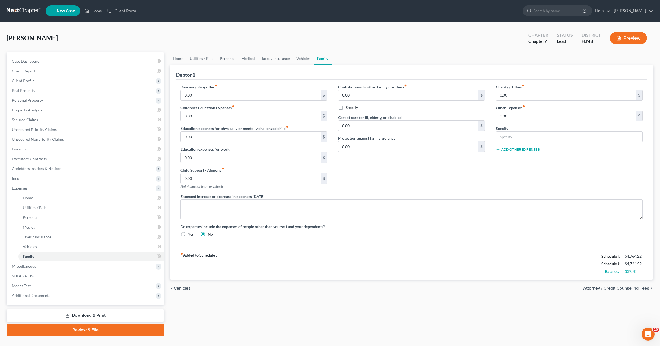
drag, startPoint x: 407, startPoint y: 172, endPoint x: 364, endPoint y: 182, distance: 44.2
click at [407, 172] on div "Contributions to other family members fiber_manual_record 0.00 $ Specify Cost o…" at bounding box center [412, 139] width 158 height 110
click at [266, 279] on div "fiber_manual_record Added to Schedule J Schedule I: $4,764.22 Schedule J: $4,72…" at bounding box center [411, 264] width 471 height 32
click at [21, 271] on span "Miscellaneous" at bounding box center [86, 267] width 157 height 10
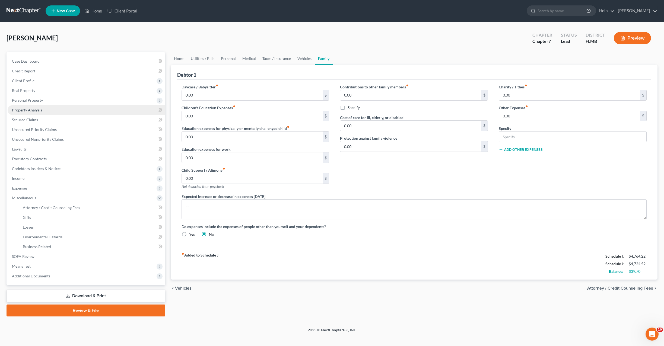
drag, startPoint x: 43, startPoint y: 142, endPoint x: 34, endPoint y: 112, distance: 31.9
click at [34, 112] on span "Property Analysis" at bounding box center [27, 110] width 30 height 5
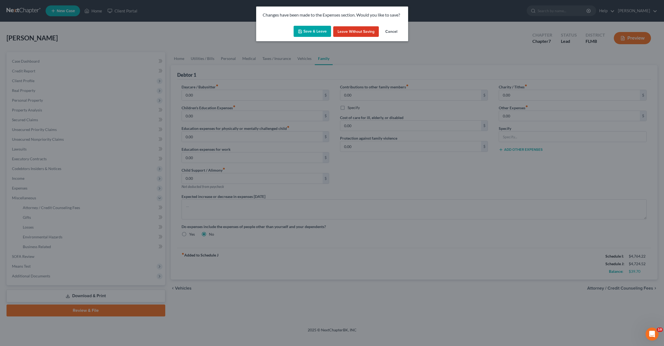
click at [304, 33] on button "Save & Leave" at bounding box center [312, 31] width 37 height 11
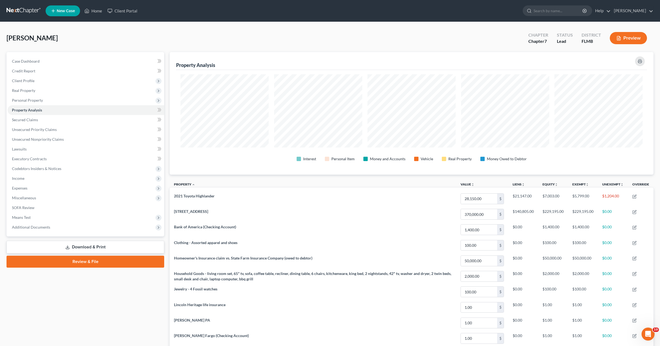
scroll to position [123, 484]
click at [30, 122] on link "Secured Claims" at bounding box center [86, 120] width 157 height 10
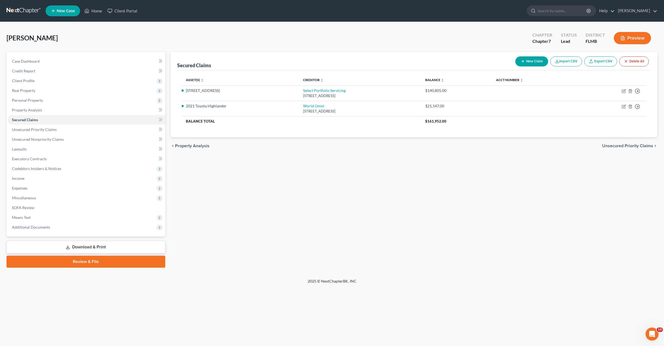
click at [216, 190] on div "Secured Claims New Claim Import CSV Export CSV Delete All Asset(s) expand_more …" at bounding box center [414, 160] width 492 height 216
click at [19, 199] on span "Miscellaneous" at bounding box center [24, 198] width 24 height 5
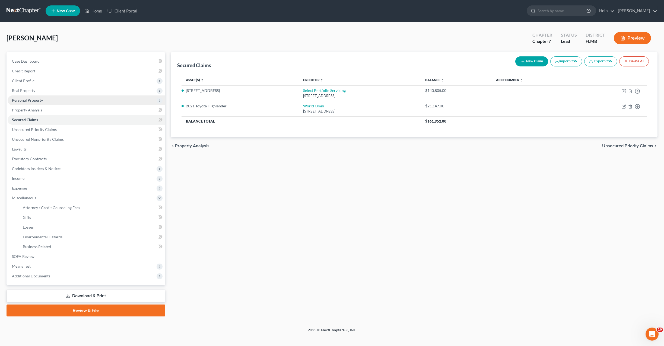
click at [26, 100] on span "Personal Property" at bounding box center [27, 100] width 31 height 5
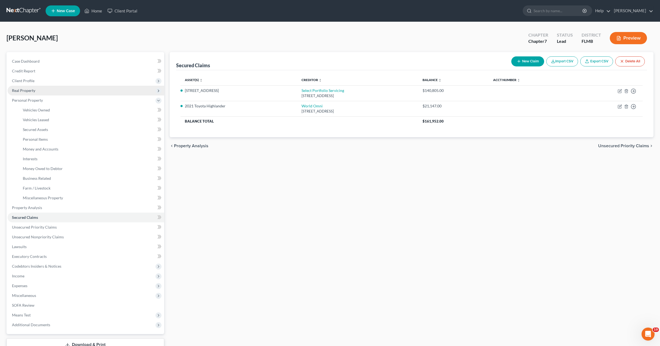
click at [29, 91] on span "Real Property" at bounding box center [23, 90] width 23 height 5
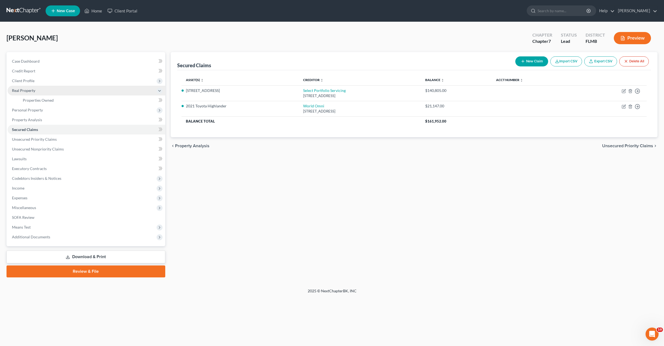
click at [26, 92] on span "Real Property" at bounding box center [23, 90] width 23 height 5
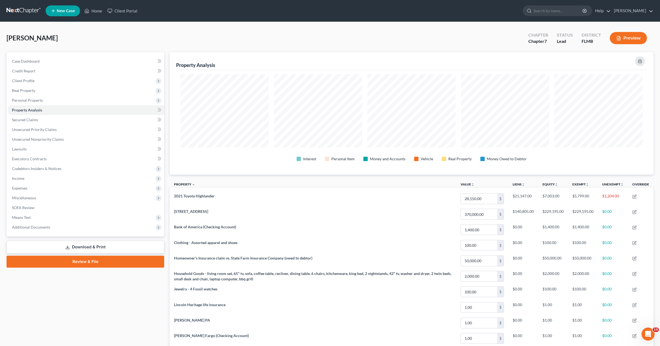
scroll to position [123, 484]
